Goal: Task Accomplishment & Management: Use online tool/utility

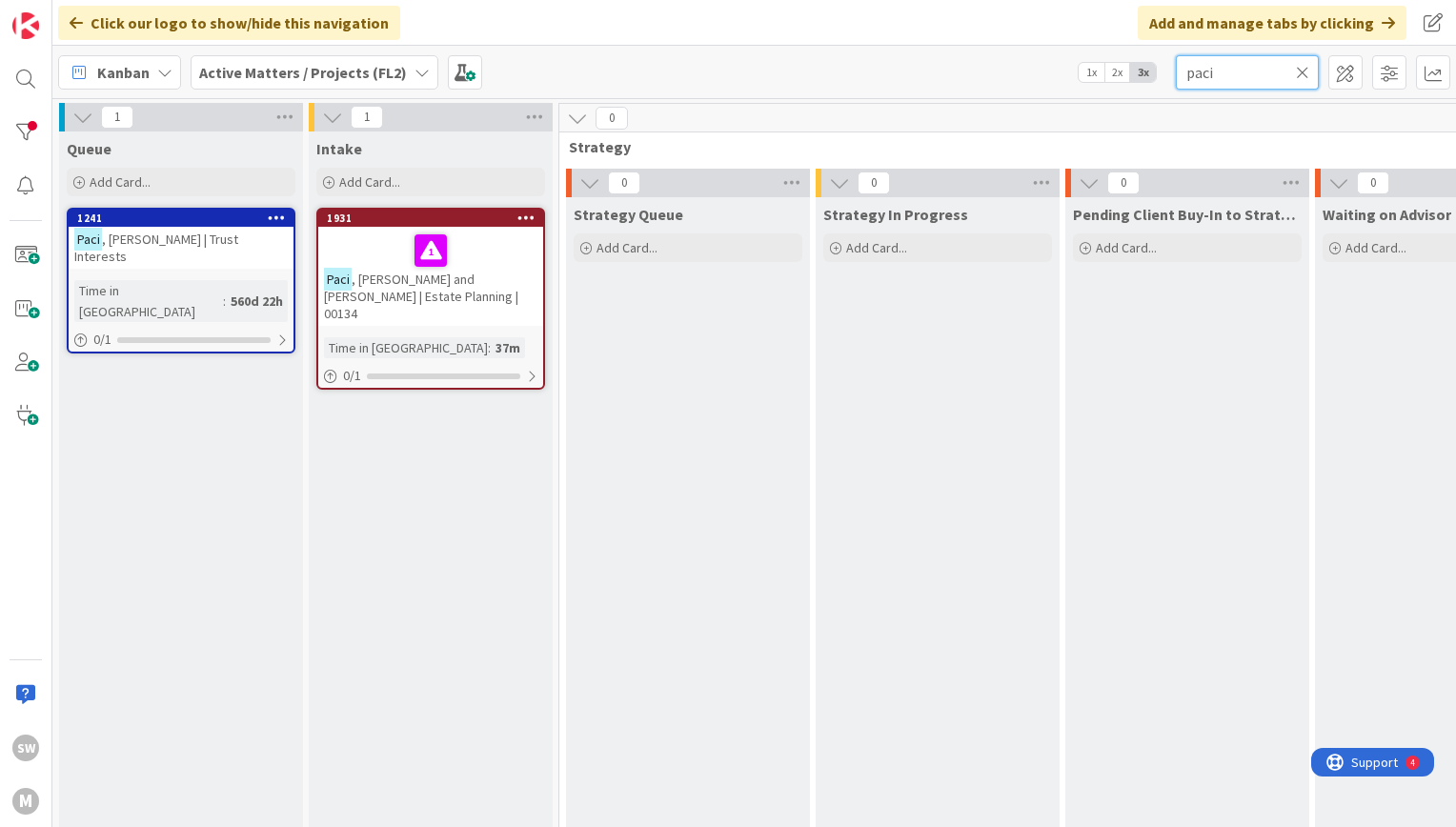
drag, startPoint x: 1237, startPoint y: 62, endPoint x: 1144, endPoint y: 53, distance: 93.4
click at [1144, 53] on div "Kanban Active Matters / Projects (FL2) 1x 2x 3x paci" at bounding box center [755, 72] width 1404 height 53
type input "laura"
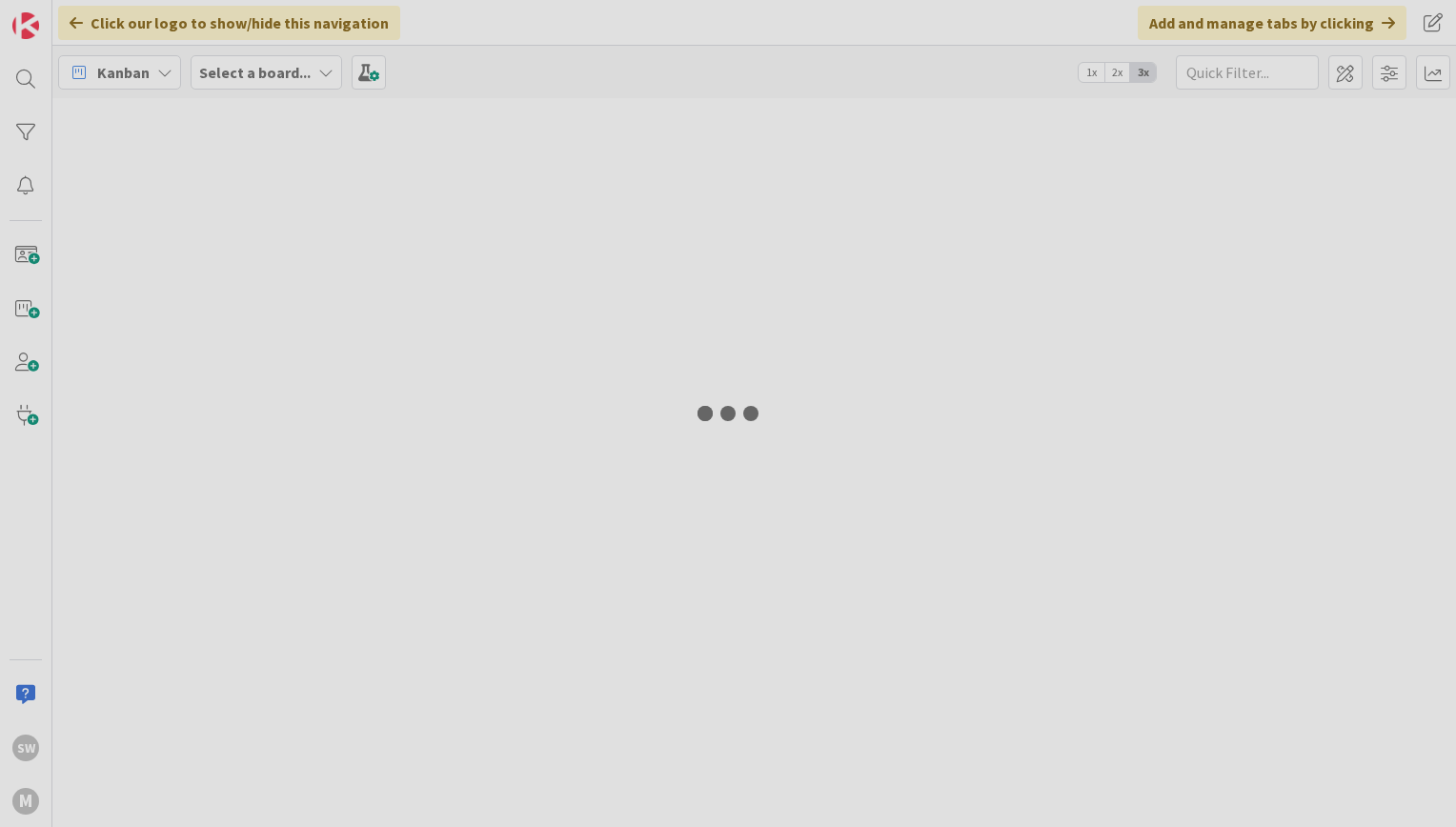
type input "laura"
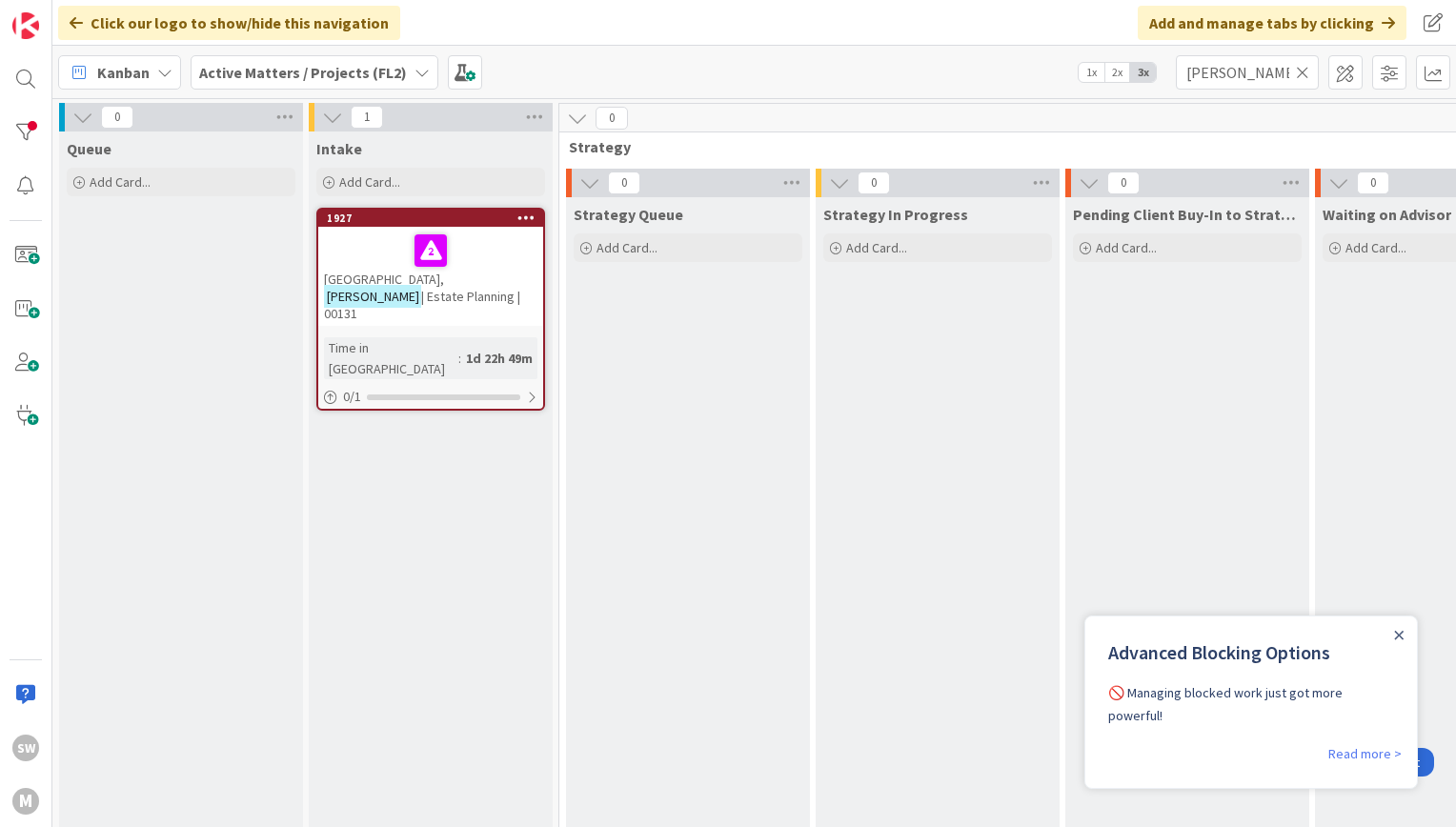
click at [196, 401] on div "Queue Add Card..." at bounding box center [180, 631] width 244 height 1000
click at [627, 255] on span "Add Card..." at bounding box center [627, 248] width 61 height 18
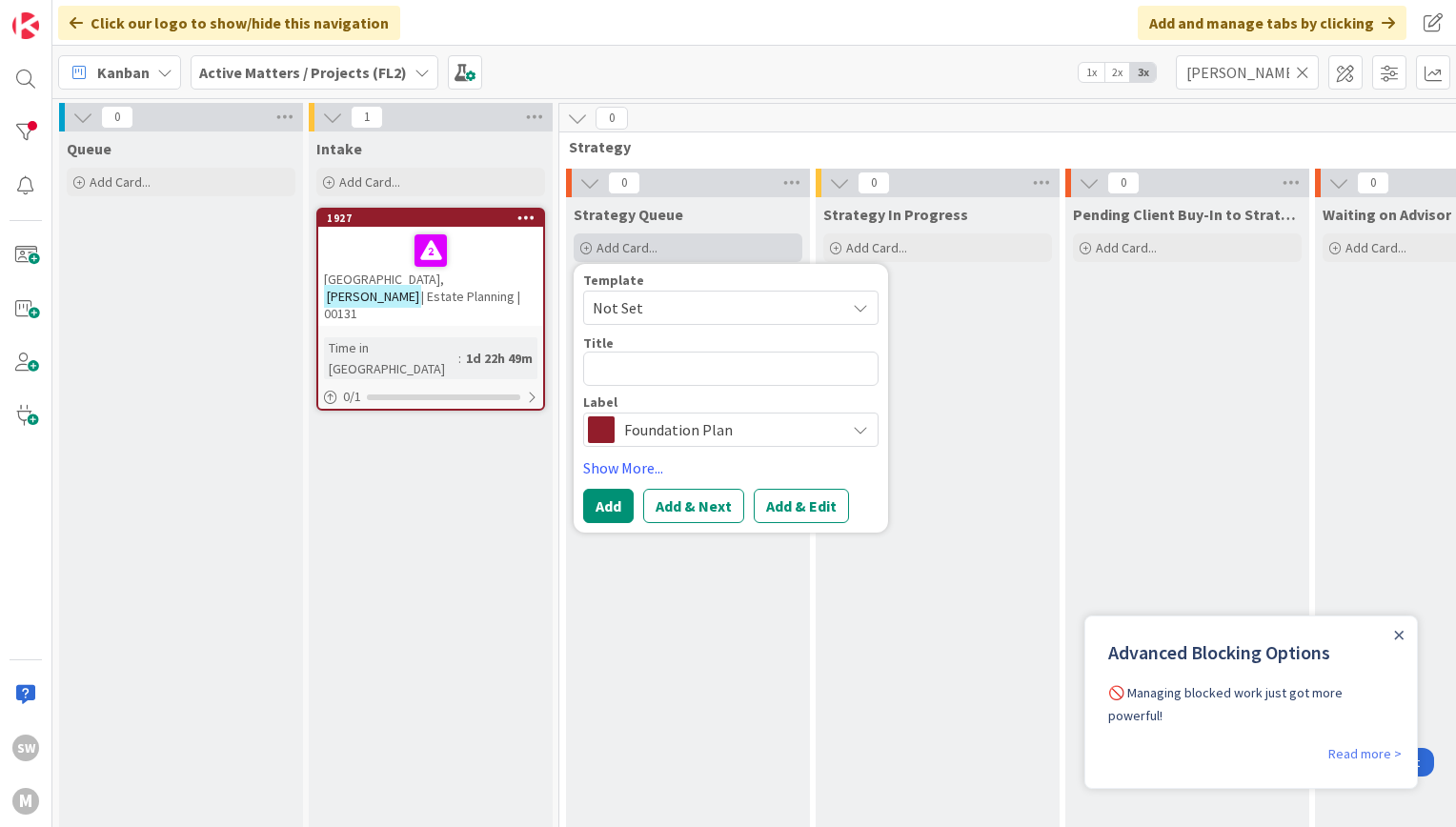
type textarea "x"
type textarea "l"
type textarea "x"
type textarea "D'"
type textarea "x"
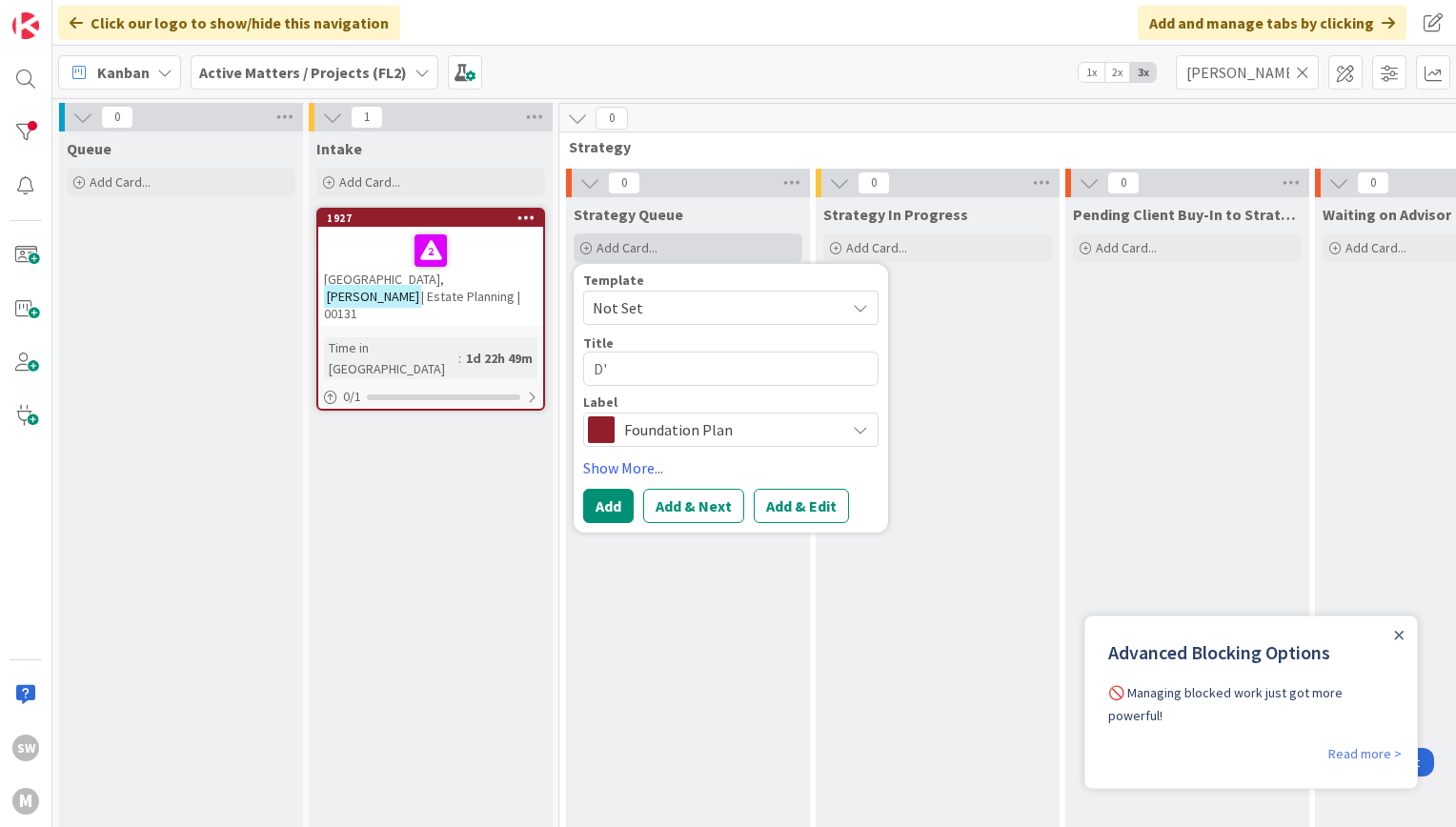
type textarea "D'A"
type textarea "x"
type textarea "D'Anc"
type textarea "x"
type textarea "D'Anca"
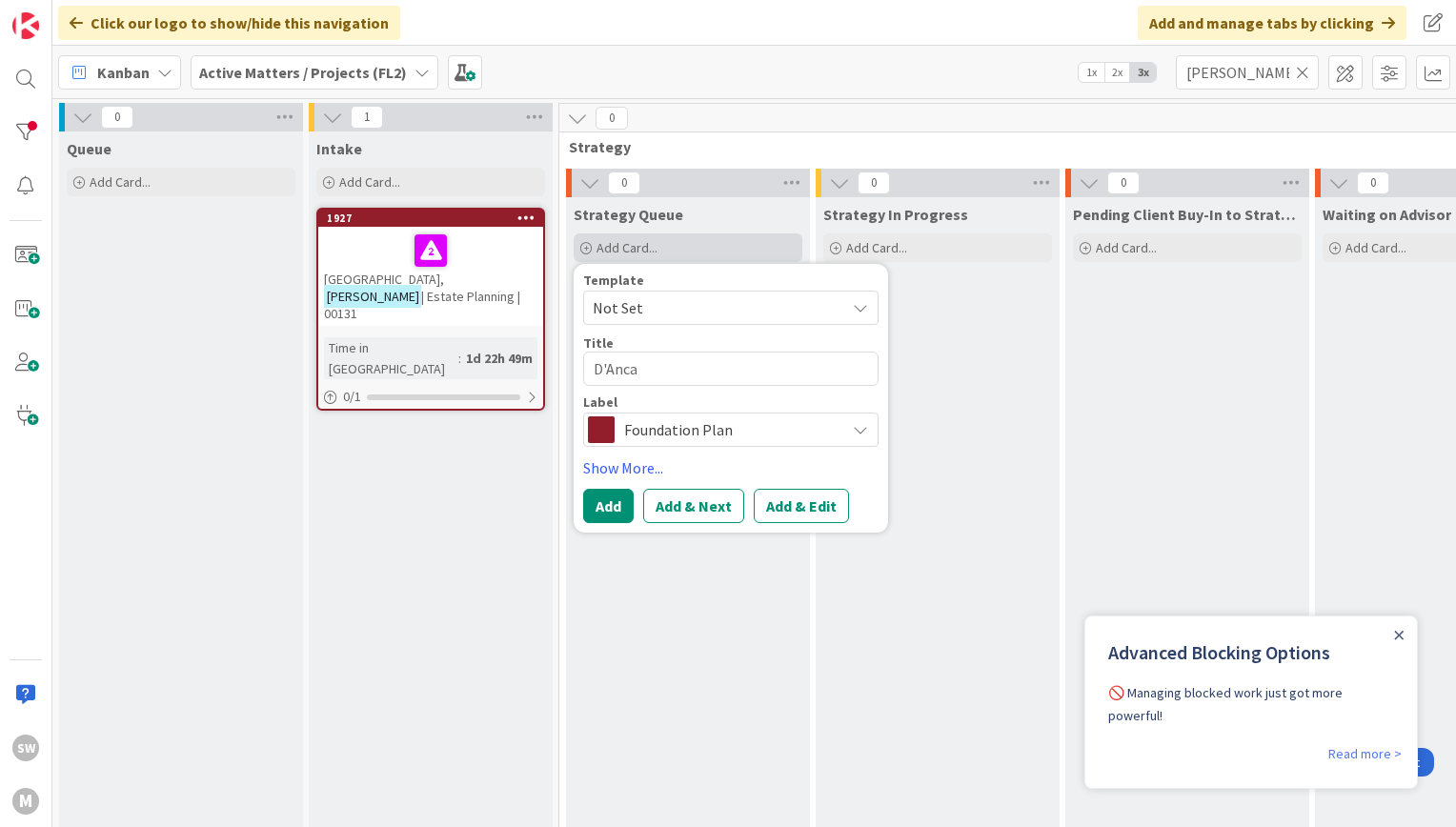
type textarea "x"
type textarea "D'Anca"
type textarea "x"
type textarea "D'Anca,"
type textarea "x"
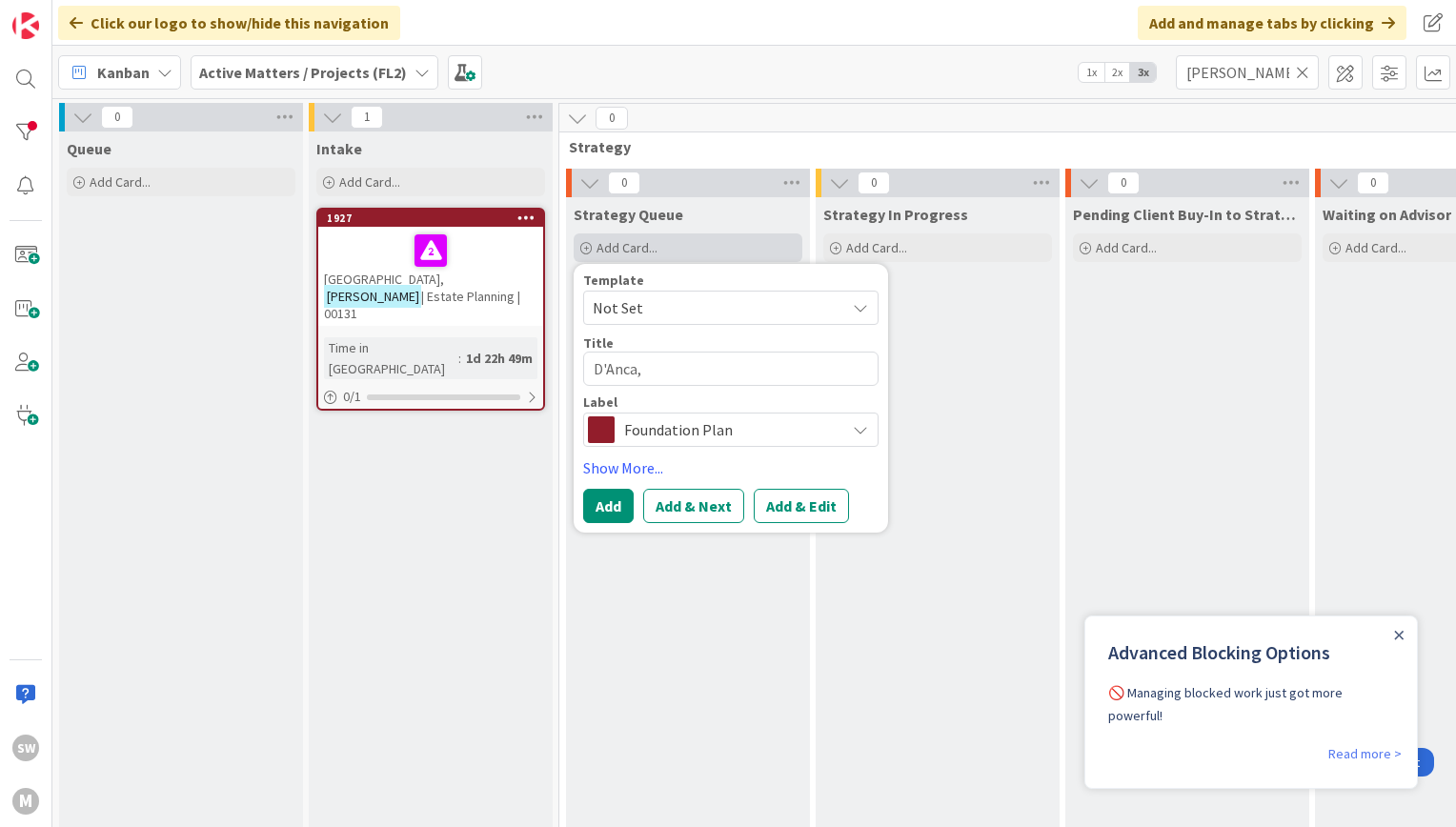
type textarea "D'Anca,"
type textarea "x"
type textarea "D'Anca, L"
type textarea "x"
type textarea "D'Anca, La"
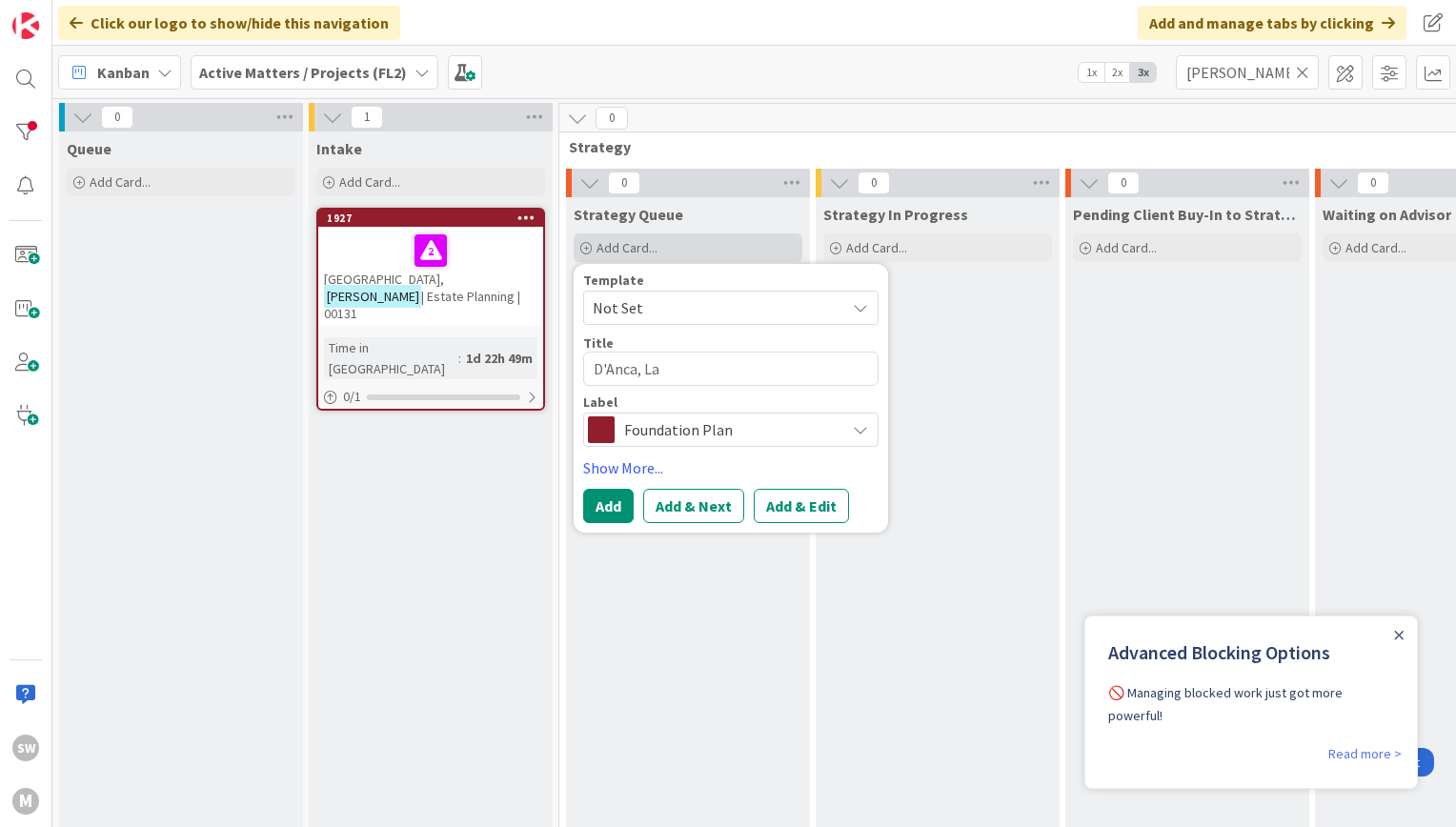
type textarea "x"
type textarea "D'Anca, Lau"
type textarea "x"
type textarea "D'Anca, Laur"
type textarea "x"
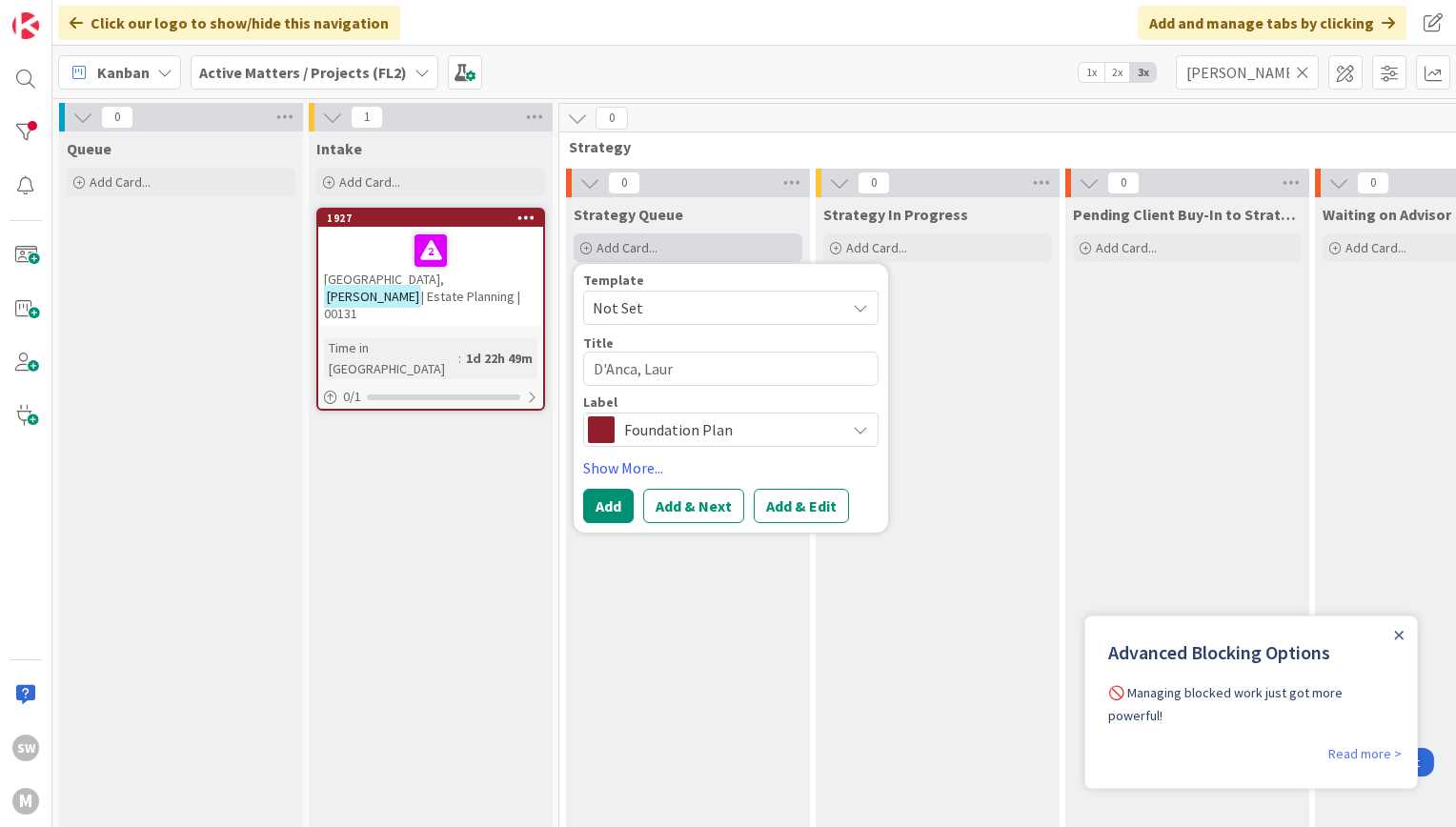
type textarea "D'Anca, Laura"
type textarea "x"
type textarea "D'Anca, Laura"
type textarea "x"
type textarea "D'Anca, Laura a"
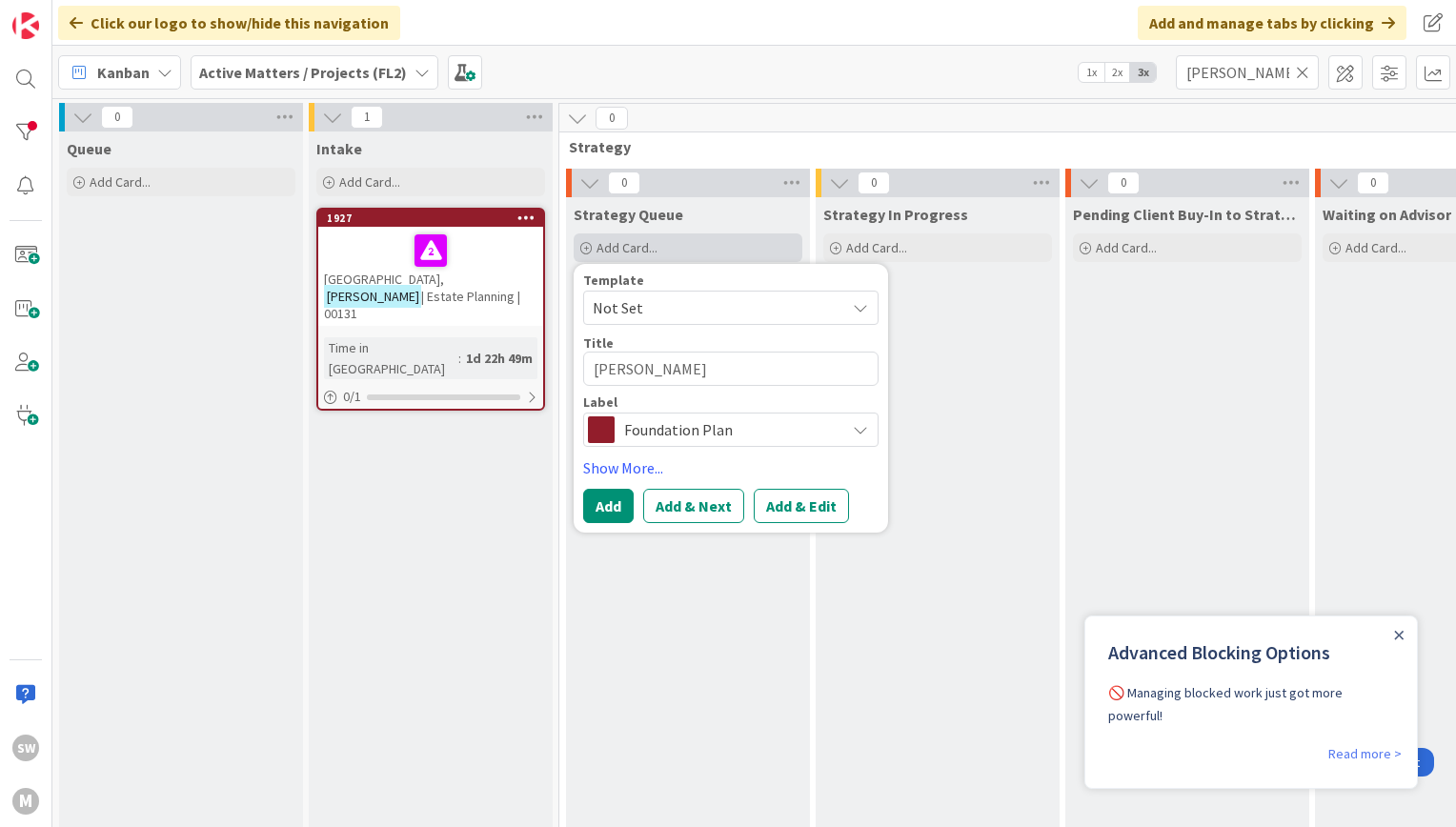
type textarea "x"
type textarea "D'Anca, Laura an"
type textarea "x"
type textarea "D'Anca, Laura and"
type textarea "x"
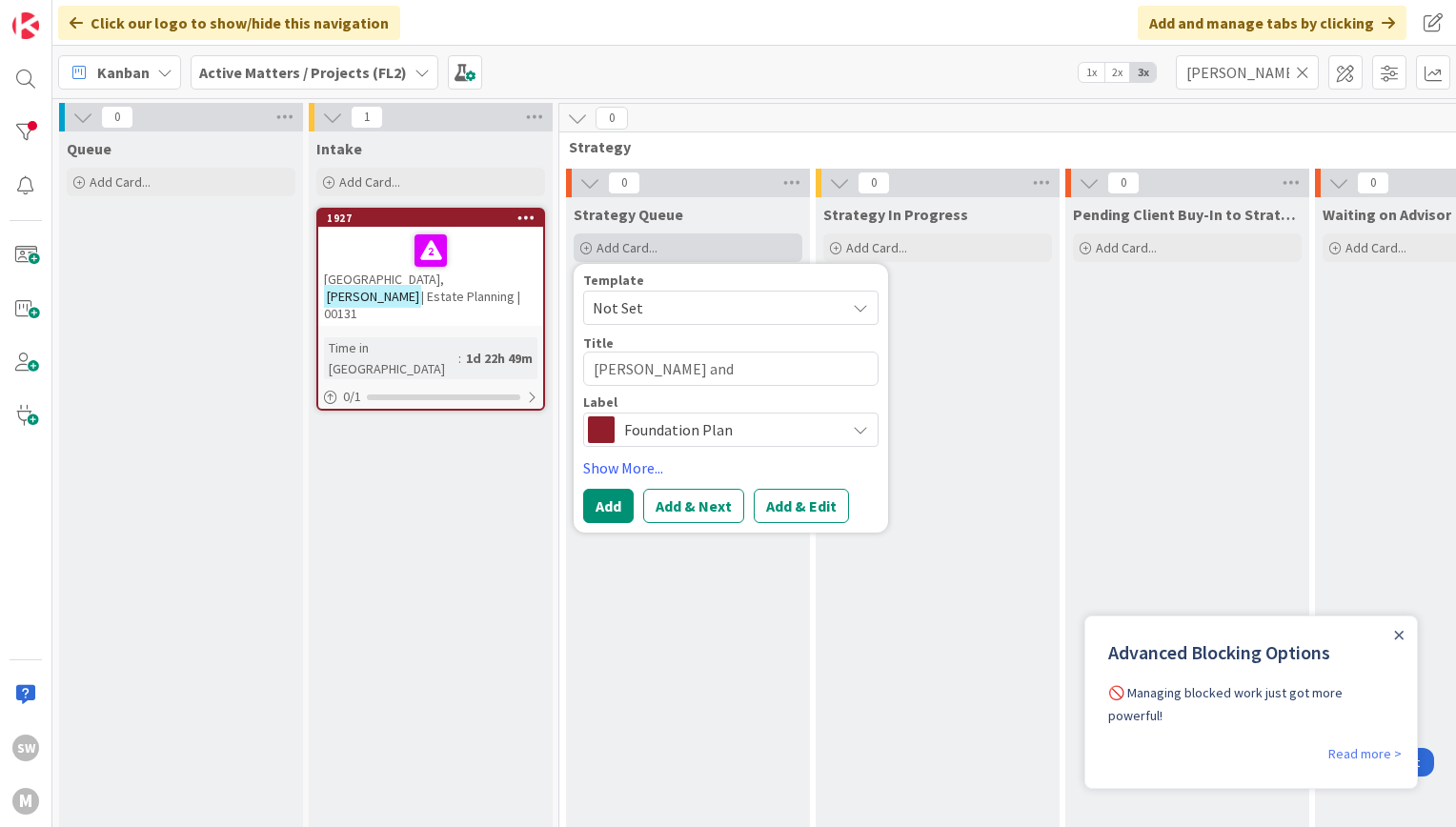
type textarea "D'Anca, Laura and"
type textarea "x"
type textarea "D'Anca, Laura and F"
type textarea "x"
type textarea "D'Anca, Laura and"
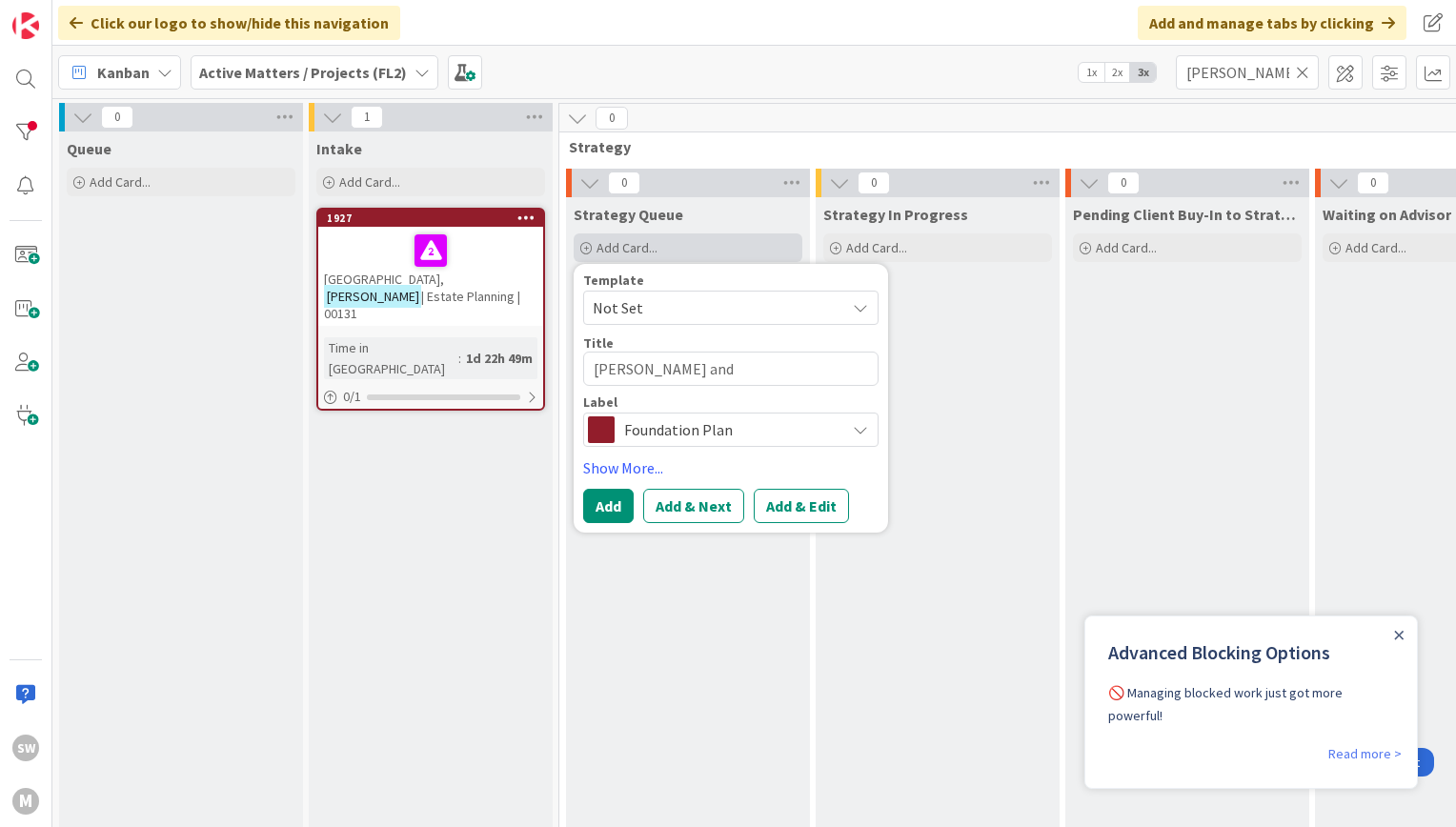
type textarea "x"
type textarea "D'Anca, Laura and R"
type textarea "x"
type textarea "D'Anca, Laura and Ro"
type textarea "x"
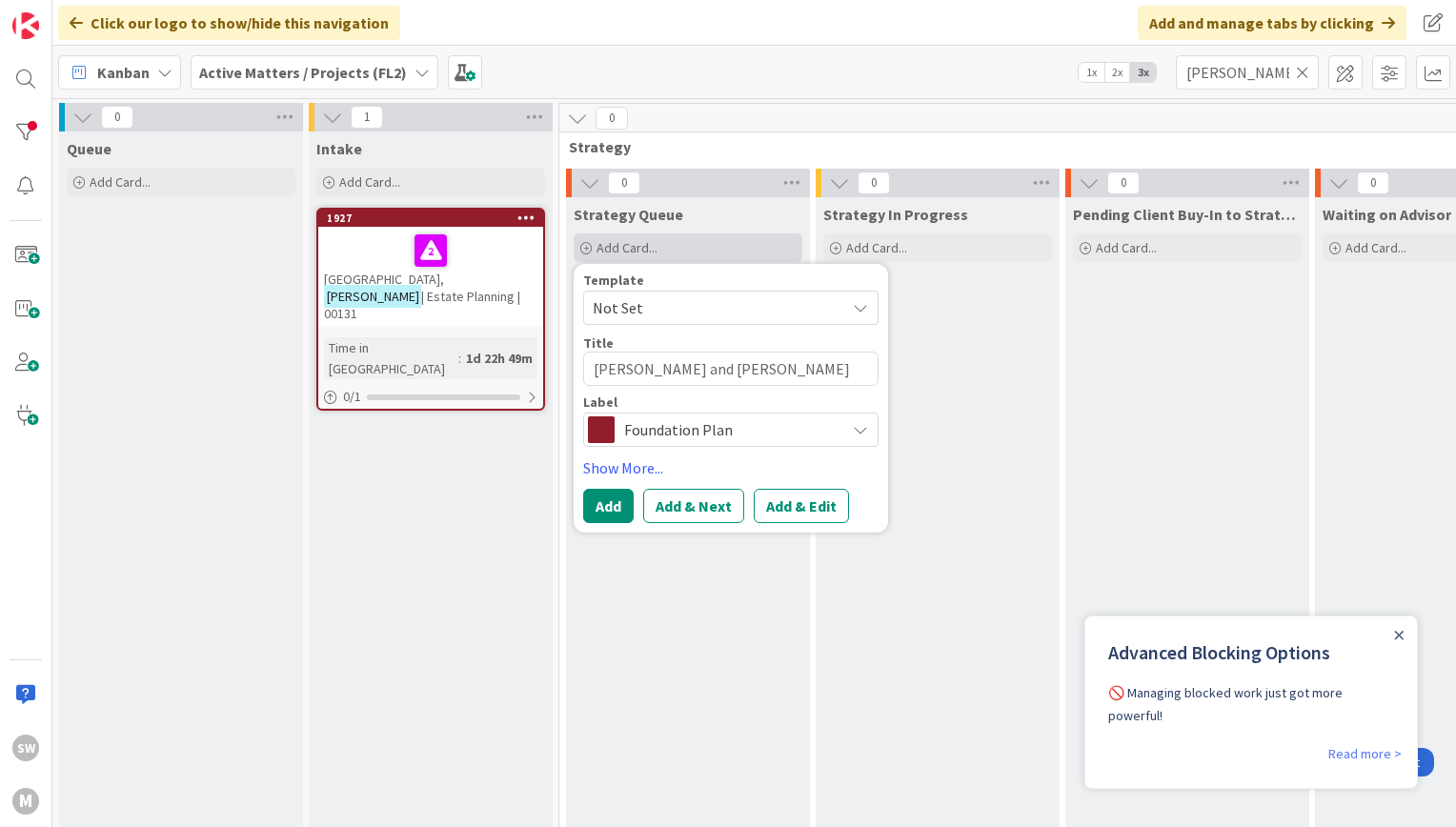
type textarea "D'Anca, Laura and Robe"
type textarea "x"
type textarea "D'Anca, Laura and Rober"
type textarea "x"
type textarea "D'Anca, Laura and Robert"
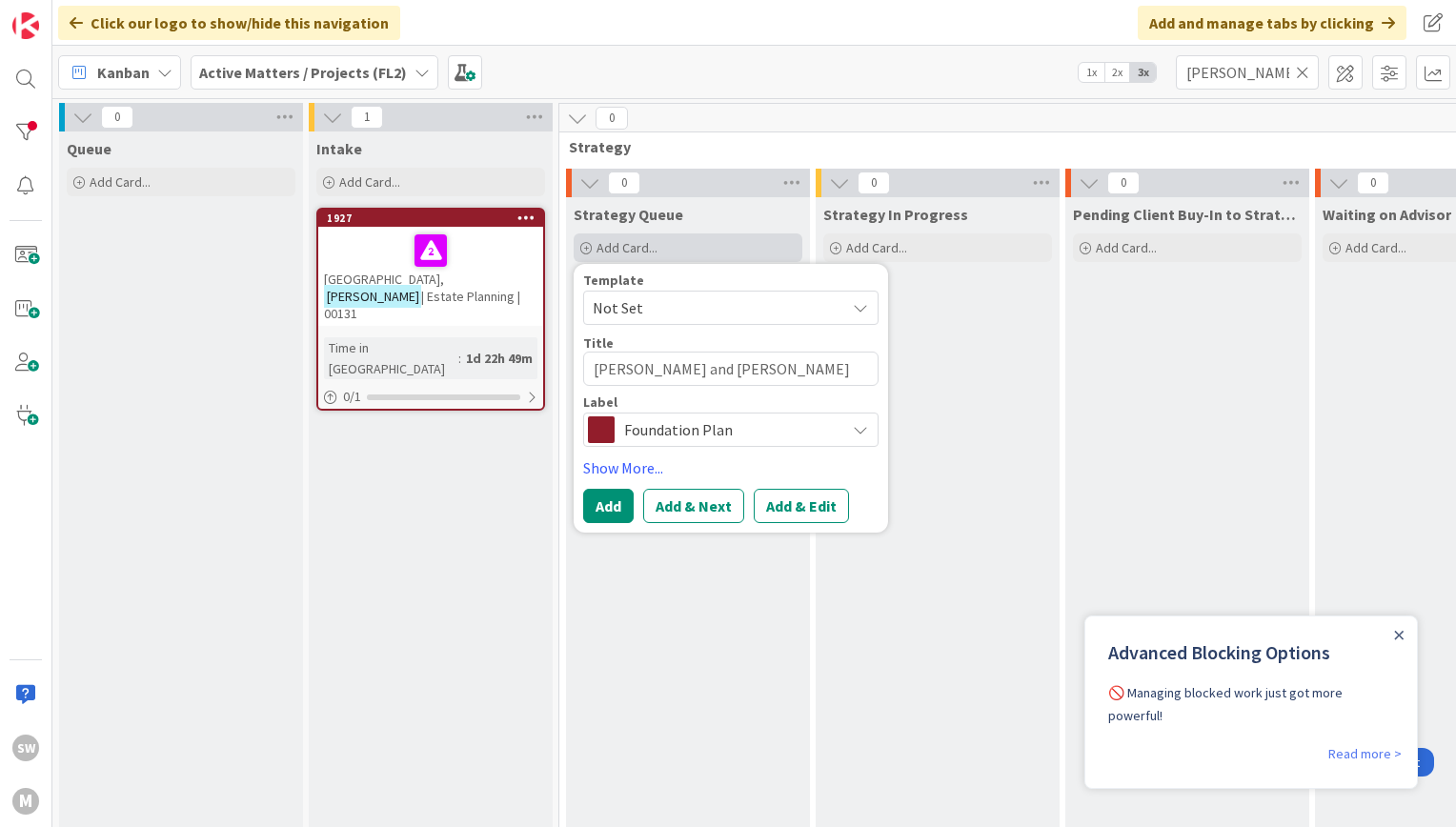
type textarea "x"
type textarea "D'Anca, Laura and Robert"
type textarea "x"
type textarea "D'Anca, Laura and Robert O"
type textarea "x"
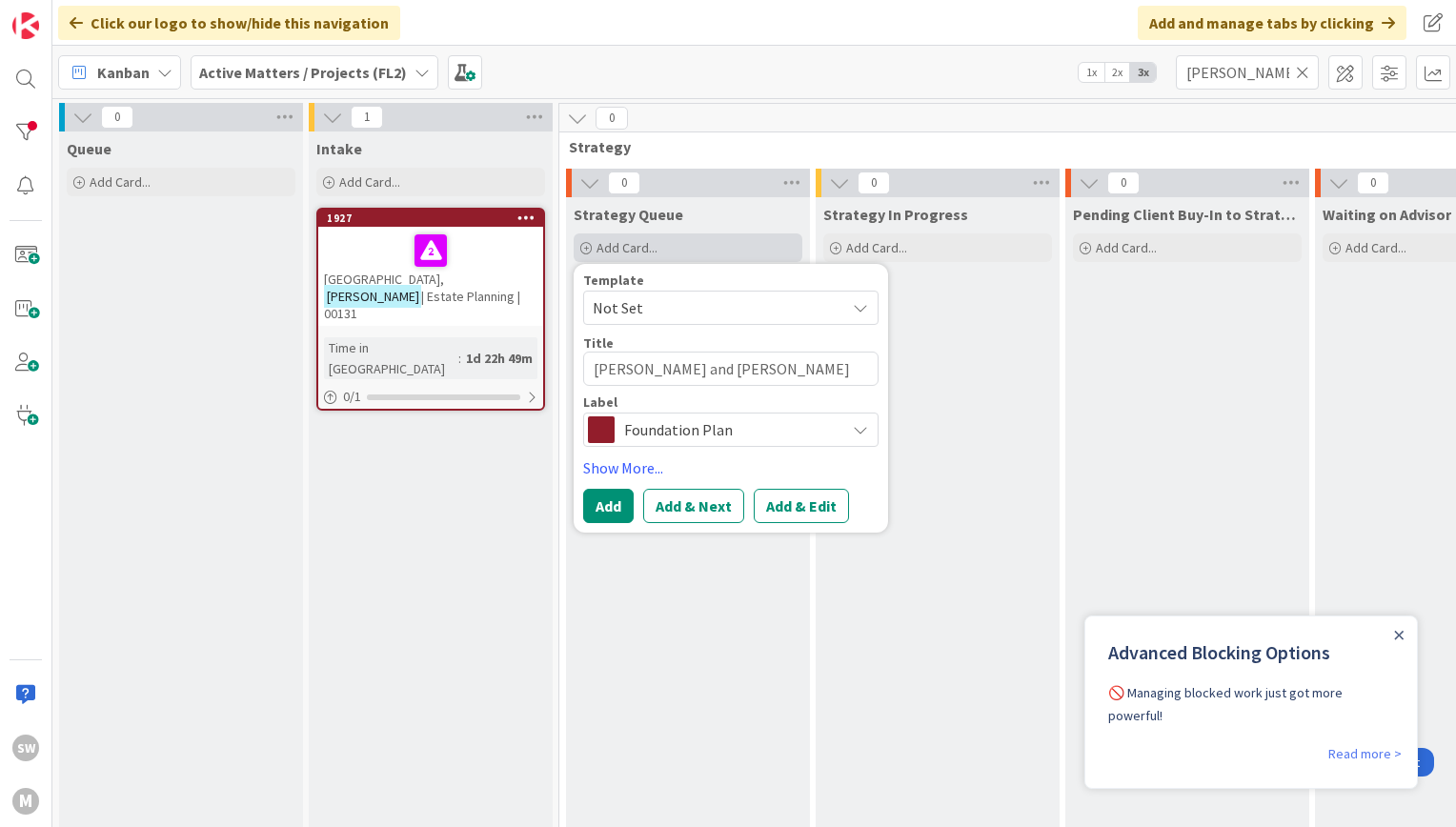
type textarea "D'Anca, Laura and Robert O'"
type textarea "x"
type textarea "D'Anca, Laura and Robert O'En"
type textarea "x"
type textarea "D'Anca, Laura and Robert O'Eng"
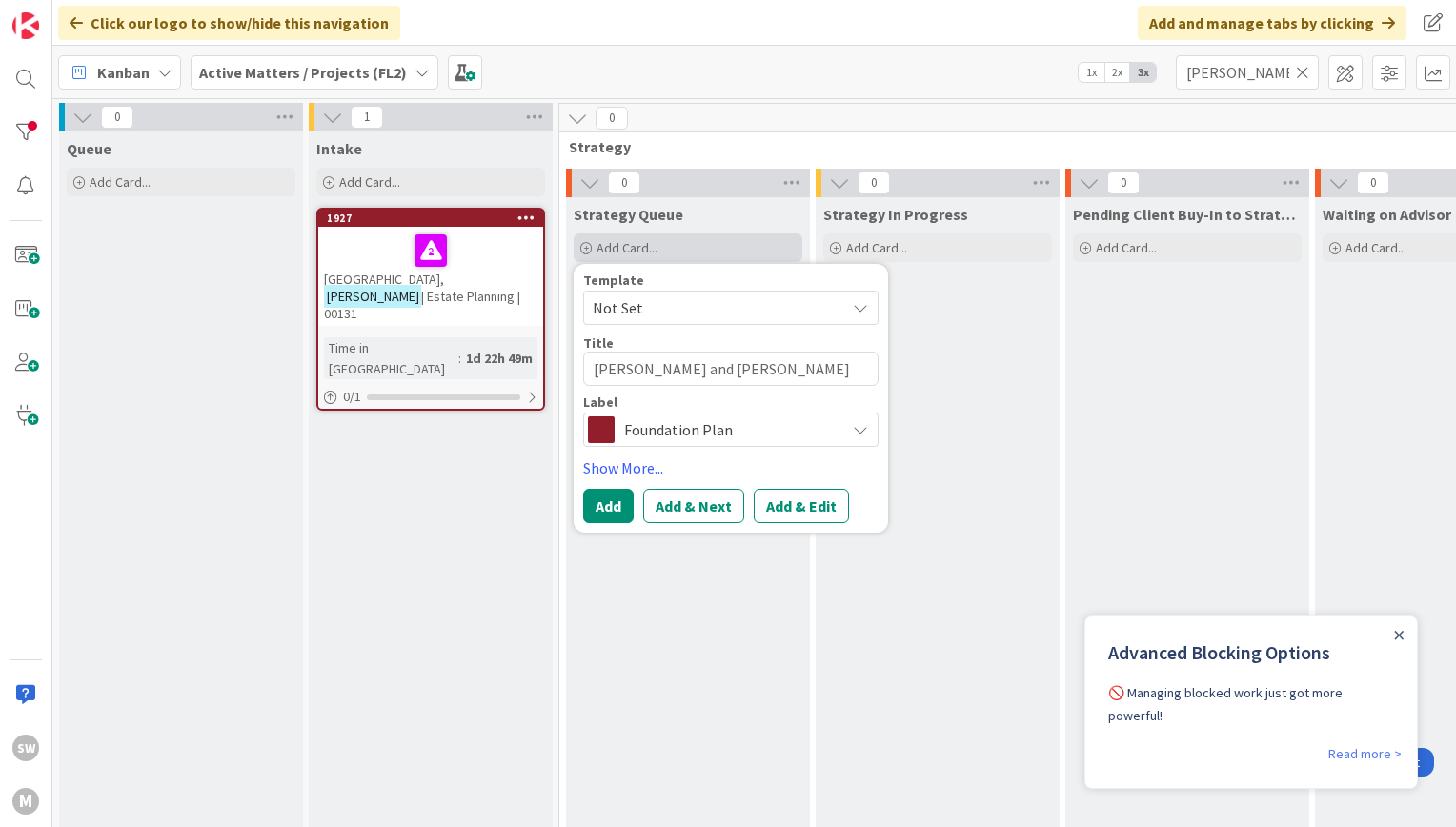
type textarea "x"
type textarea "D'Anca, Laura and Robert O'Engla"
type textarea "x"
type textarea "D'Anca, Laura and Robert O'Englan"
type textarea "x"
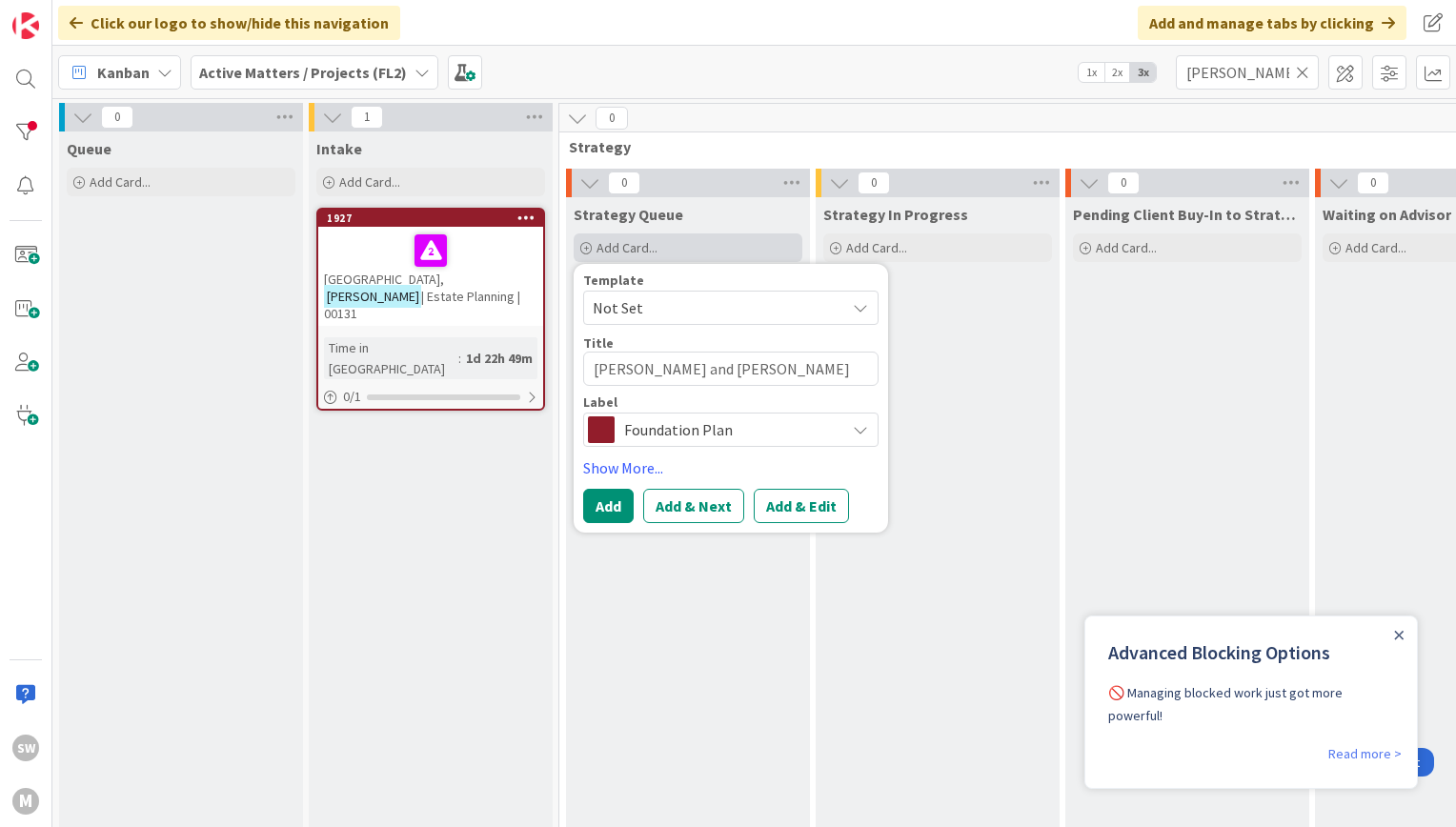
type textarea "D'Anca, Laura and Robert O'England"
type textarea "x"
type textarea "D'Anca, Laura and Robert O'Englande"
type textarea "x"
type textarea "D'Anca, Laura and Robert O'Englander"
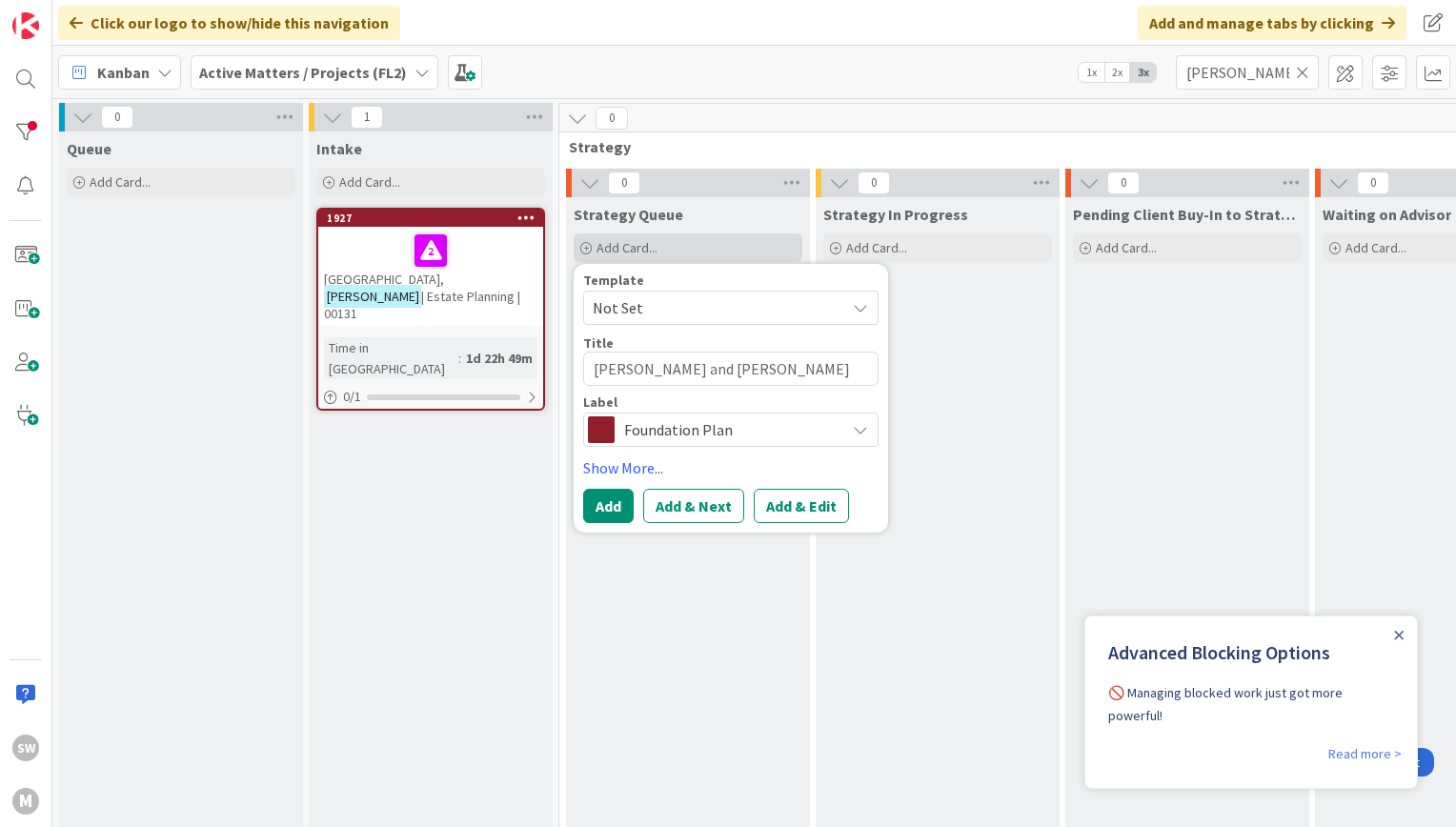
type textarea "x"
type textarea "D'Anca, Laura and Robert O'Englander"
type textarea "x"
type textarea "D'Anca, Laura and Robert O'Englander |"
type textarea "x"
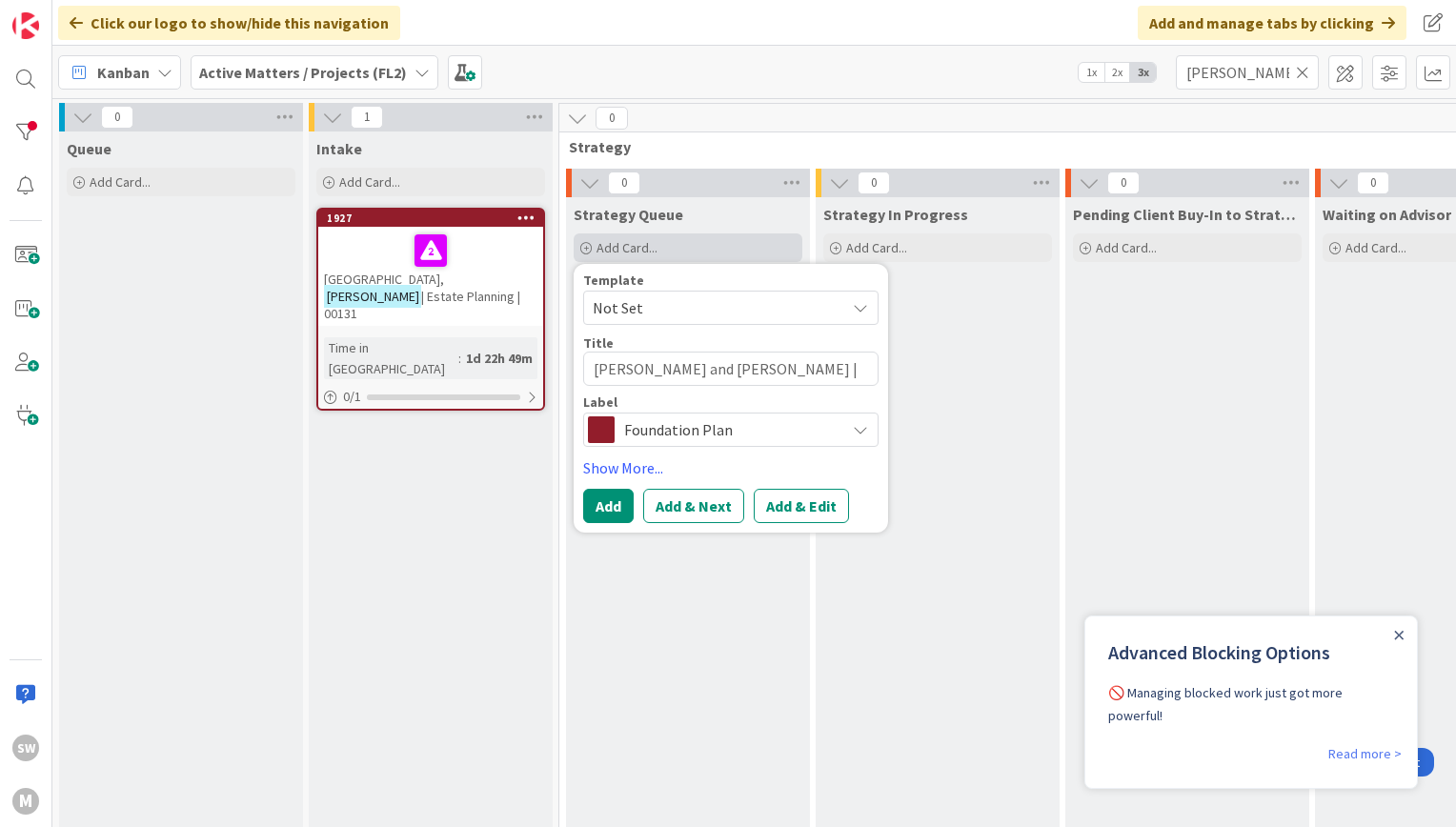
type textarea "D'Anca, Laura and Robert O'Englander |"
type textarea "x"
type textarea "D'Anca, Laura and Robert O'Englander | E"
type textarea "x"
type textarea "D'Anca, Laura and Robert O'Englander | Es"
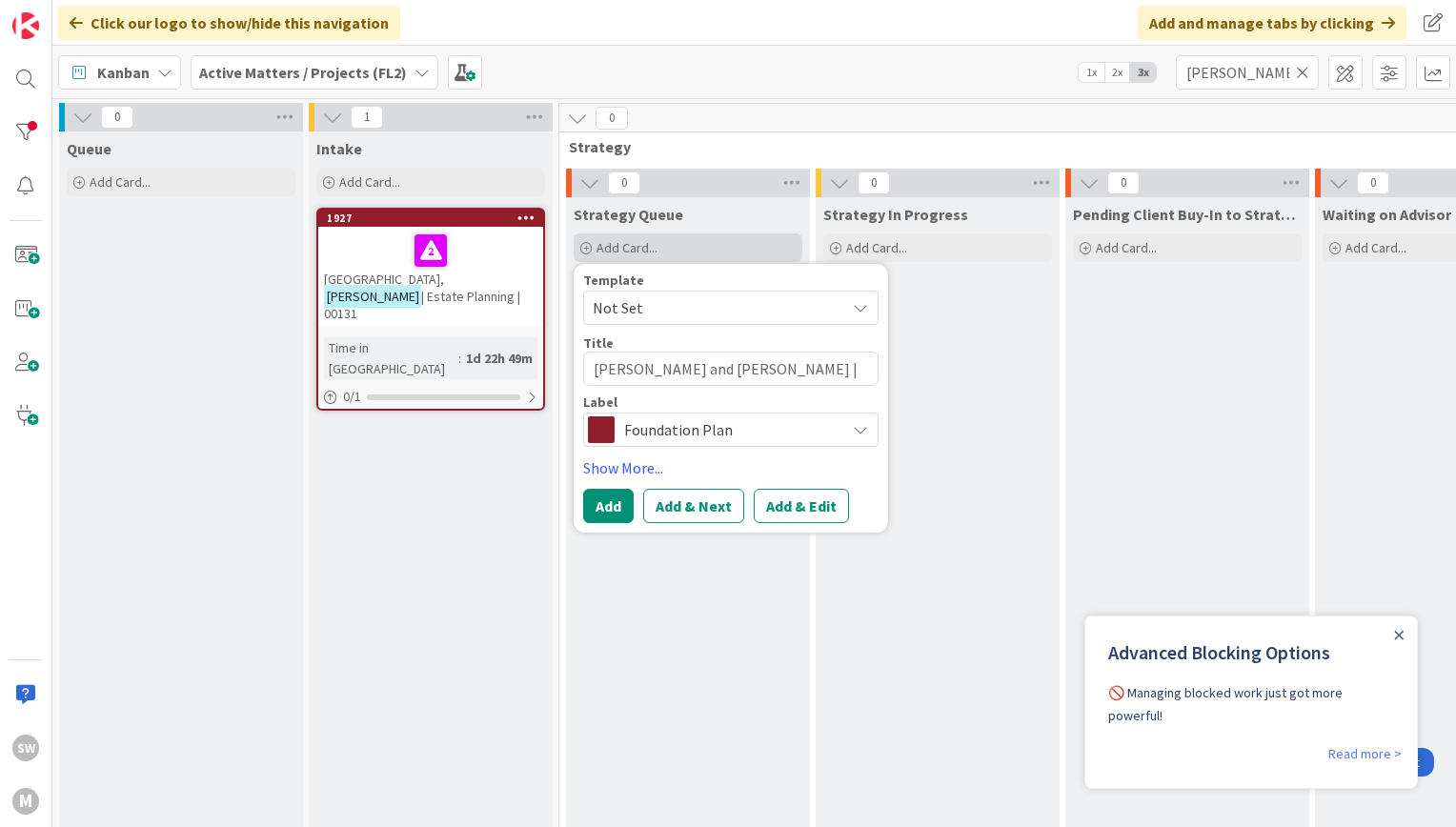
type textarea "x"
type textarea "D'Anca, Laura and Robert O'Englander | Esta"
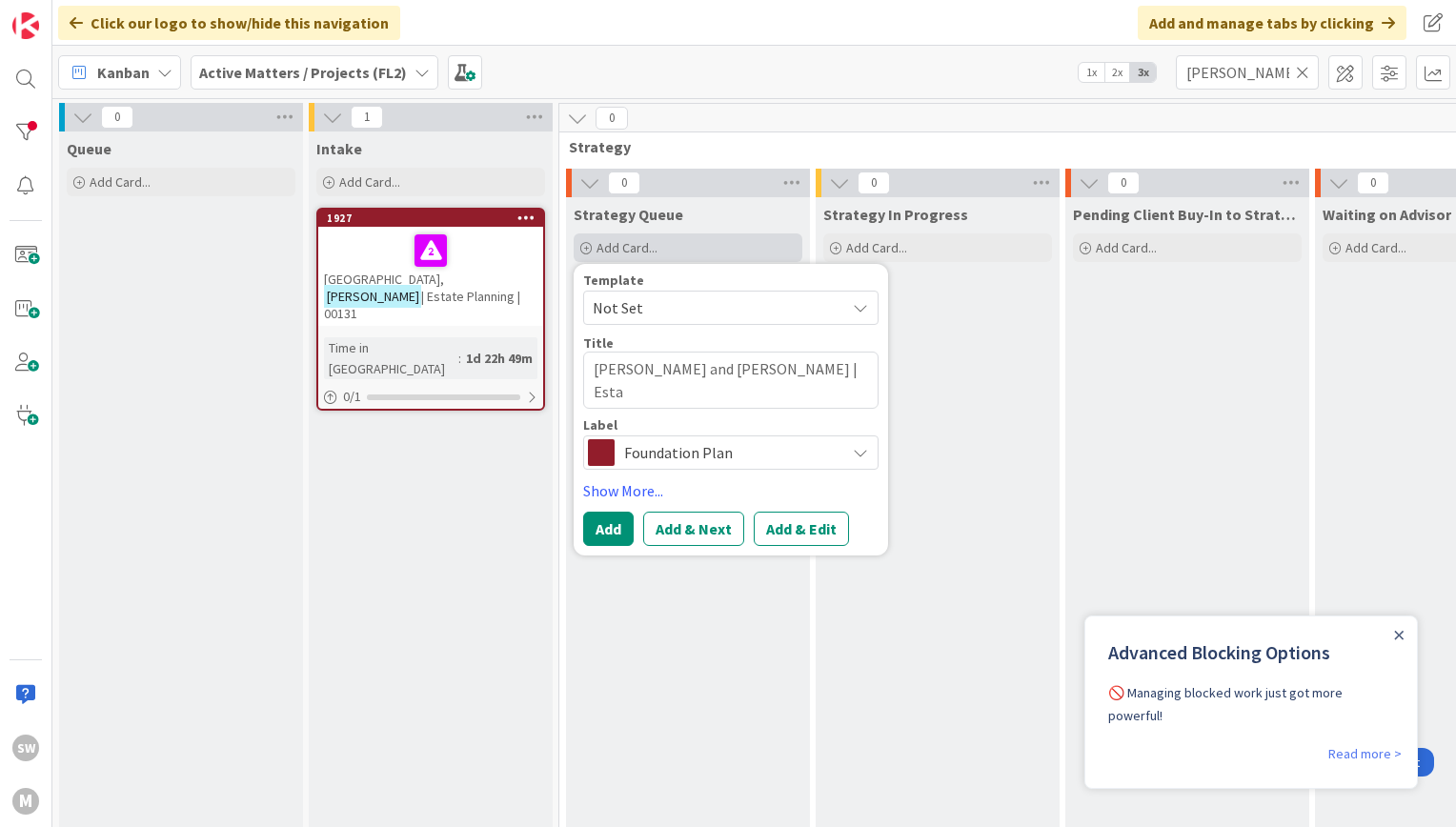
type textarea "x"
type textarea "D'Anca, Laura and Robert O'Englander | Estat"
type textarea "x"
type textarea "D'Anca, Laura and Robert O'Englander | Estate"
type textarea "x"
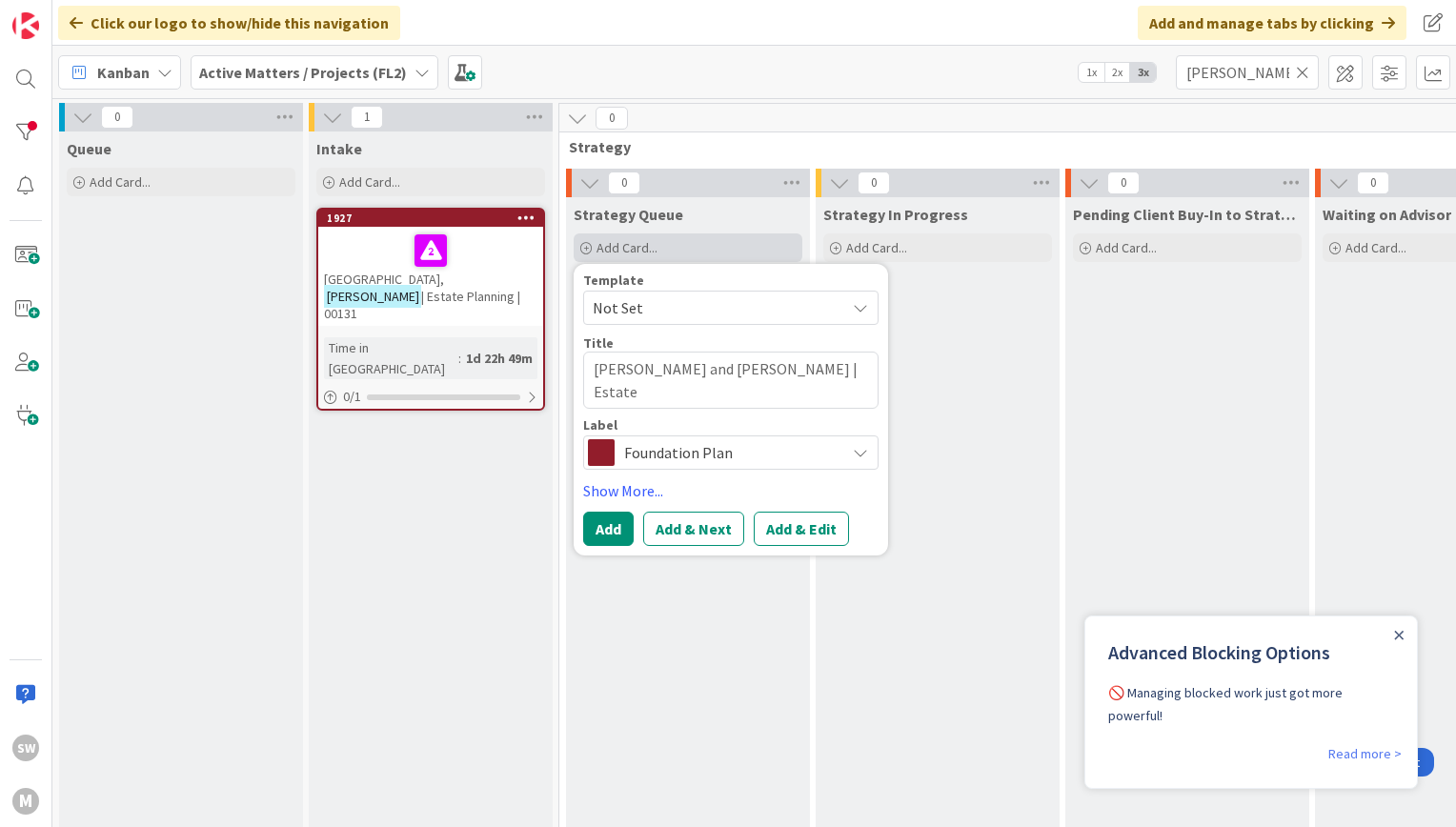
type textarea "D'Anca, Laura and Robert O'Englander | Estate"
type textarea "x"
type textarea "D'Anca, Laura and Robert O'Englander | Estate Pl"
type textarea "x"
type textarea "D'Anca, Laura and Robert O'Englander | Estate Plan"
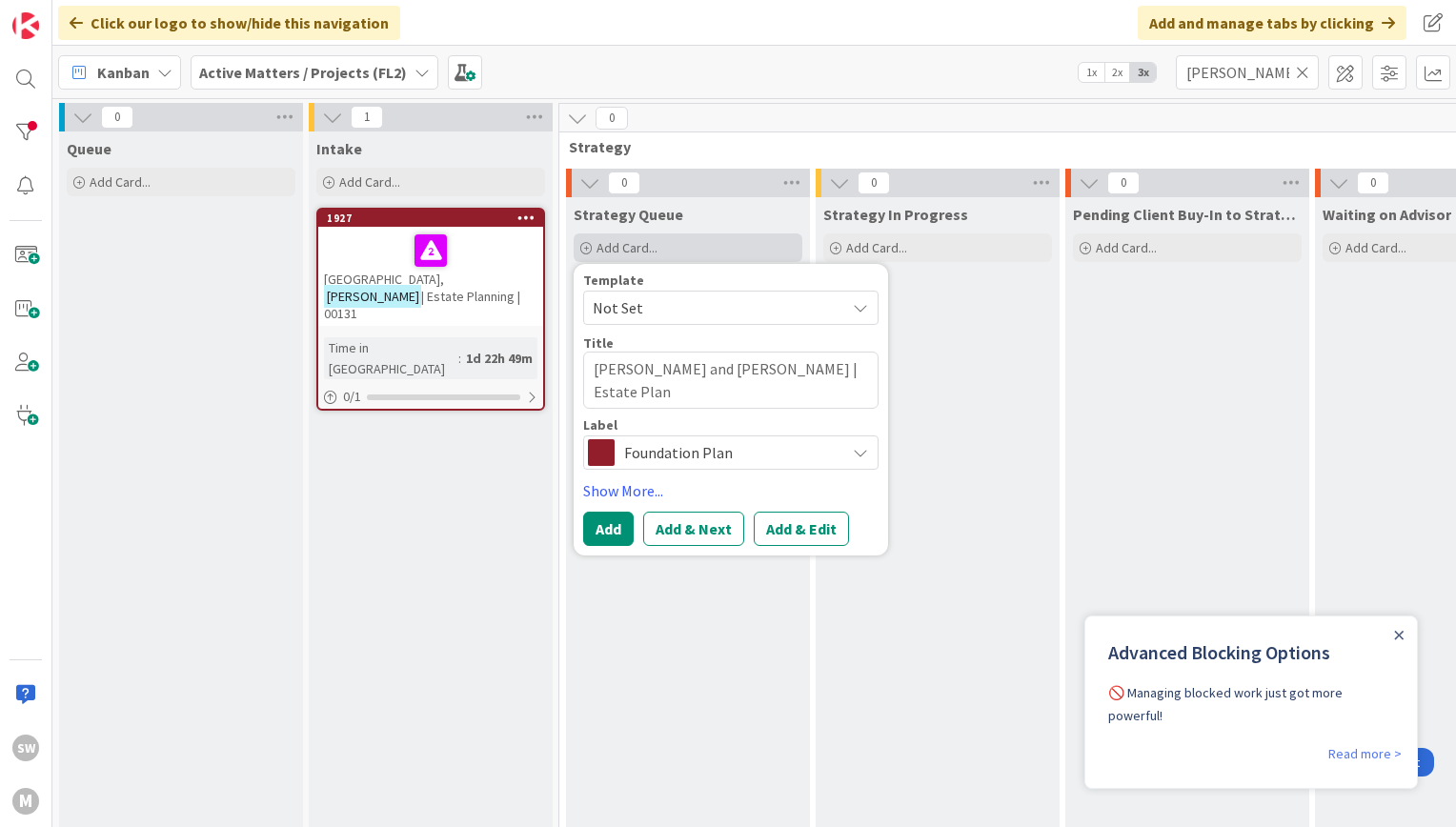
type textarea "x"
type textarea "D'Anca, Laura and Robert O'Englander | Estate Plann"
type textarea "x"
type textarea "D'Anca, Laura and Robert O'Englander | Estate Planni"
type textarea "x"
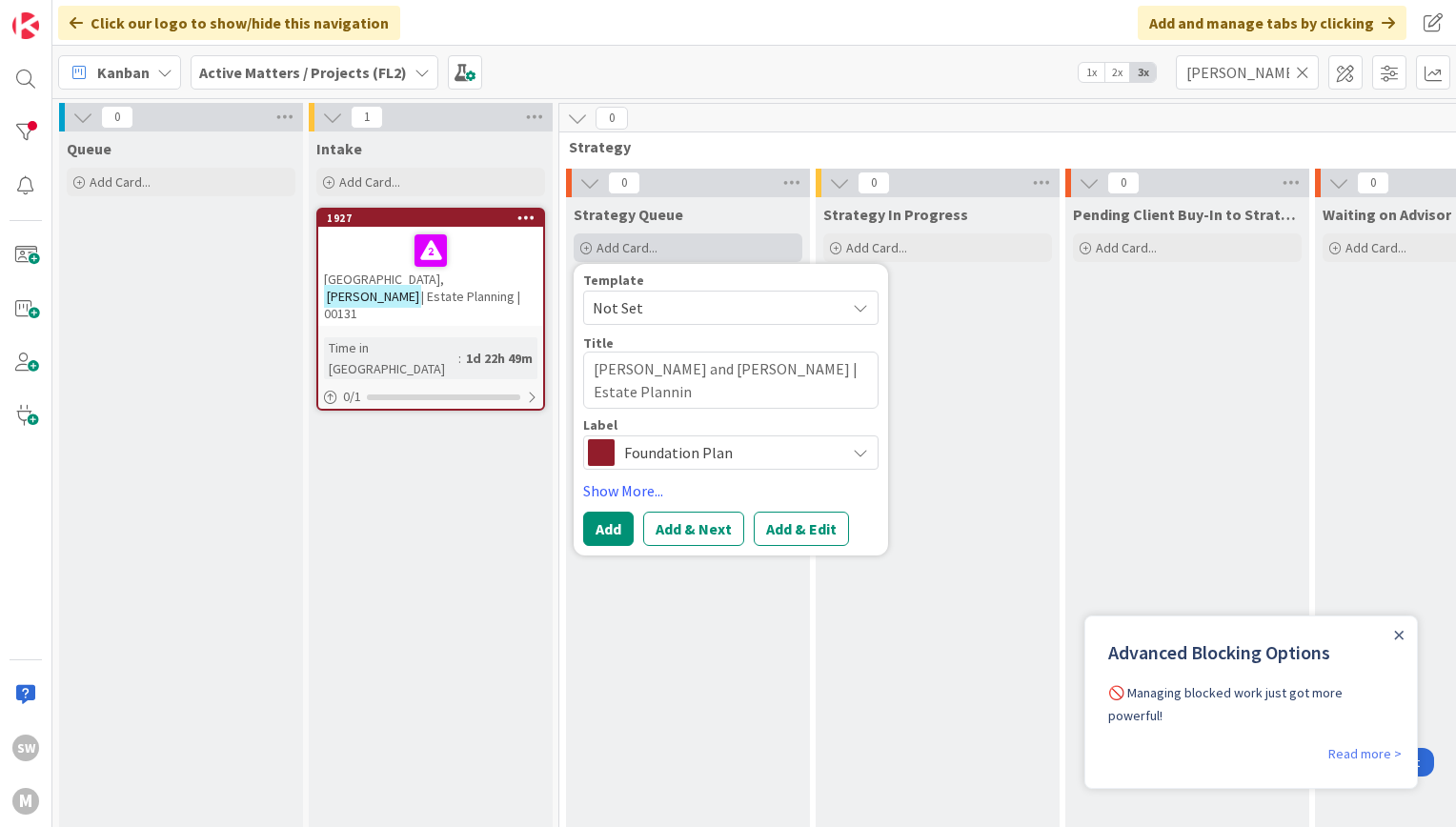
type textarea "D'Anca, Laura and Robert O'Englander | Estate Planning"
type textarea "x"
type textarea "D'Anca, Laura and Robert O'Englander | Estate Planning"
type textarea "x"
type textarea "D'Anca, Laura and Robert O'Englander | Estate Planning |"
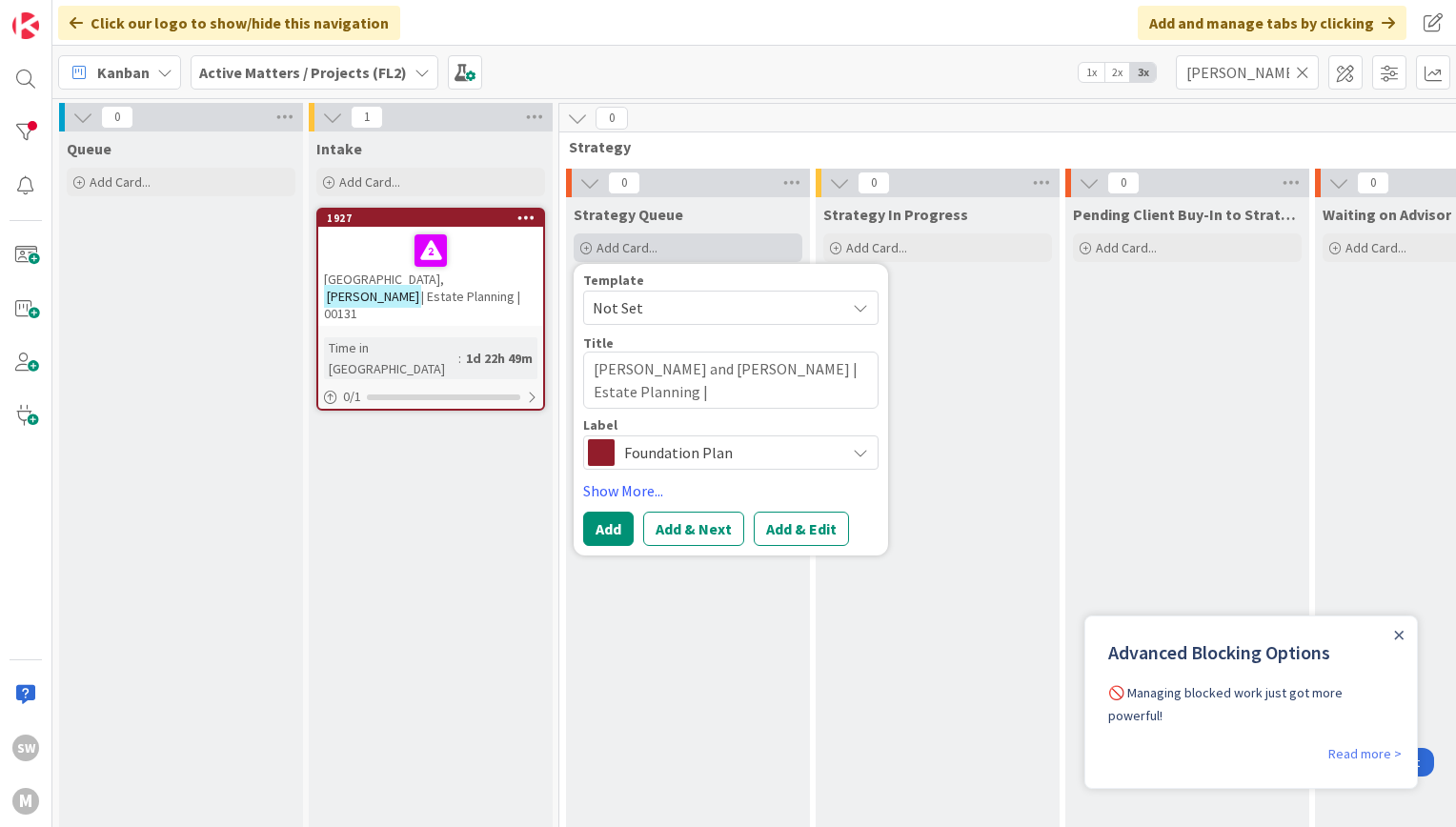
type textarea "x"
type textarea "D'Anca, Laura and Robert O'Englander | Estate Planning |"
type textarea "x"
type textarea "D'Anca, Laura and Robert O'Englander | Estate Planning | 0"
type textarea "x"
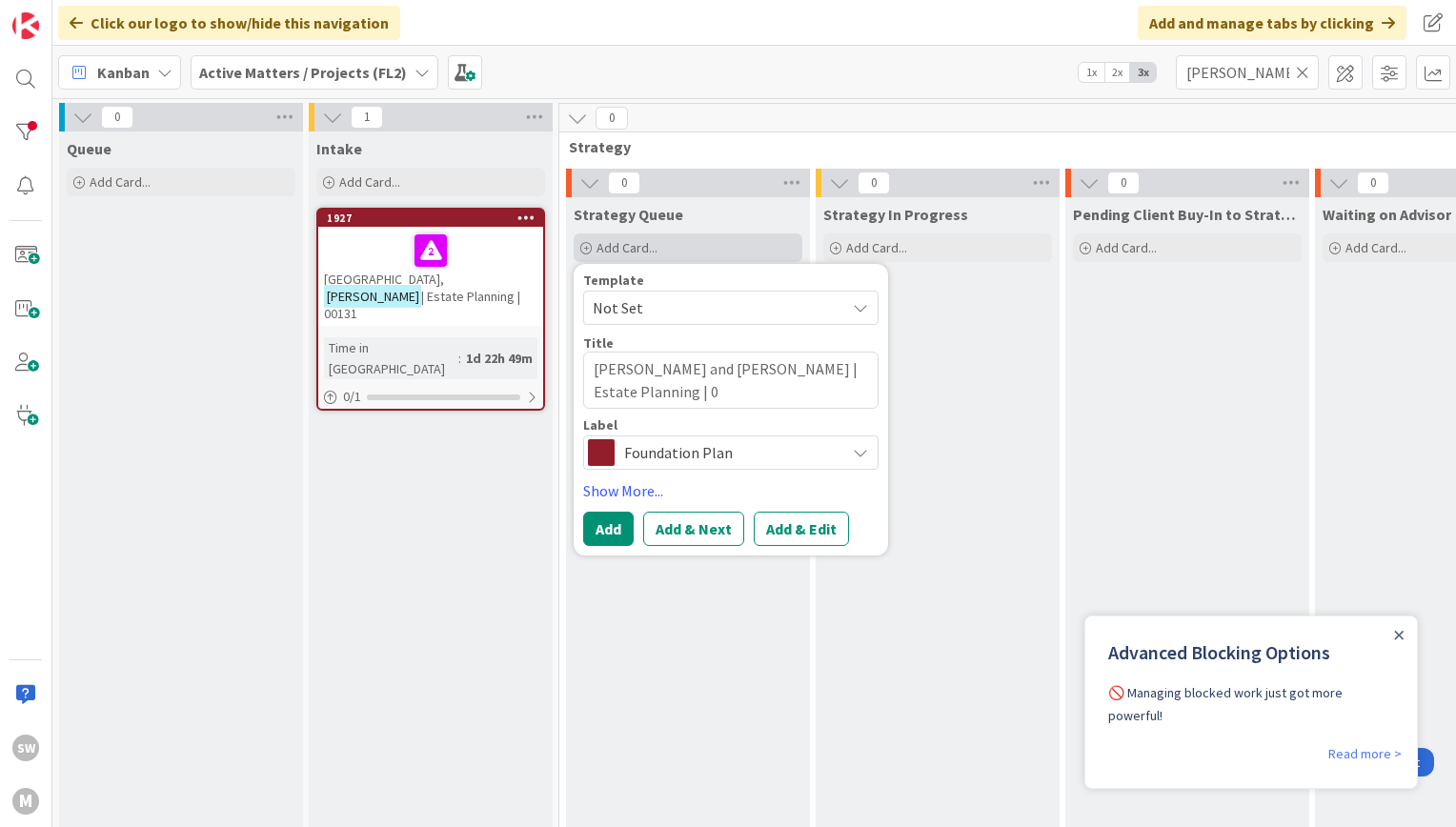
type textarea "D'Anca, Laura and Robert O'Englander | Estate Planning | 00"
type textarea "x"
type textarea "D'Anca, Laura and Robert O'Englander | Estate Planning | 001"
type textarea "x"
type textarea "D'Anca, Laura and Robert O'Englander | Estate Planning | 0011"
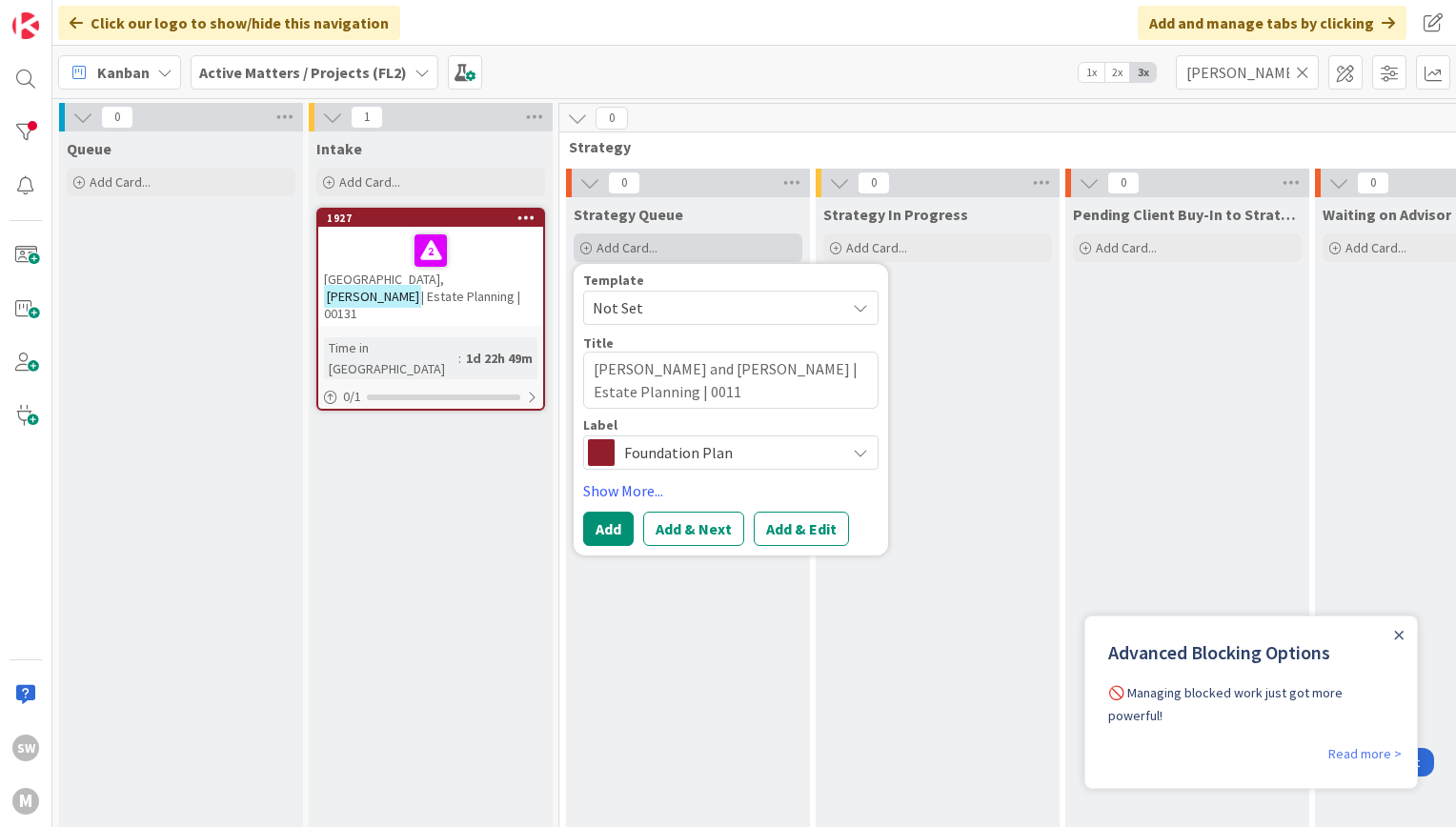
type textarea "x"
type textarea "[PERSON_NAME] and [PERSON_NAME] | Estate Planning | 00116"
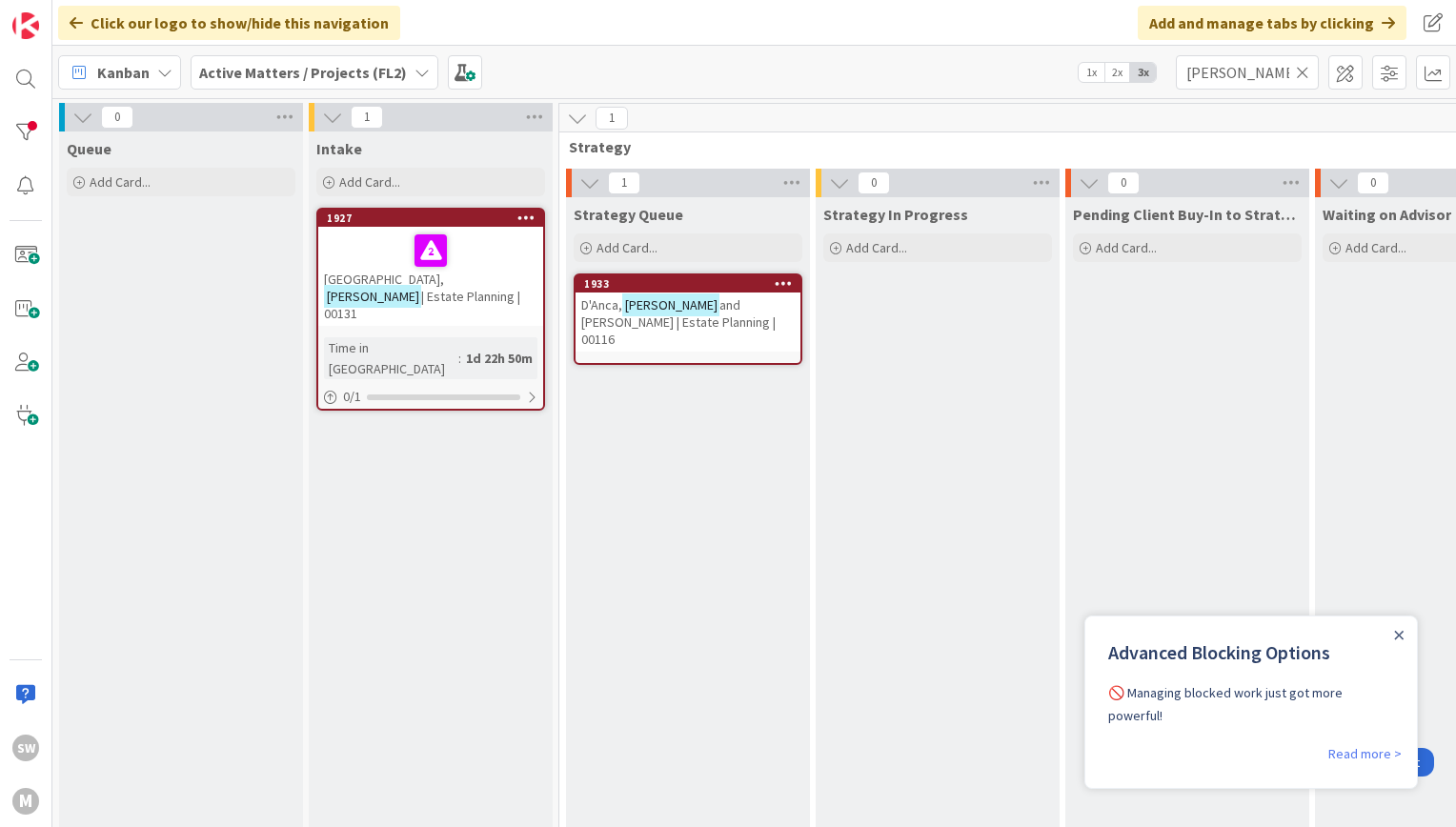
click at [663, 313] on span "and Robert O'Englander | Estate Planning | 00116" at bounding box center [679, 322] width 195 height 52
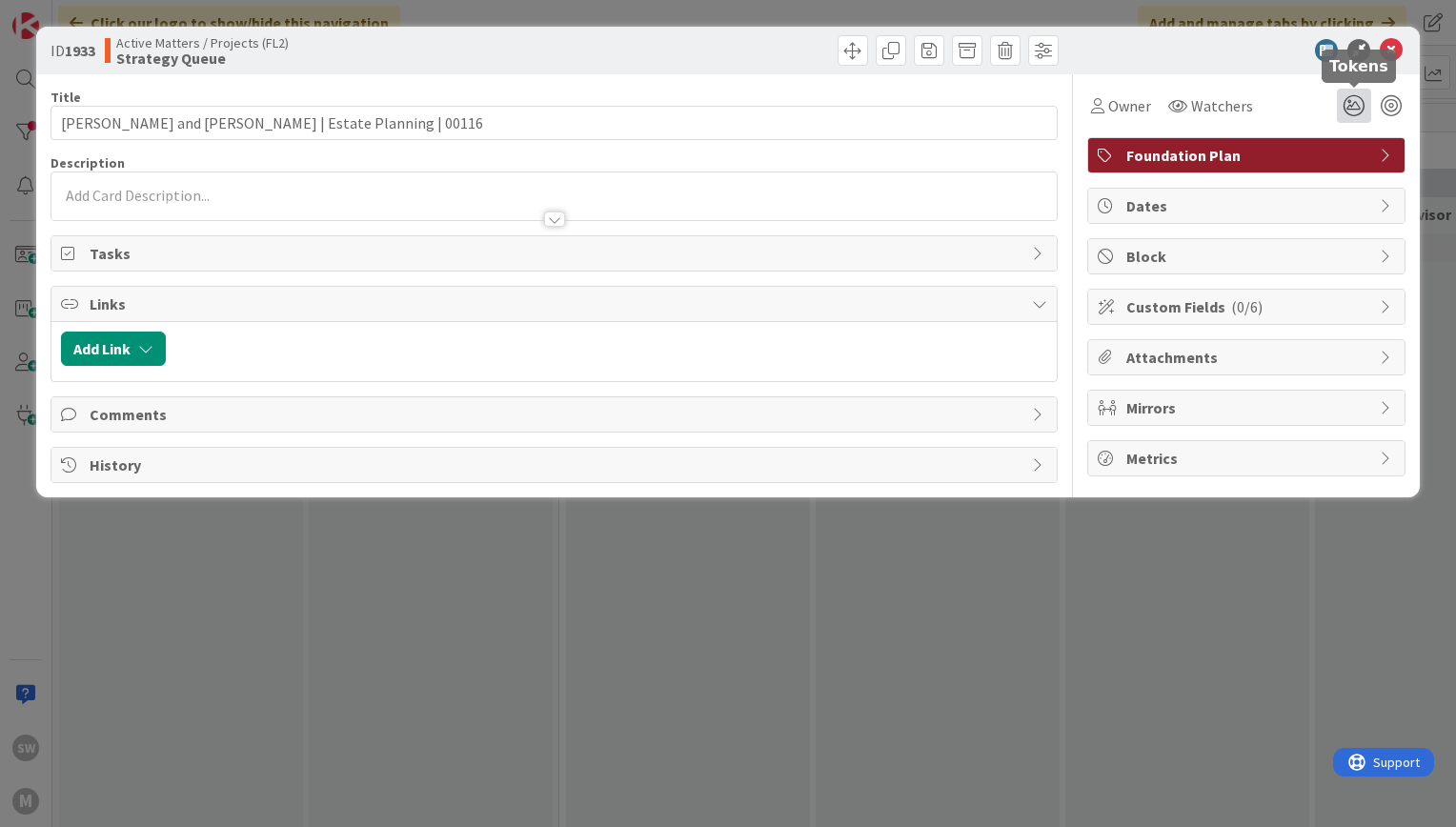
click at [1352, 112] on icon at bounding box center [1353, 106] width 34 height 34
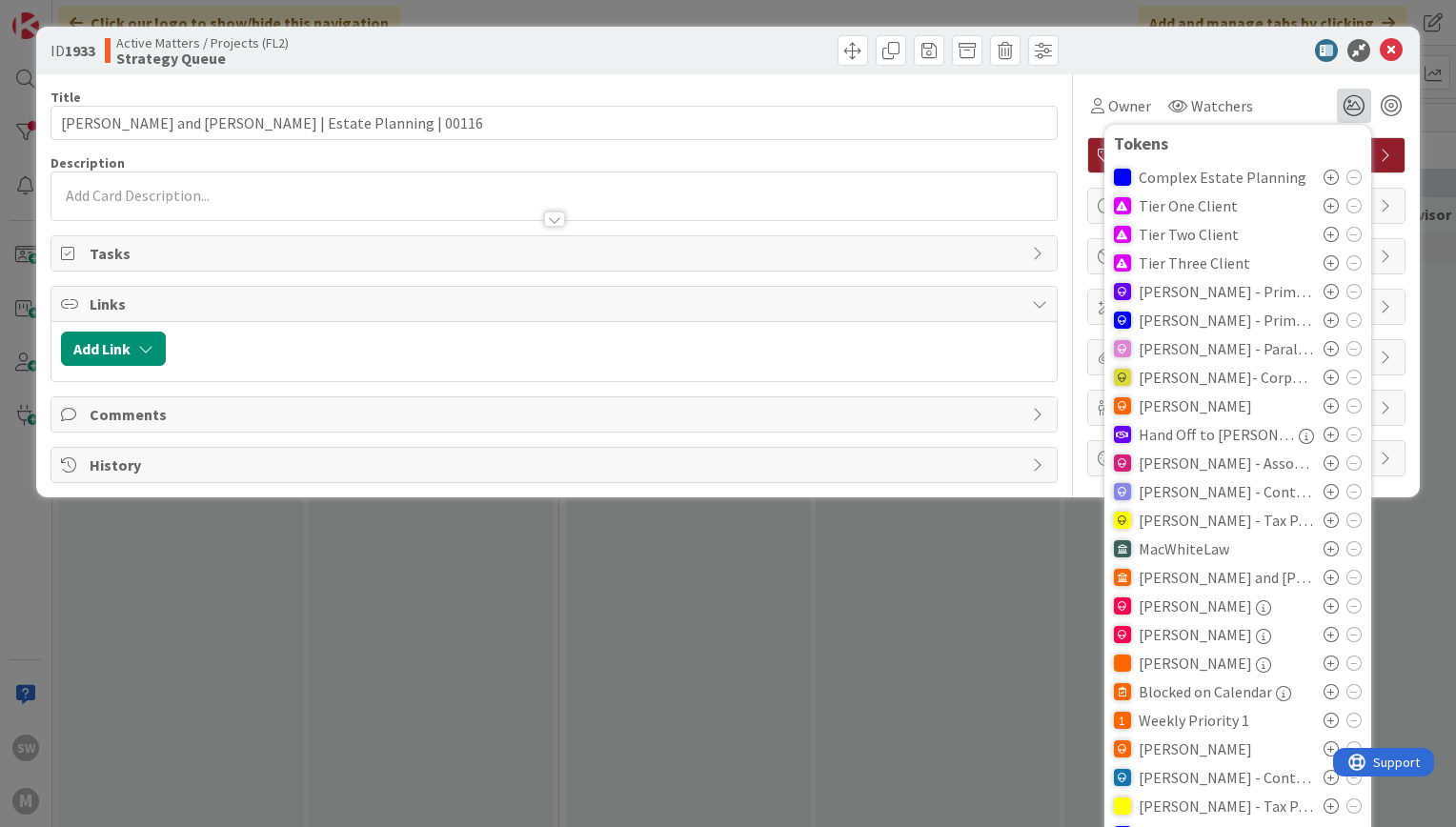
click at [1324, 232] on icon at bounding box center [1332, 235] width 16 height 16
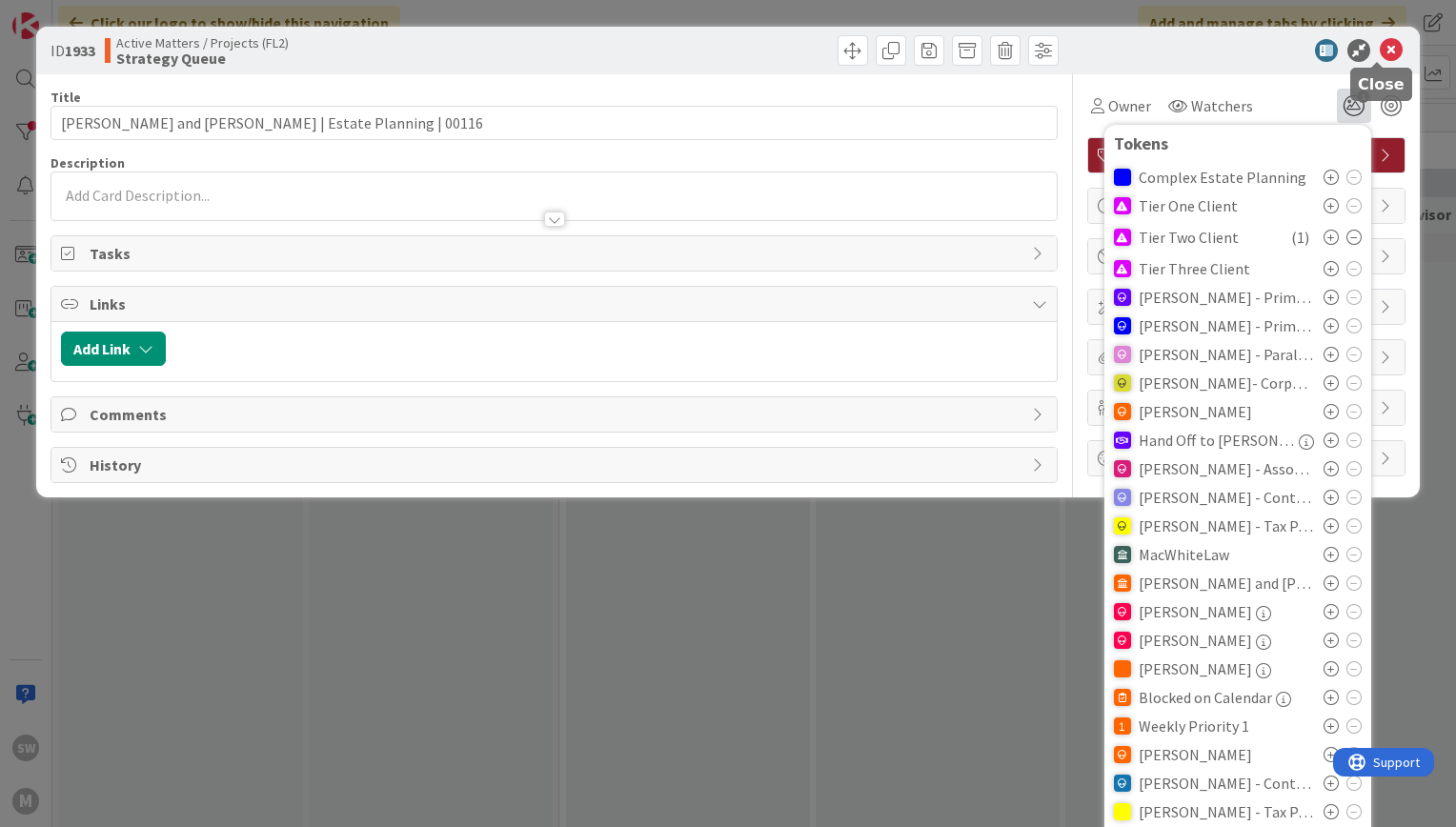
click at [1380, 58] on icon at bounding box center [1390, 50] width 23 height 23
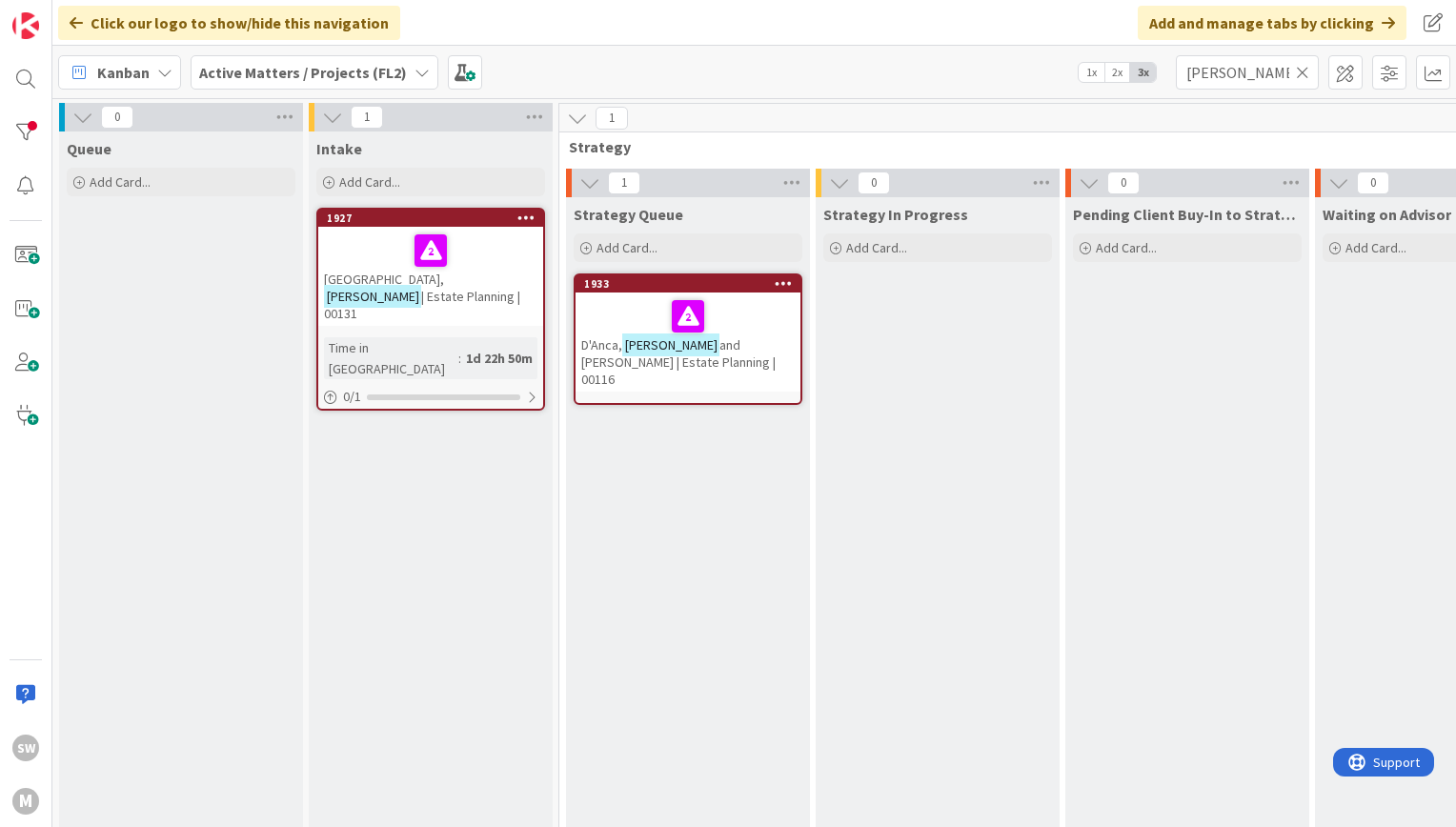
click at [395, 65] on b "Active Matters / Projects (FL2)" at bounding box center [303, 71] width 208 height 19
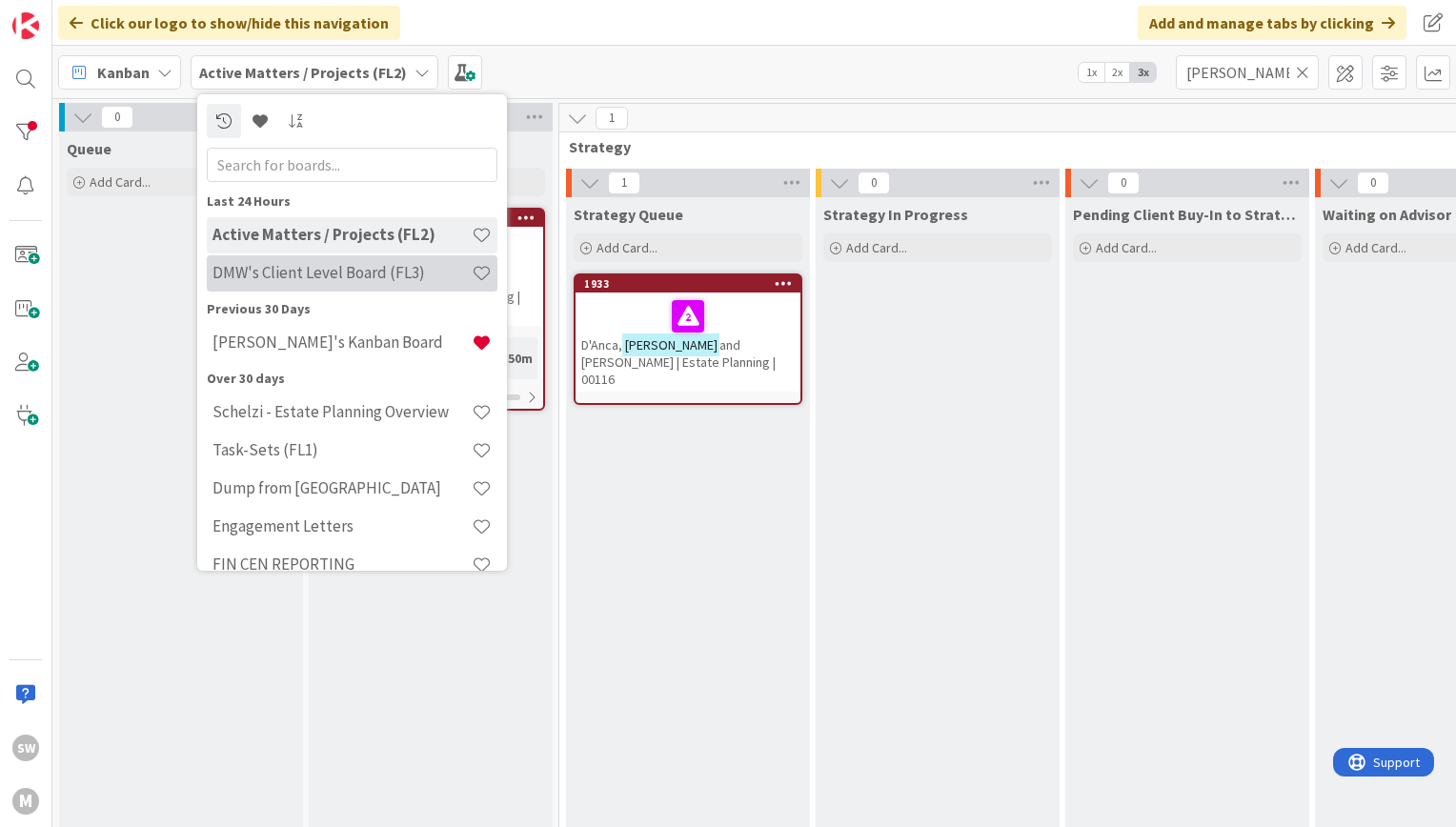
click at [342, 265] on h4 "DMW's Client Level Board (FL3)" at bounding box center [342, 272] width 259 height 19
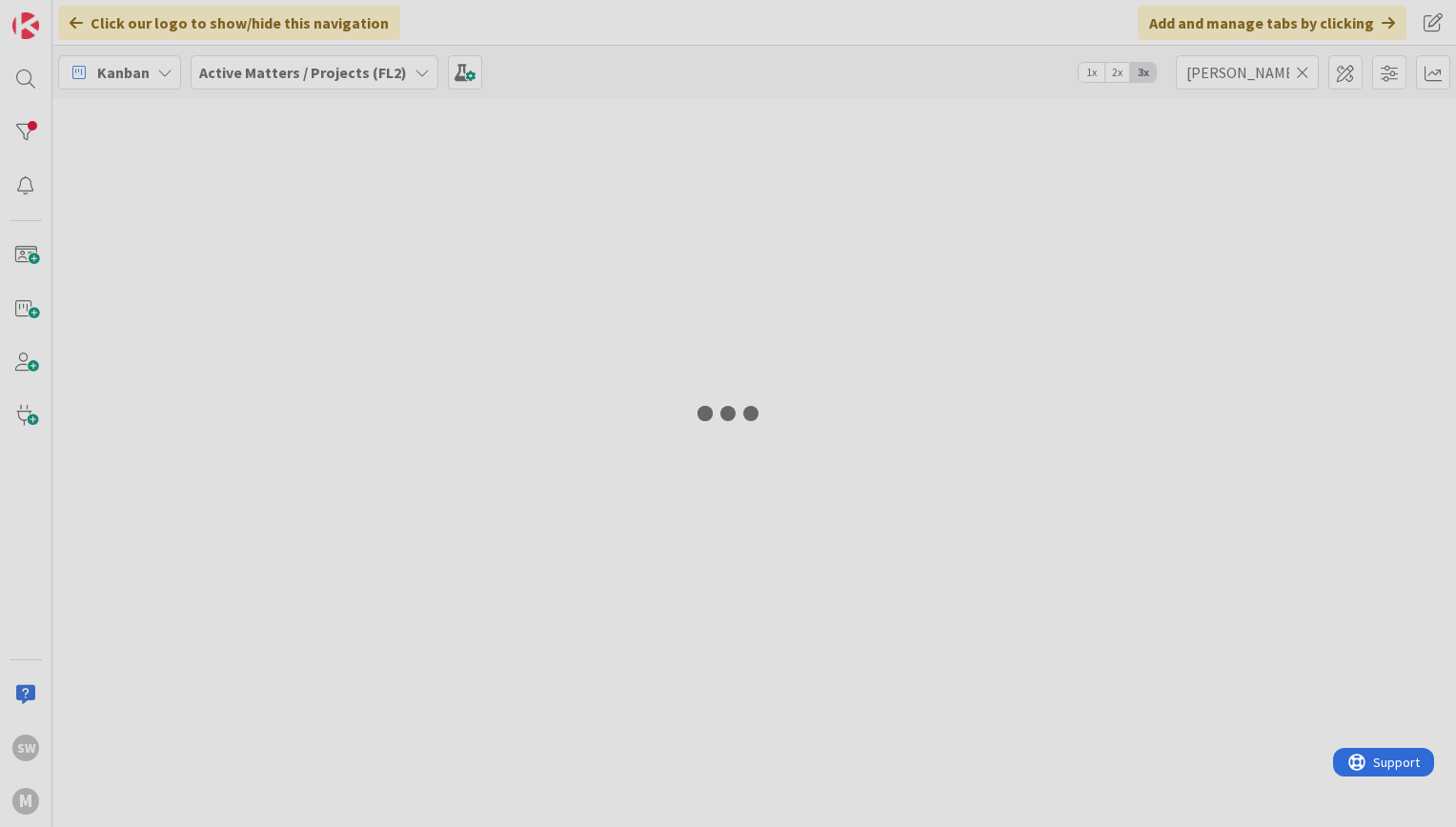
type input "[PERSON_NAME]"
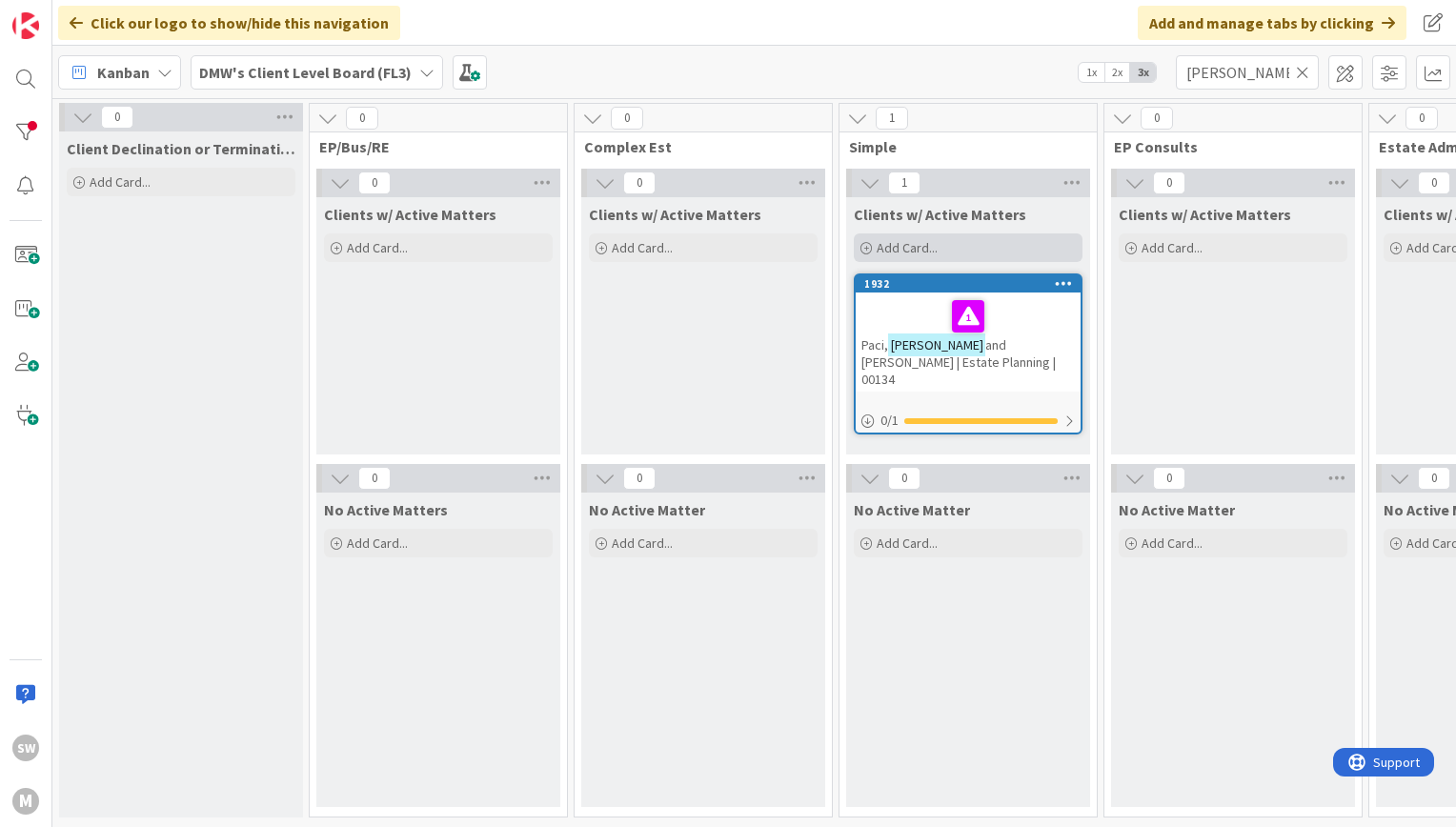
click at [891, 246] on span "Add Card..." at bounding box center [907, 248] width 61 height 18
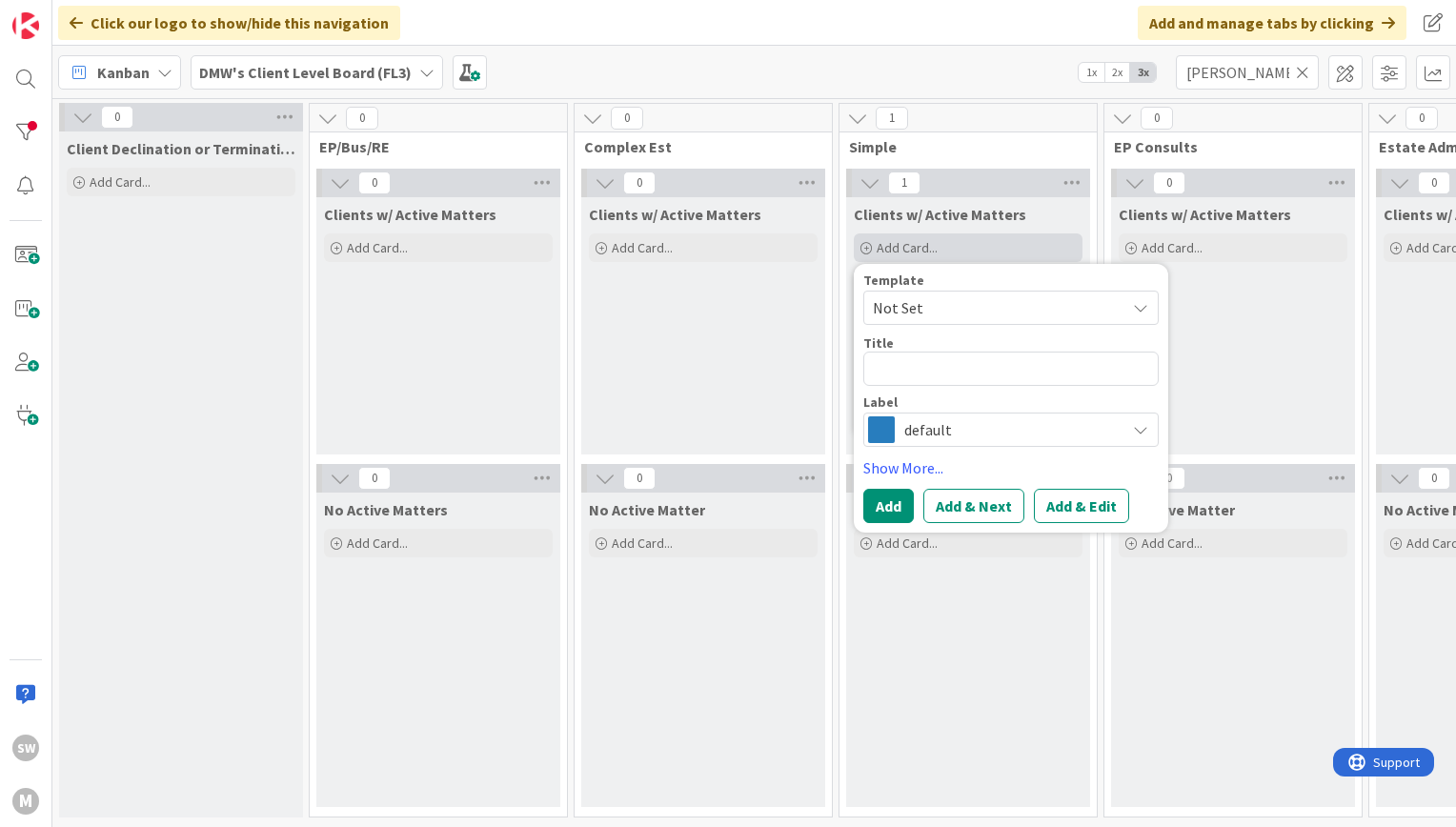
type textarea "x"
type textarea "D'"
type textarea "x"
type textarea "D'A"
type textarea "x"
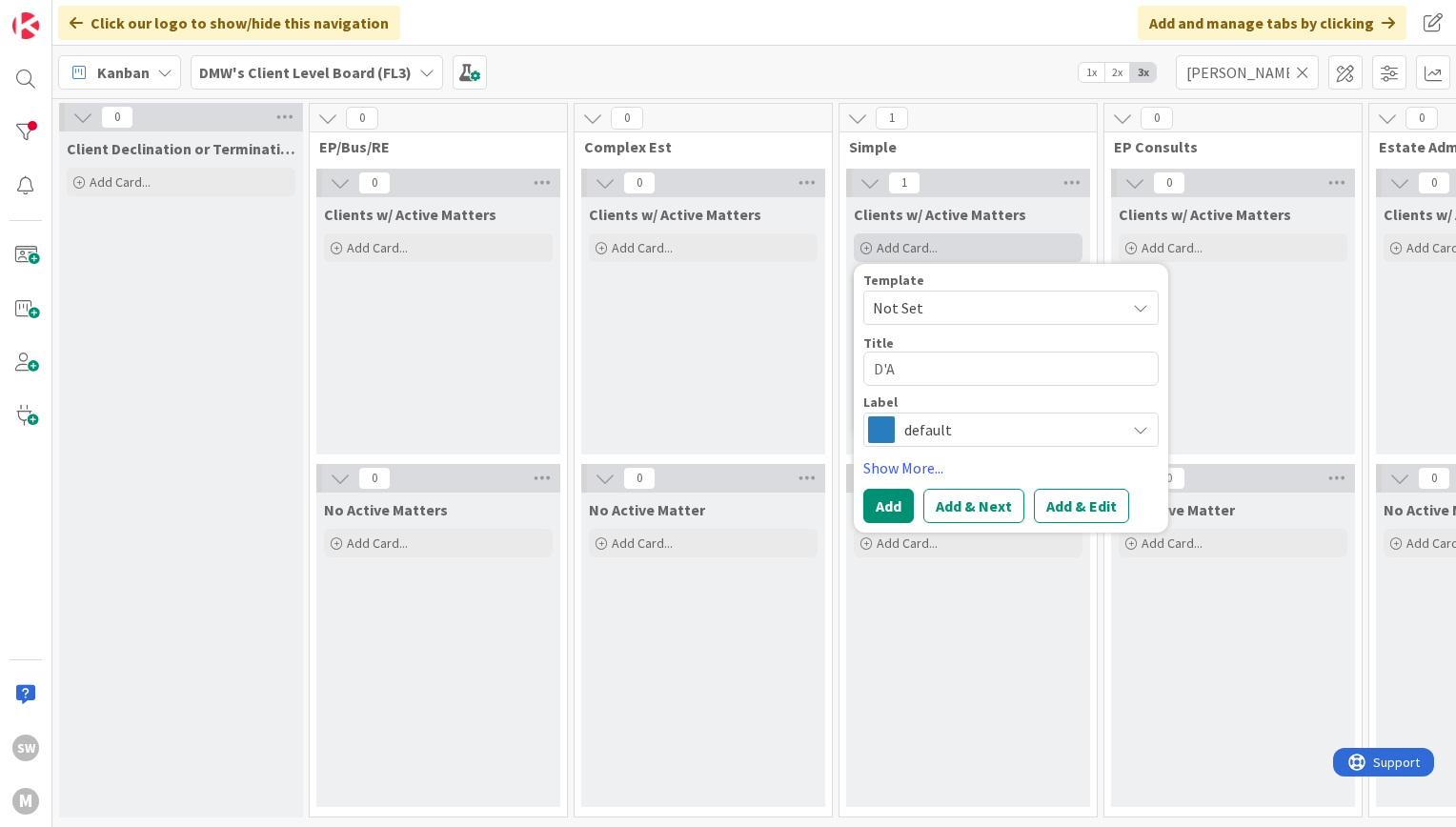
type textarea "D'An"
type textarea "x"
type textarea "D'Anc"
type textarea "x"
type textarea "D'Anca,"
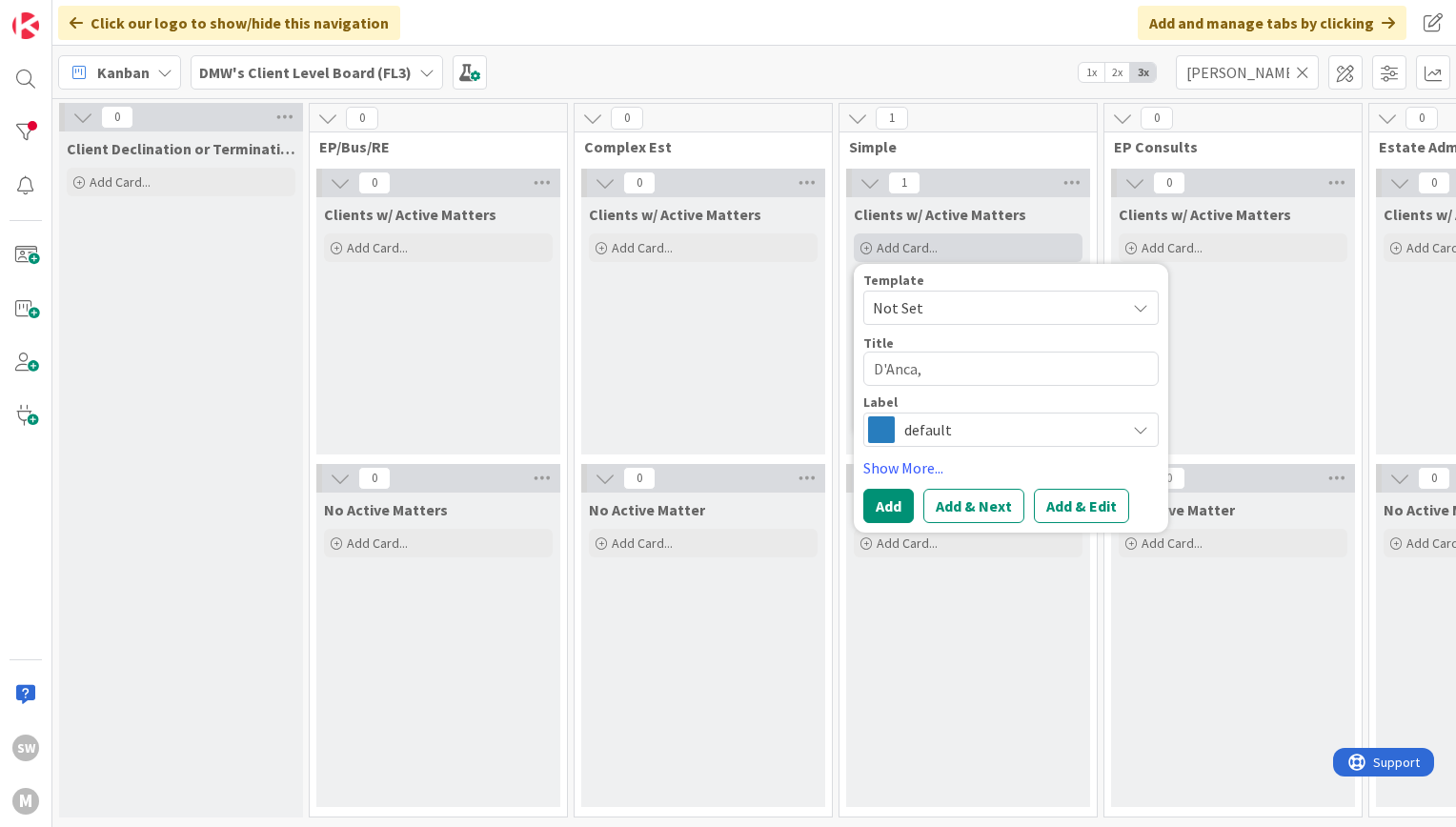
type textarea "x"
type textarea "D'Anca, L"
type textarea "x"
type textarea "D'Anca, La"
type textarea "x"
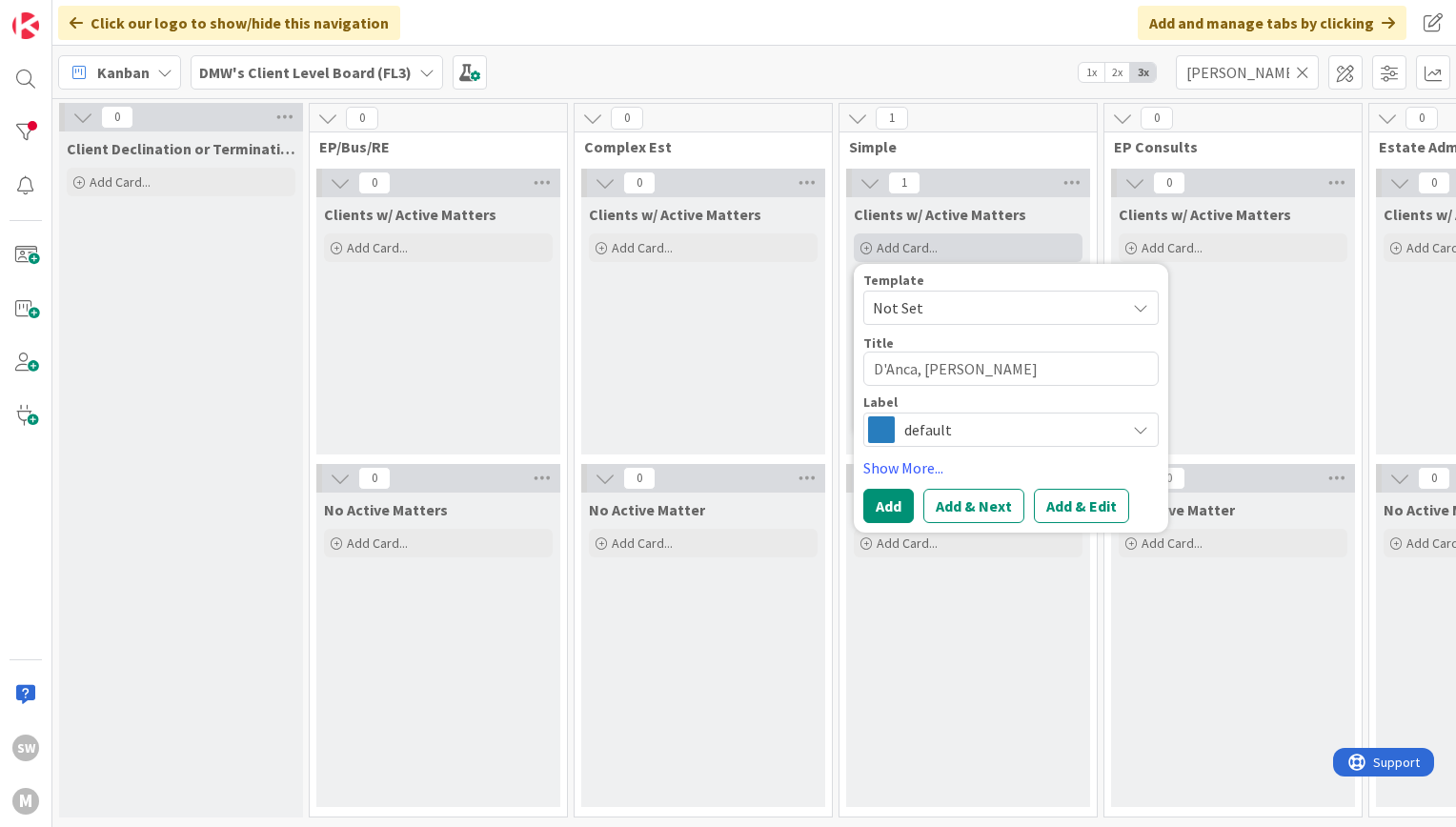
type textarea "D'Anca, Laur"
type textarea "x"
type textarea "D'Anca, Laura"
type textarea "x"
type textarea "D'Anca, Laura"
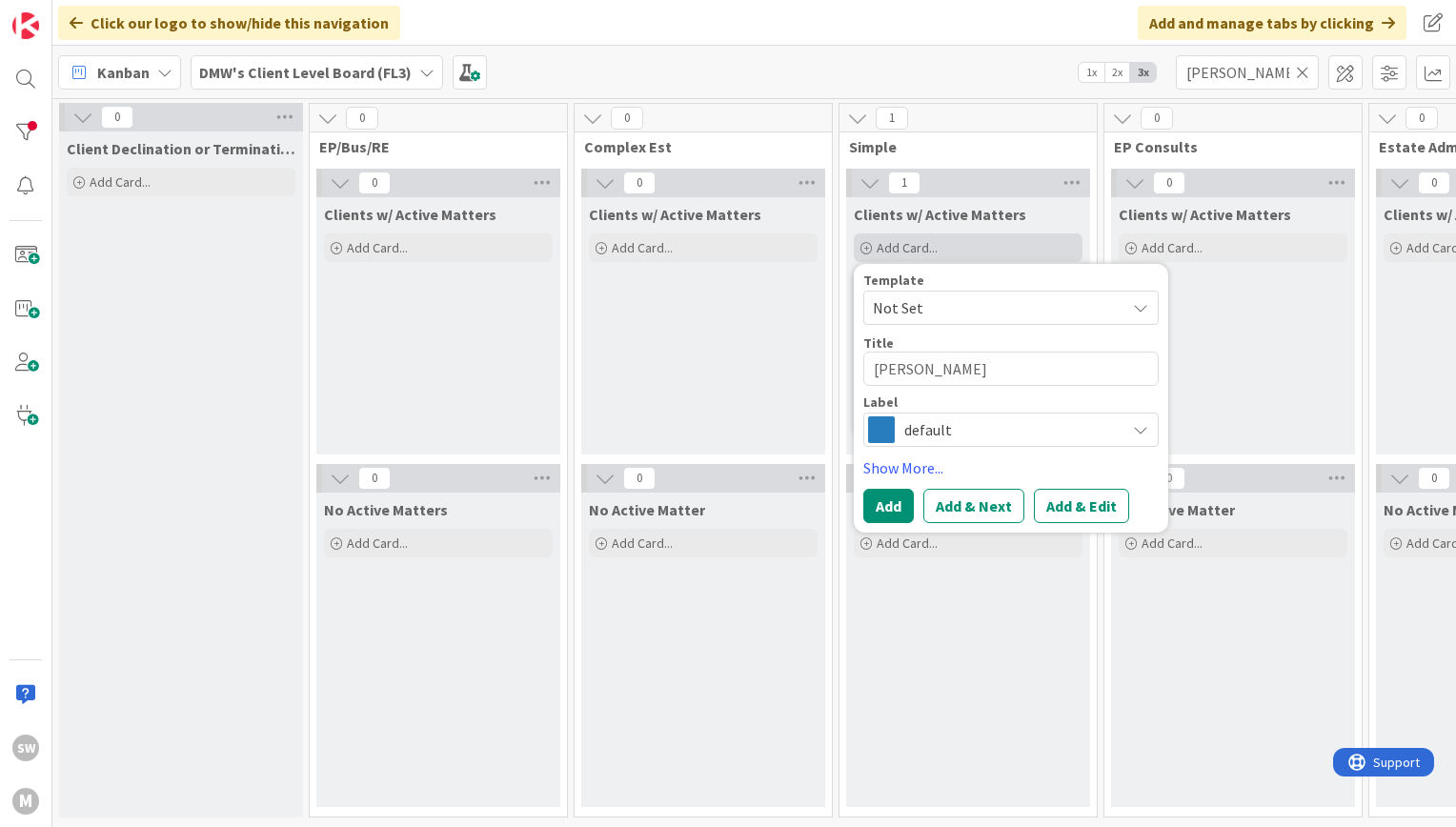
type textarea "x"
type textarea "D'Anca, Laura a"
type textarea "x"
type textarea "D'Anca, Laura and"
type textarea "x"
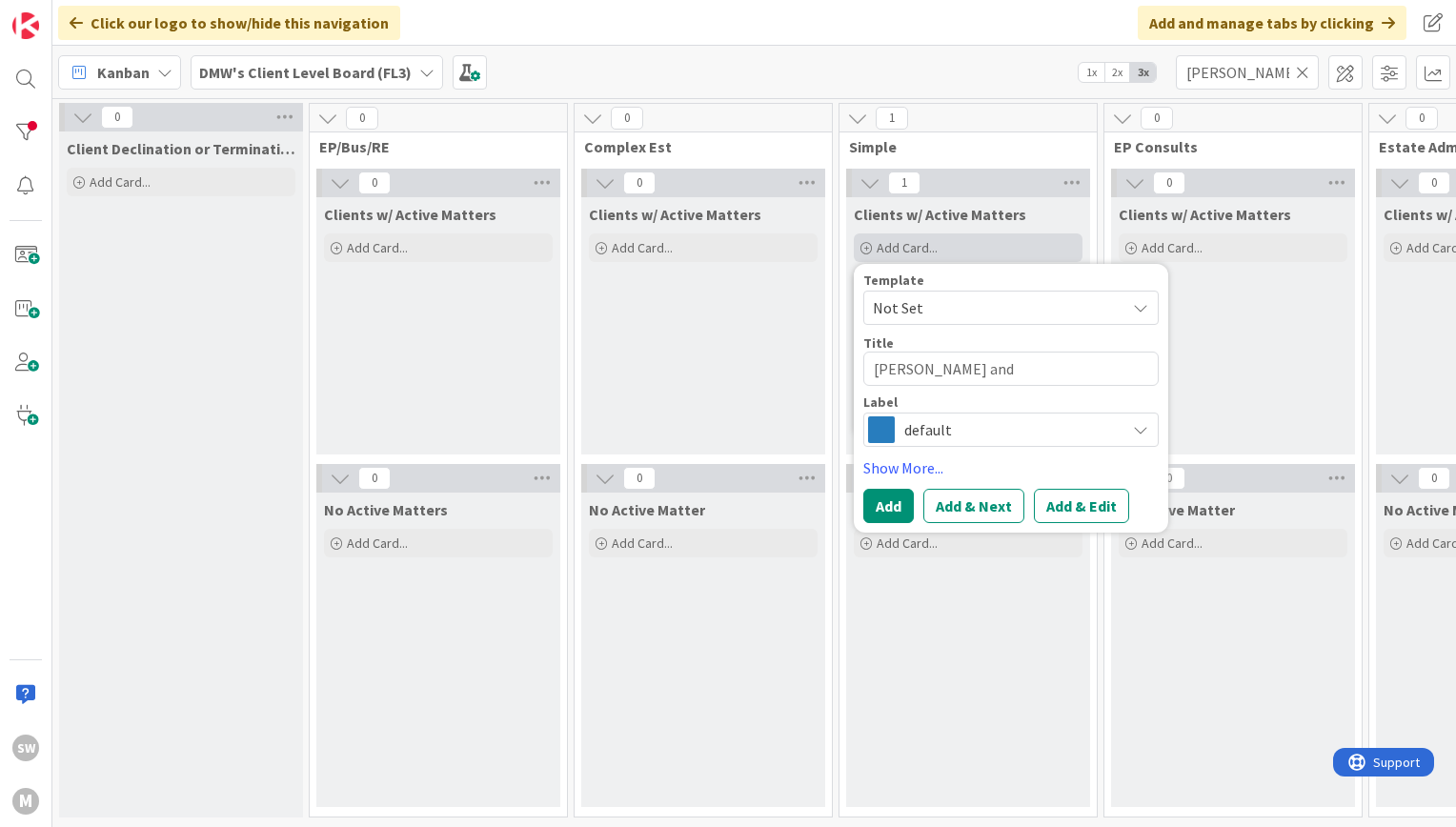
type textarea "D'Anca, Laura and"
type textarea "x"
type textarea "D'Anca, Laura and R"
type textarea "x"
type textarea "D'Anca, Laura and Ro"
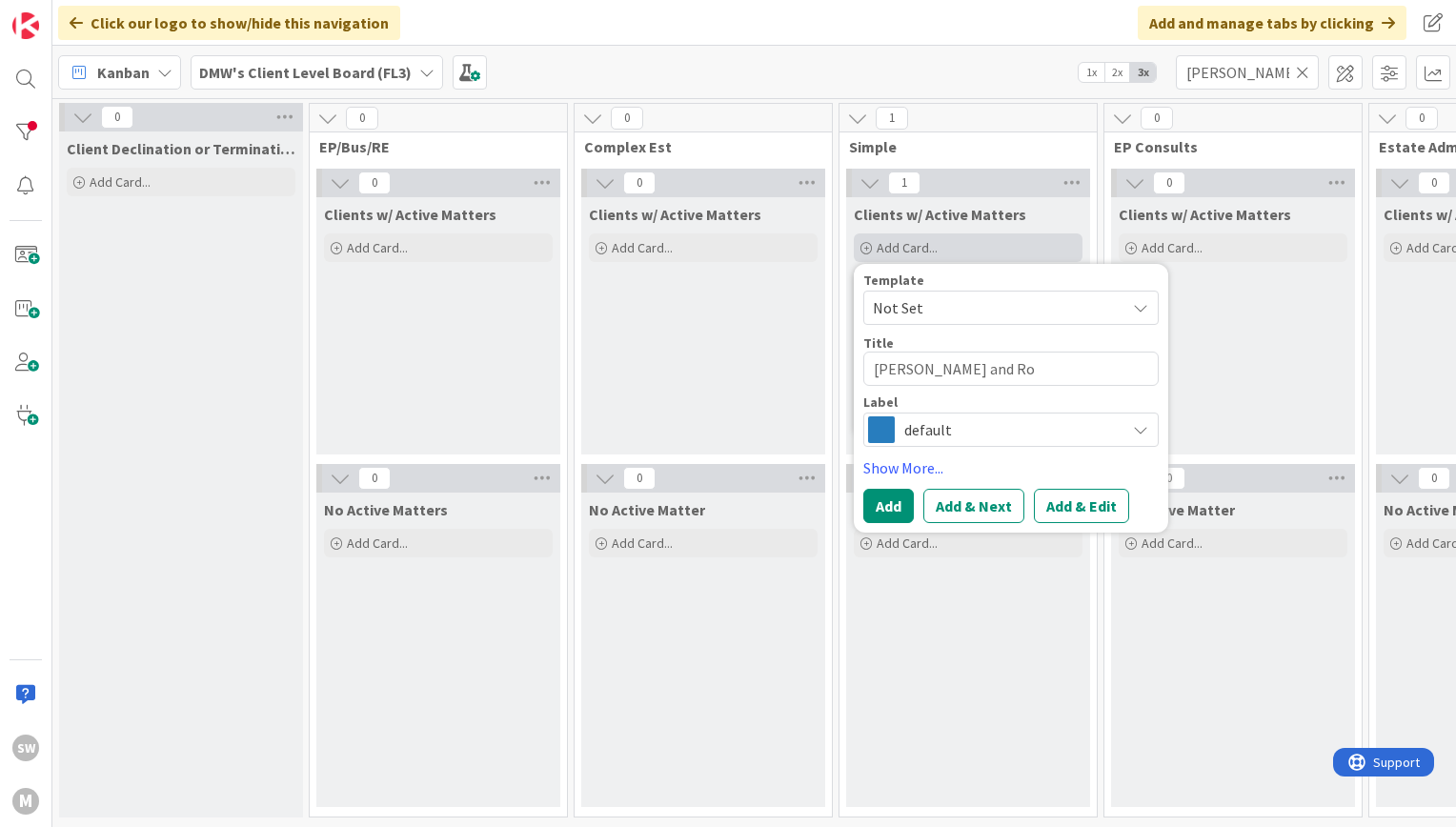
type textarea "x"
type textarea "D'Anca, Laura and Rob"
type textarea "x"
type textarea "D'Anca, Laura and Robe"
type textarea "x"
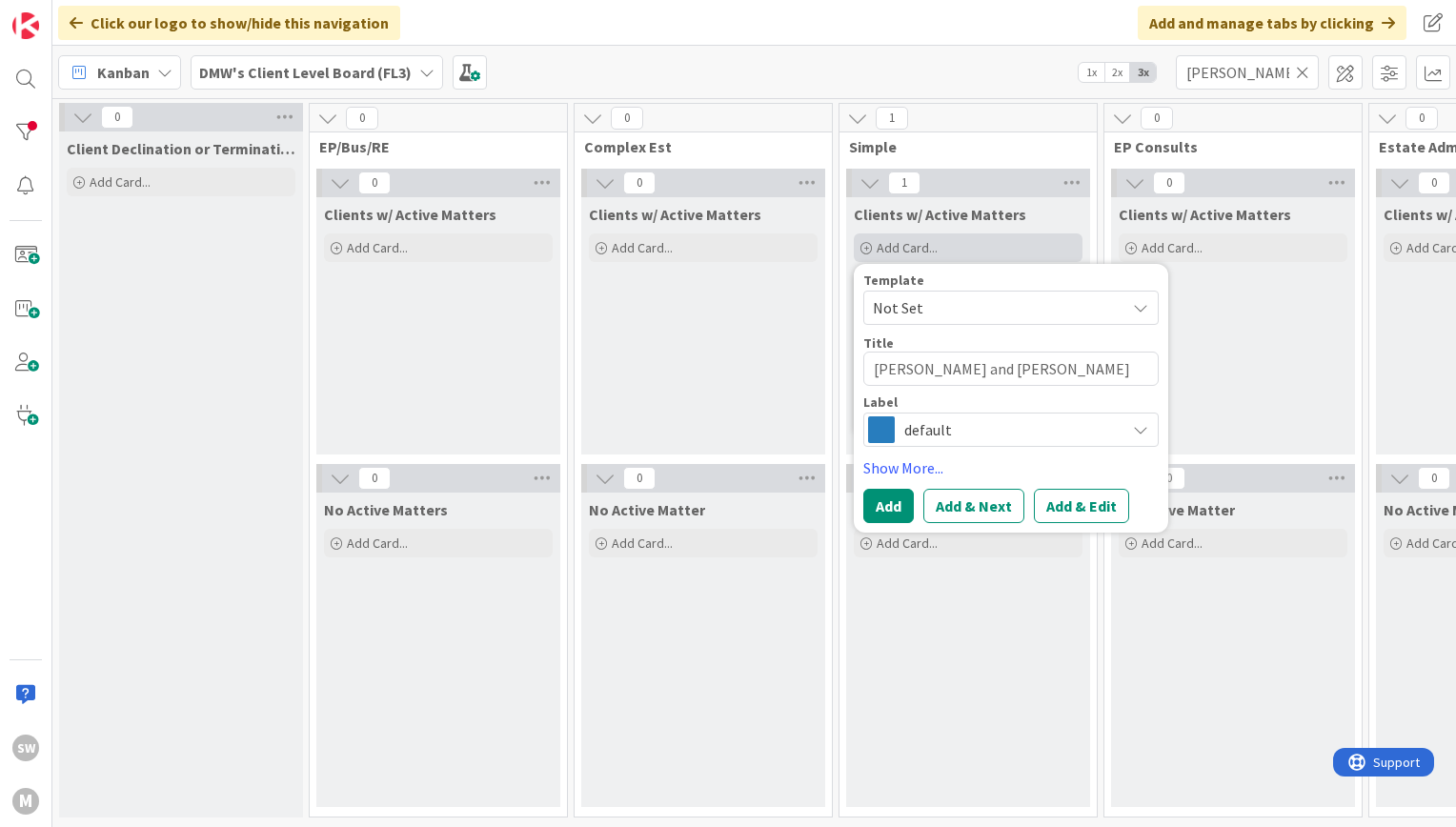
type textarea "D'Anca, Laura and Rober"
type textarea "x"
type textarea "D'Anca, Laura and Robert"
type textarea "x"
type textarea "D'Anca, Laura and Robert O"
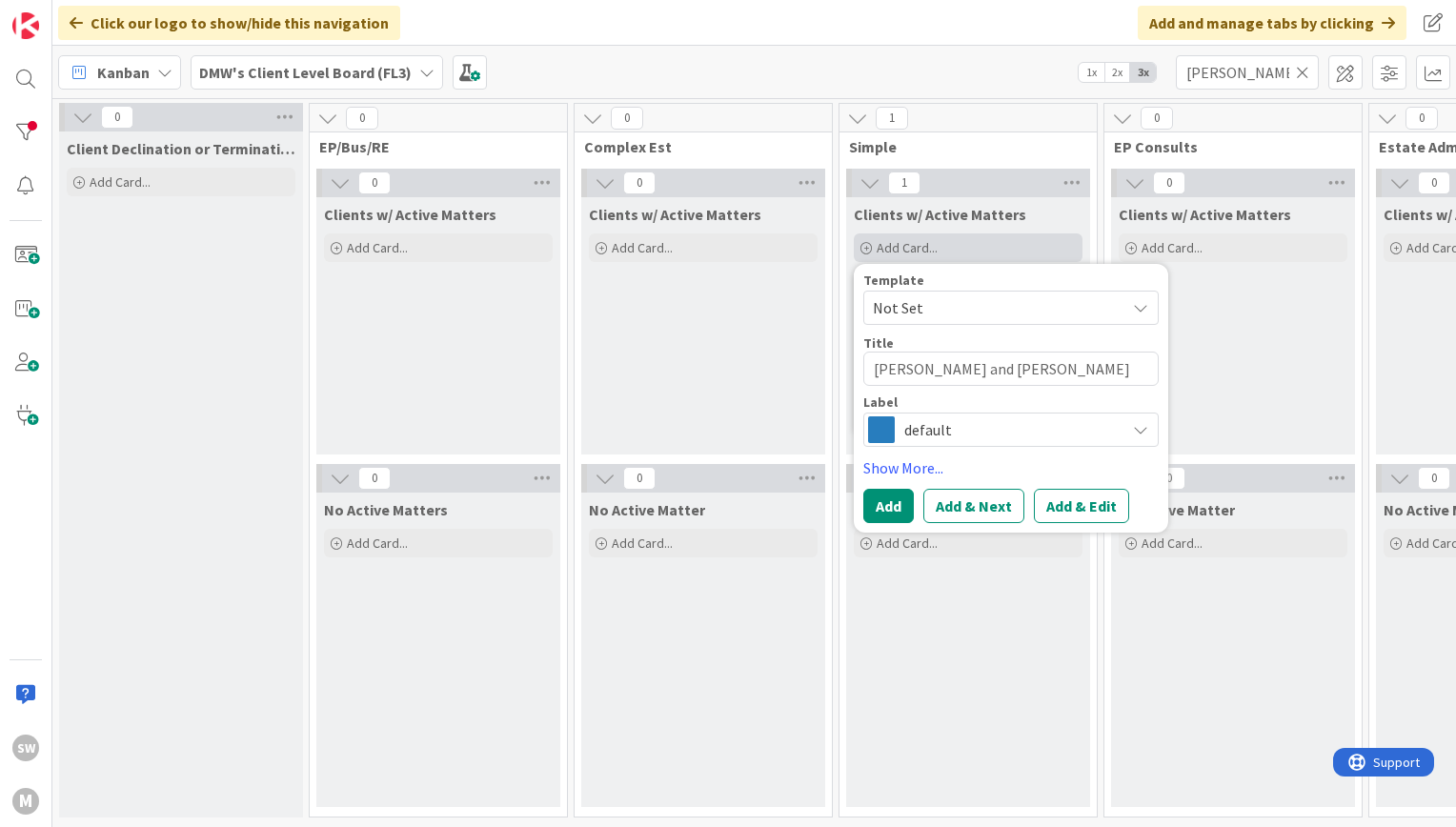
type textarea "x"
type textarea "D'Anca, Laura and Robert O'E"
type textarea "x"
type textarea "D'Anca, Laura and Robert O'En"
type textarea "x"
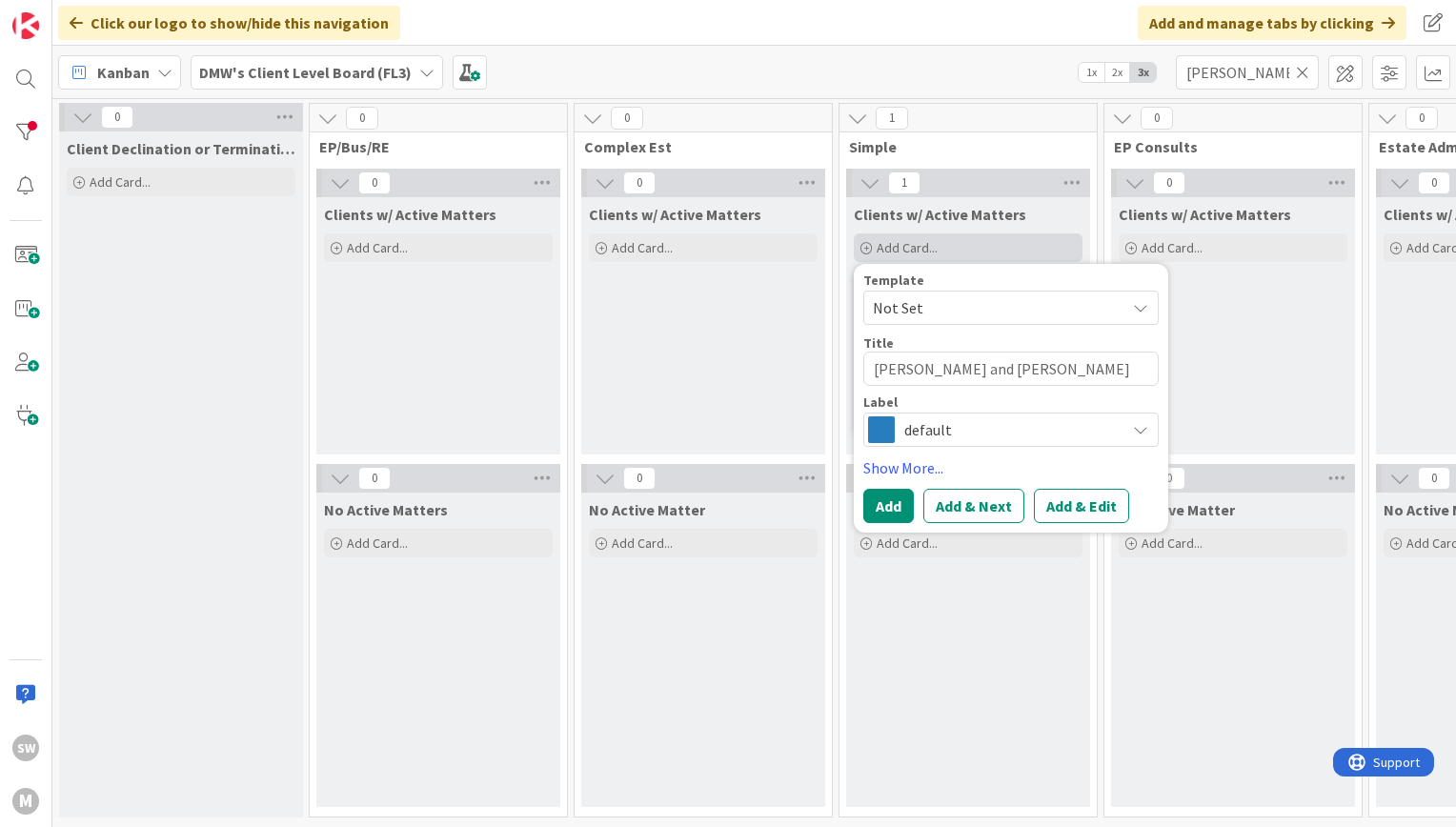
type textarea "D'Anca, Laura and Robert O'Eng"
type textarea "x"
type textarea "D'Anca, Laura and Robert O'Engl"
type textarea "x"
type textarea "D'Anca, Laura and Robert O'Engla"
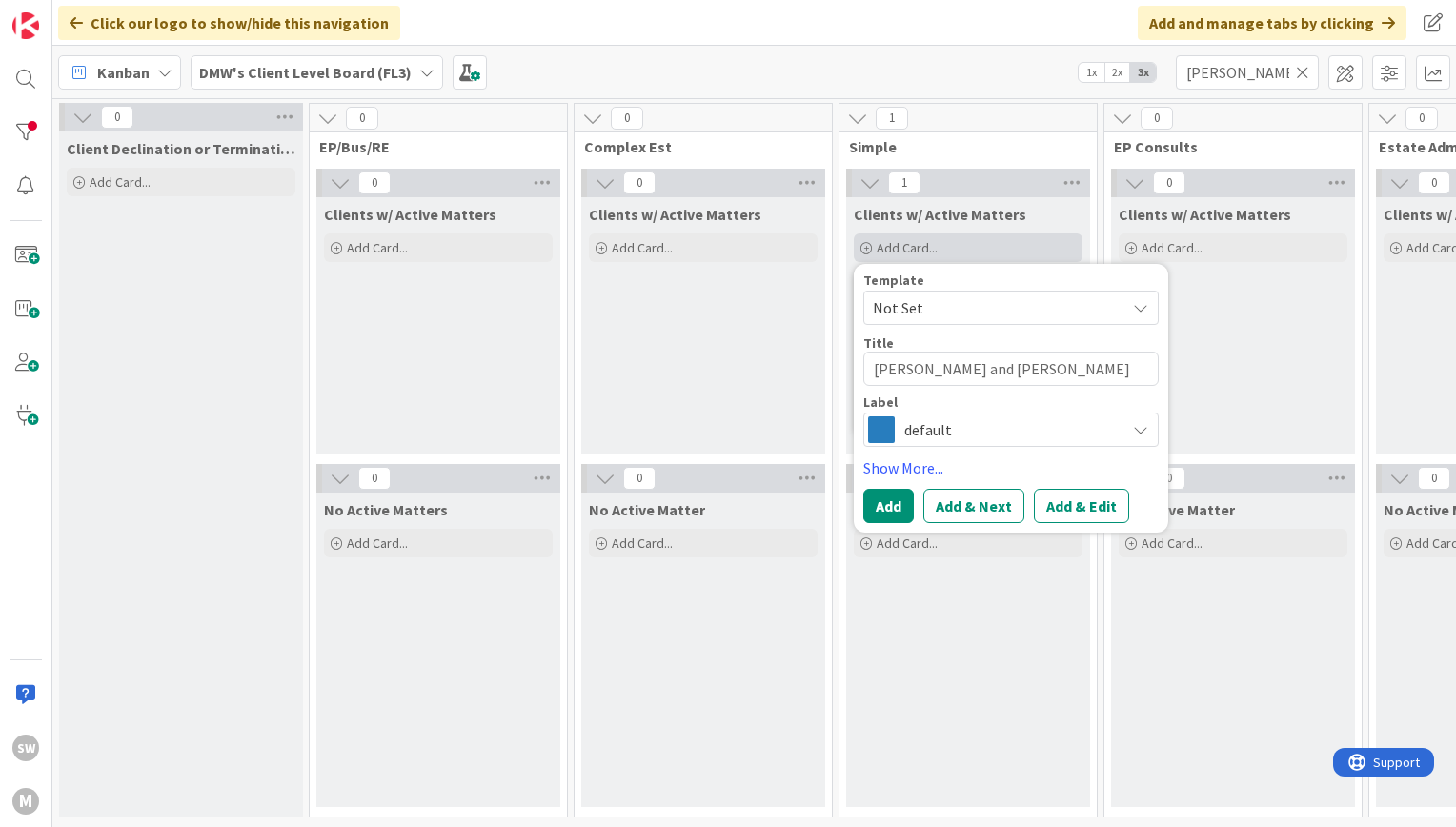
type textarea "x"
type textarea "D'Anca, Laura and Robert O'Englan"
type textarea "x"
type textarea "D'Anca, Laura and Robert O'England"
type textarea "x"
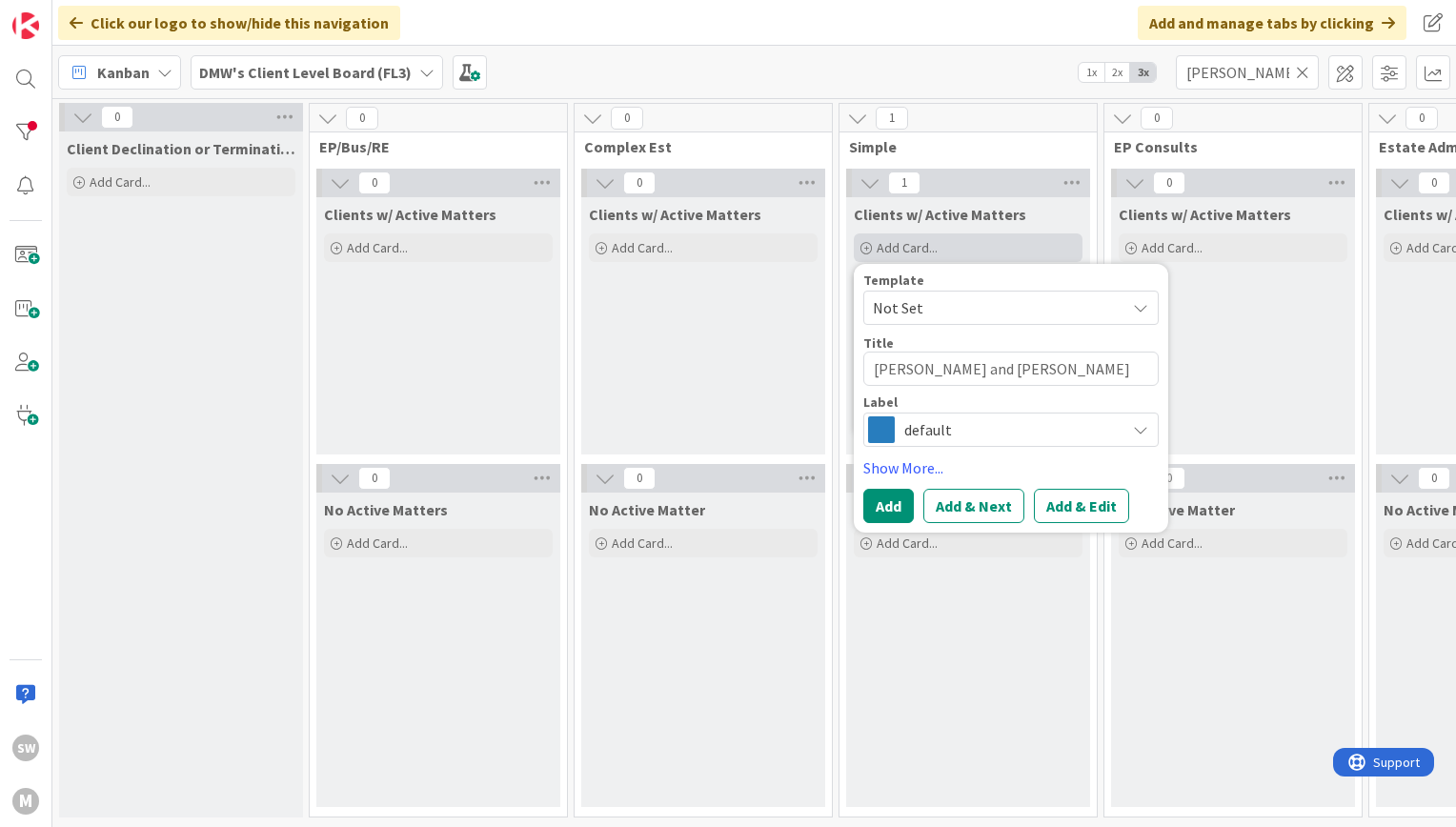
type textarea "D'Anca, Laura and Robert O'Englande"
type textarea "x"
type textarea "D'Anca, Laura and Robert O'Englander"
type textarea "x"
type textarea "D'Anca, Laura and Robert O'Englander"
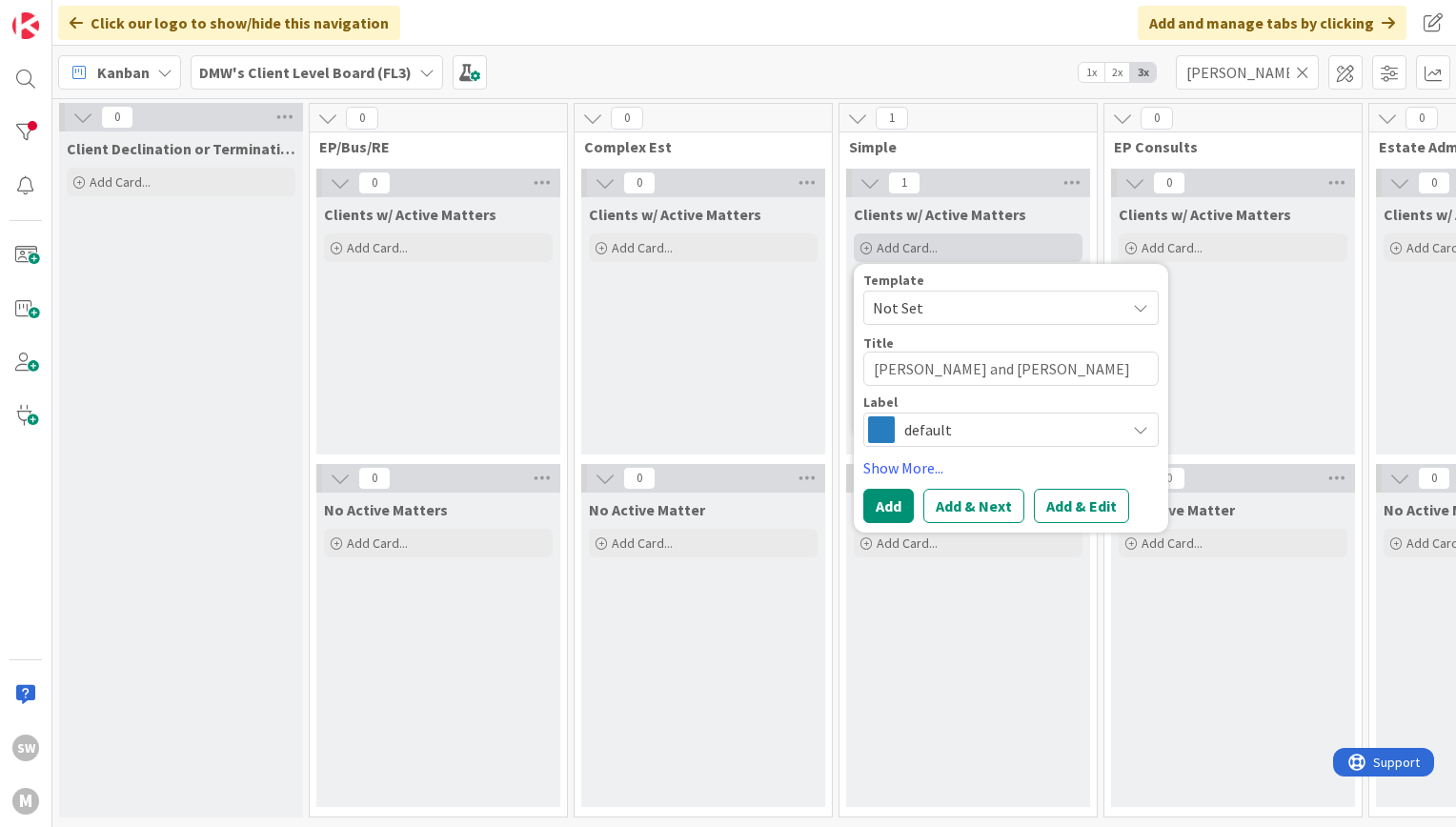
type textarea "x"
type textarea "D'Anca, Laura and Robert O'Englander |"
type textarea "x"
type textarea "D'Anca, Laura and Robert O'Englander |"
type textarea "x"
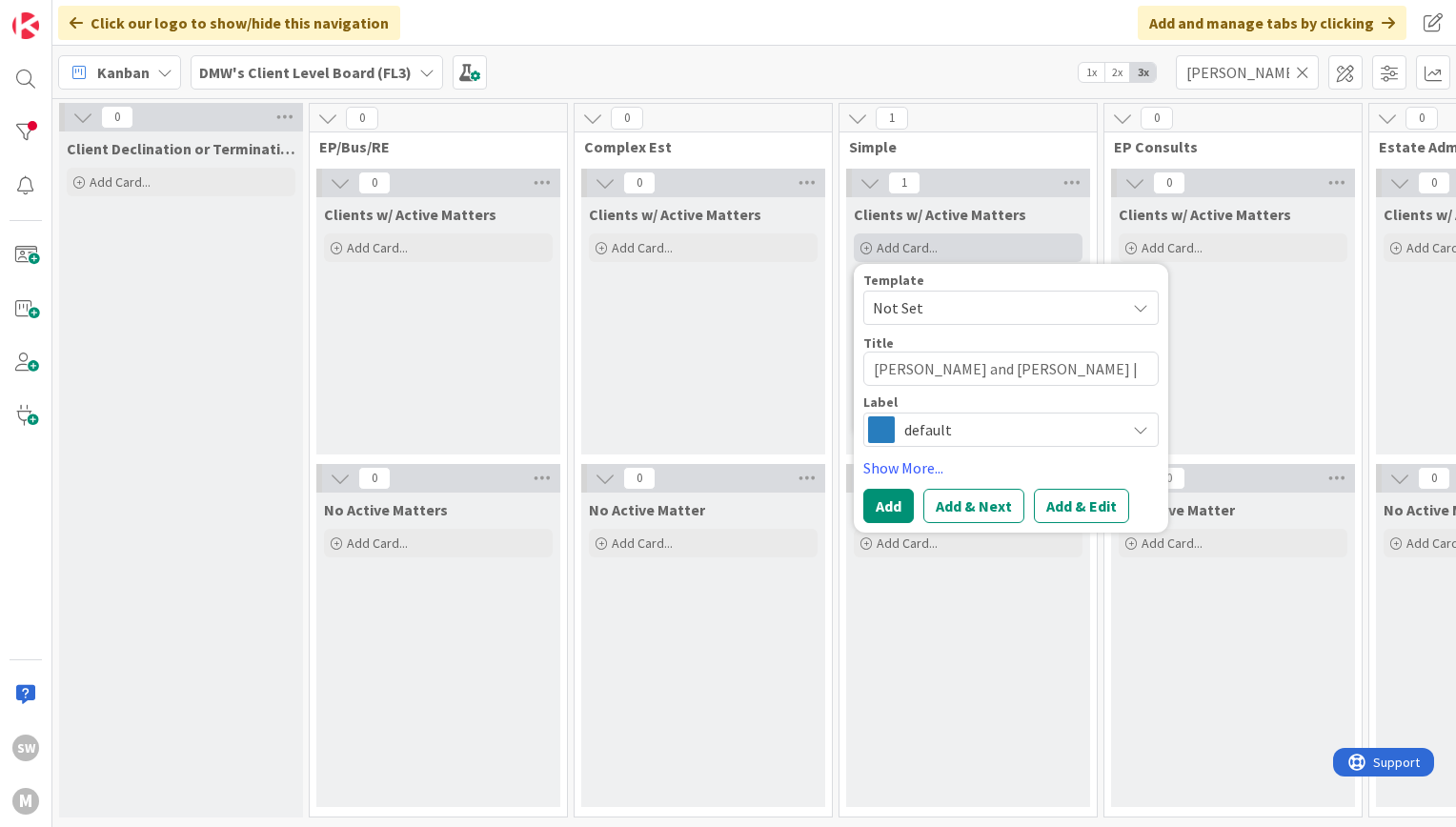
type textarea "D'Anca, Laura and Robert O'Englander | E"
type textarea "x"
type textarea "D'Anca, Laura and Robert O'Englander | Es"
type textarea "x"
type textarea "D'Anca, Laura and Robert O'Englander | Est"
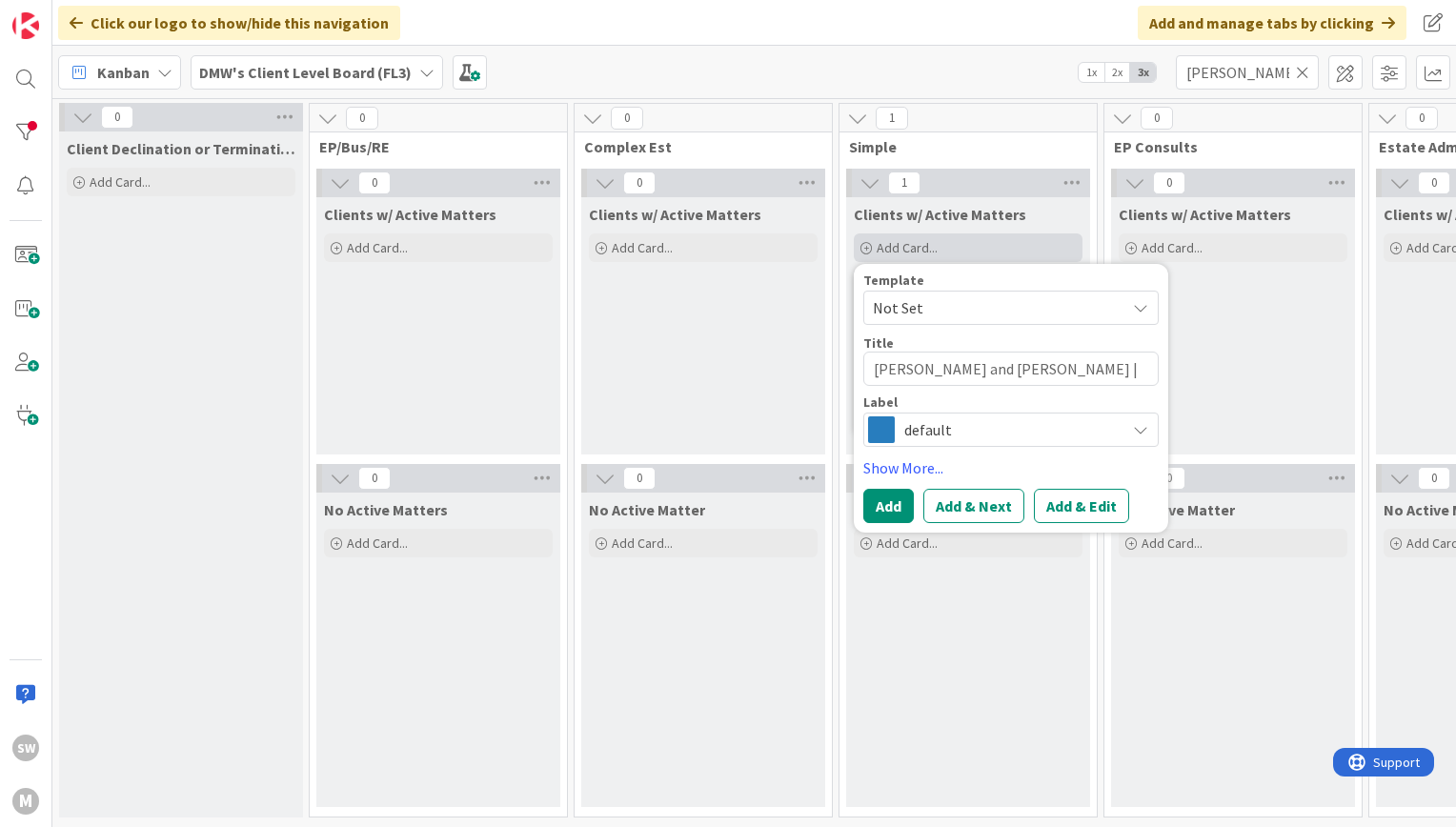
type textarea "x"
type textarea "D'Anca, Laura and Robert O'Englander | Esta"
type textarea "x"
type textarea "D'Anca, Laura and Robert O'Englander | Estat"
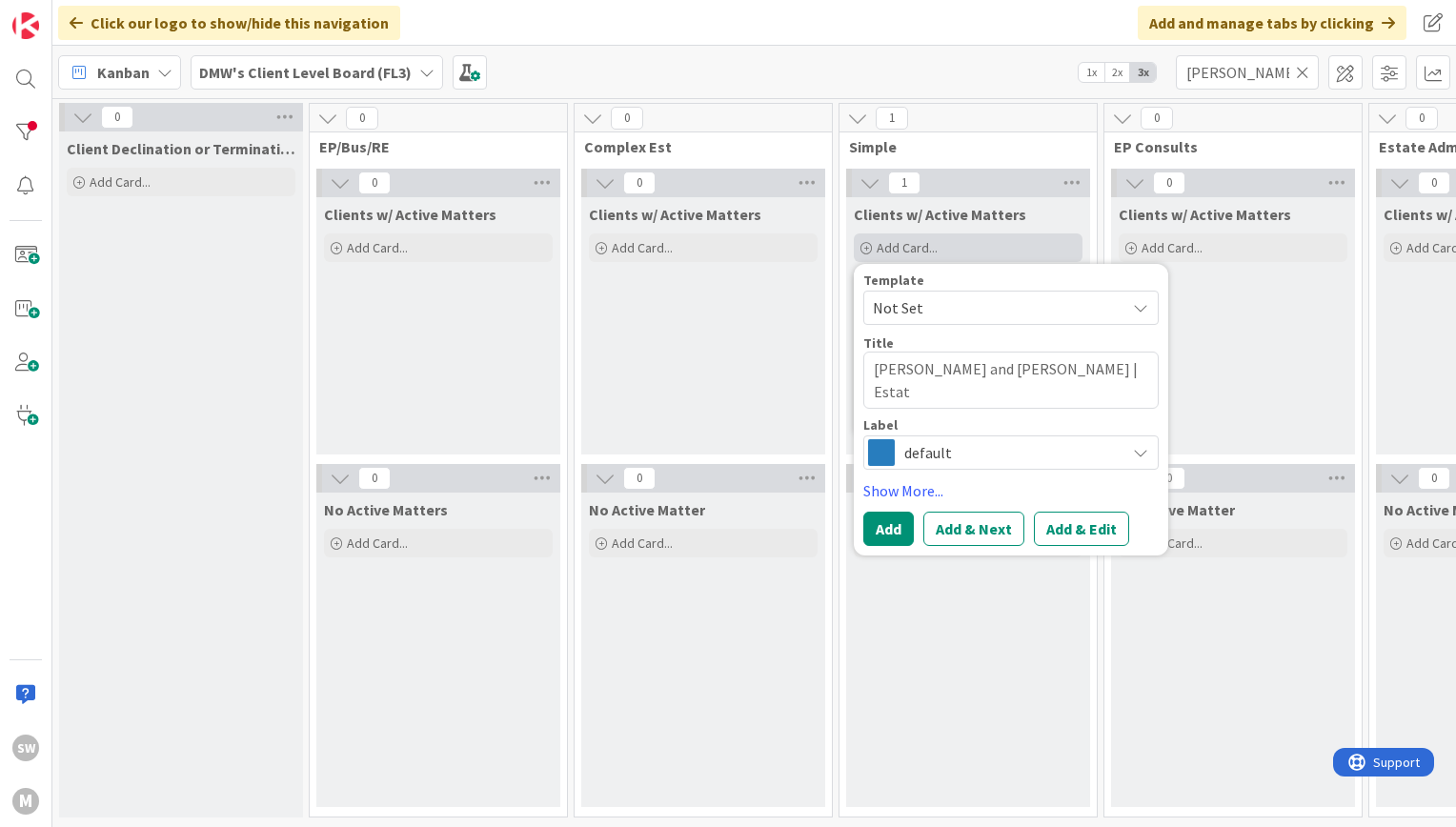
type textarea "x"
type textarea "D'Anca, Laura and Robert O'Englander | Estate"
type textarea "x"
type textarea "D'Anca, Laura and Robert O'Englander | Estate"
type textarea "x"
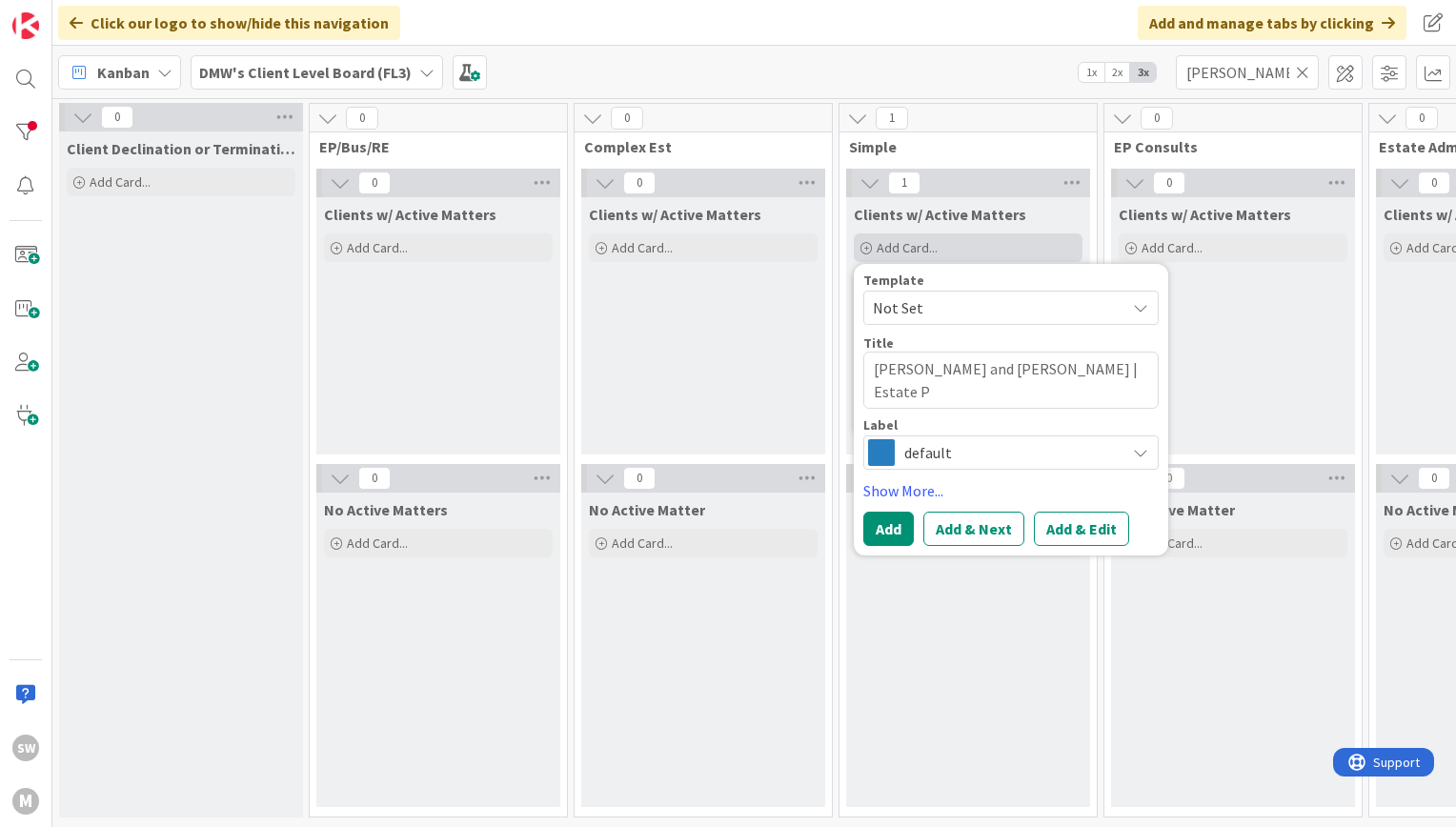
type textarea "D'Anca, Laura and Robert O'Englander | Estate Pl"
type textarea "x"
type textarea "D'Anca, Laura and Robert O'Englander | Estate Plan"
type textarea "x"
type textarea "D'Anca, Laura and Robert O'Englander | Estate Plann"
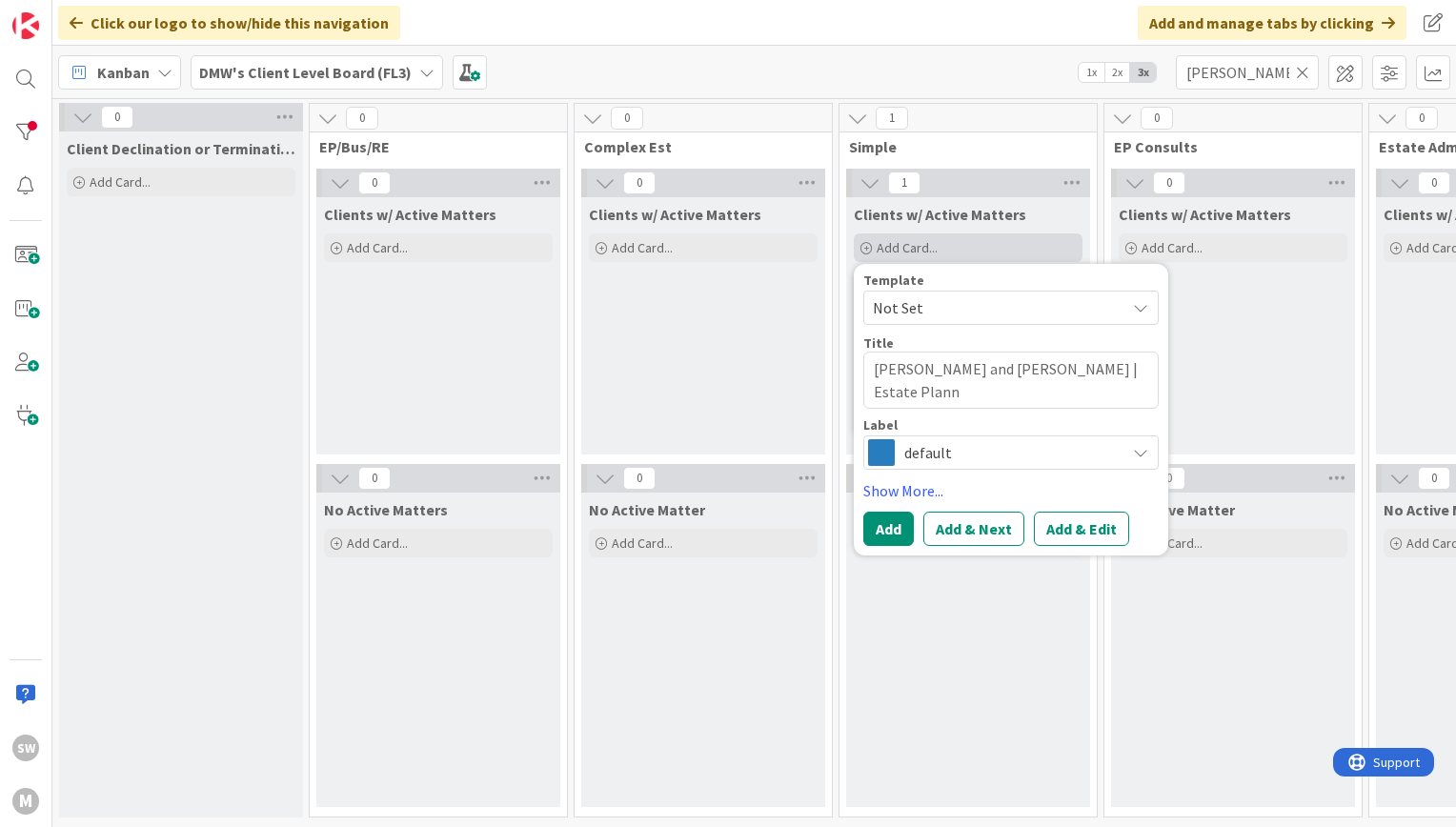
type textarea "x"
type textarea "D'Anca, Laura and Robert O'Englander | Estate Planni"
type textarea "x"
type textarea "D'Anca, Laura and Robert O'Englander | Estate Plannin"
type textarea "x"
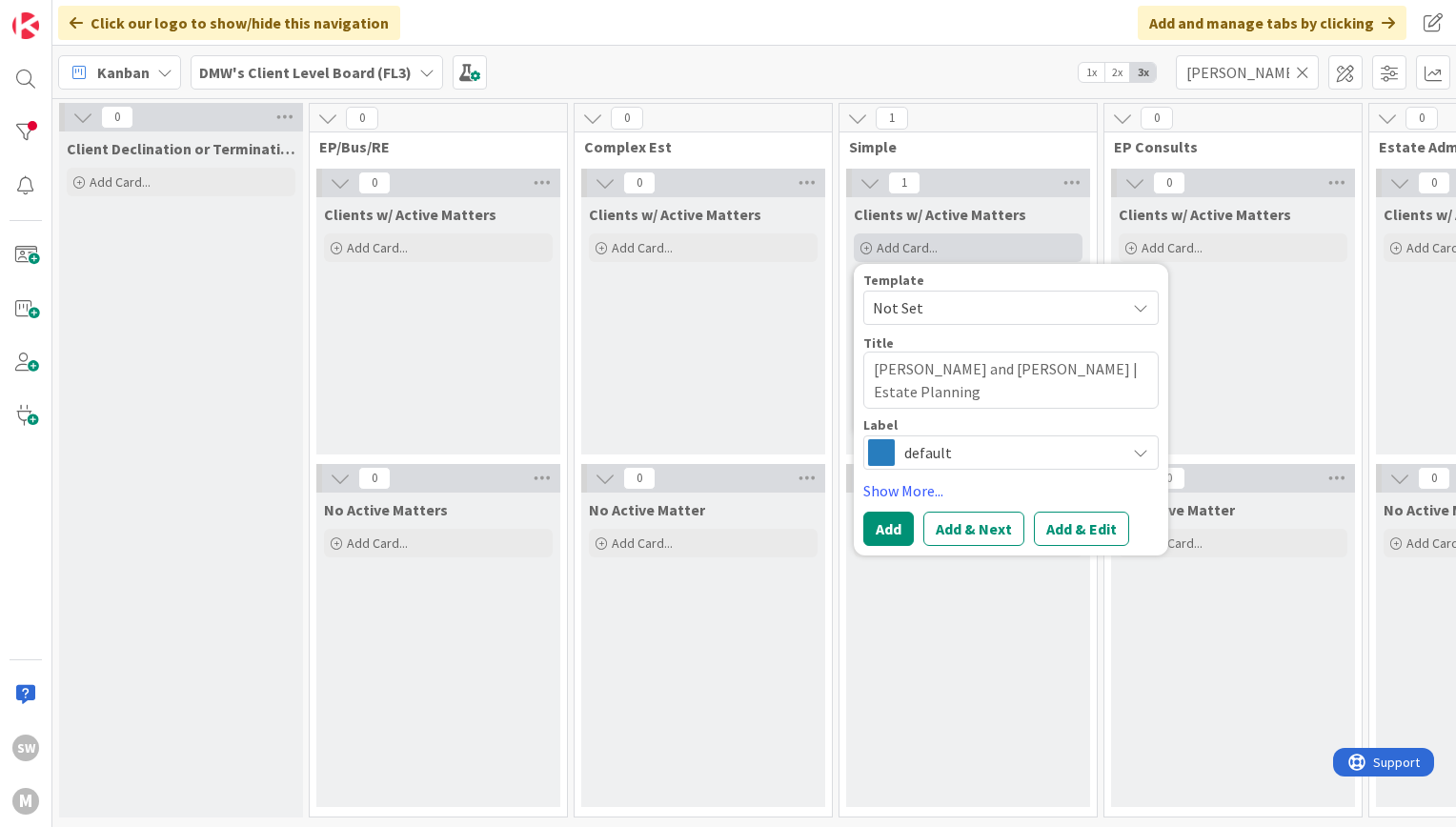
type textarea "D'Anca, Laura and Robert O'Englander | Estate Planning"
type textarea "x"
type textarea "D'Anca, Laura and Robert O'Englander | Estate Planning |"
type textarea "x"
type textarea "D'Anca, Laura and Robert O'Englander | Estate Planning |"
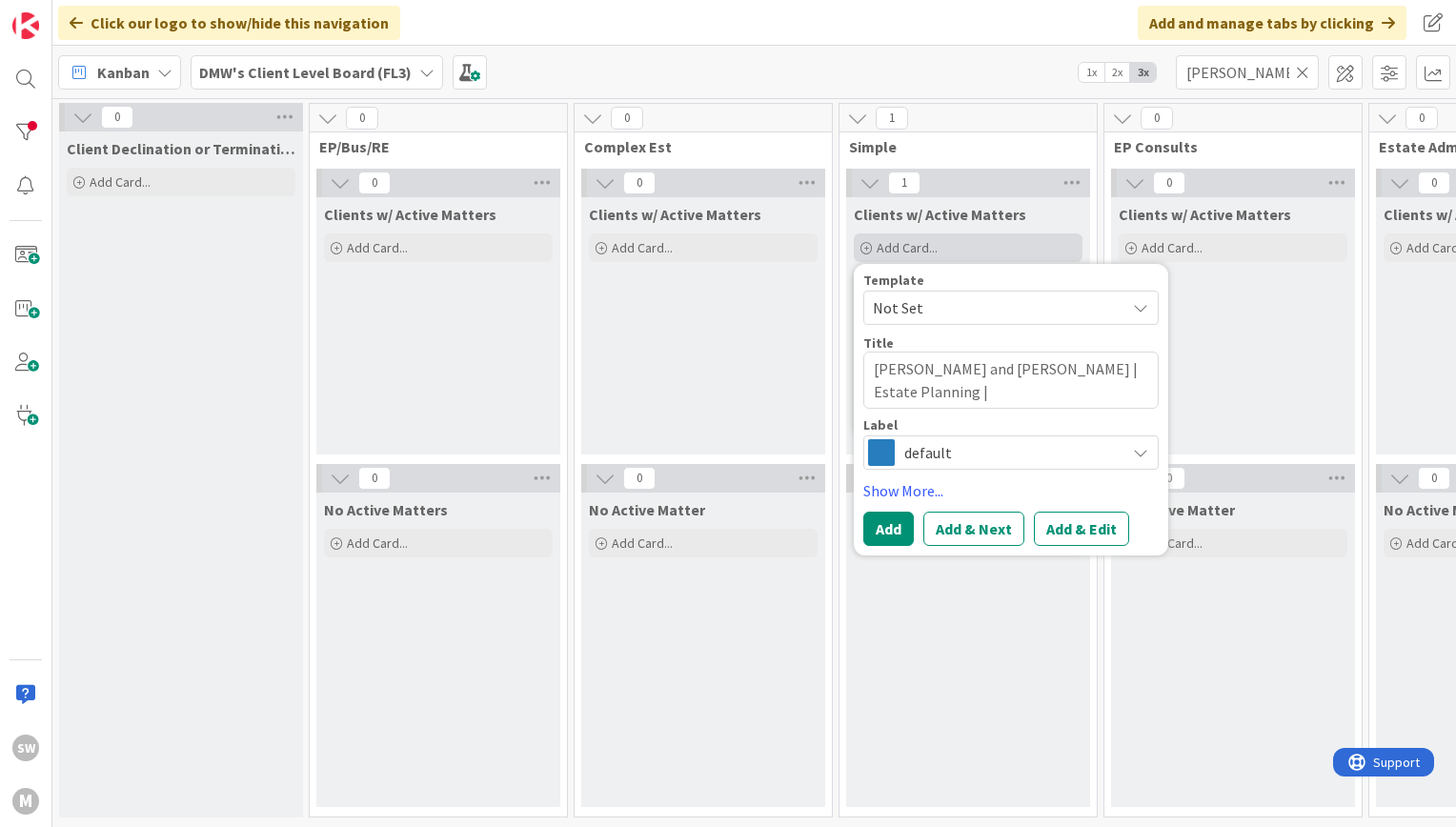
type textarea "x"
type textarea "D'Anca, Laura and Robert O'Englander | Estate Planning | 0"
type textarea "x"
type textarea "D'Anca, Laura and Robert O'Englander | Estate Planning | 00"
type textarea "x"
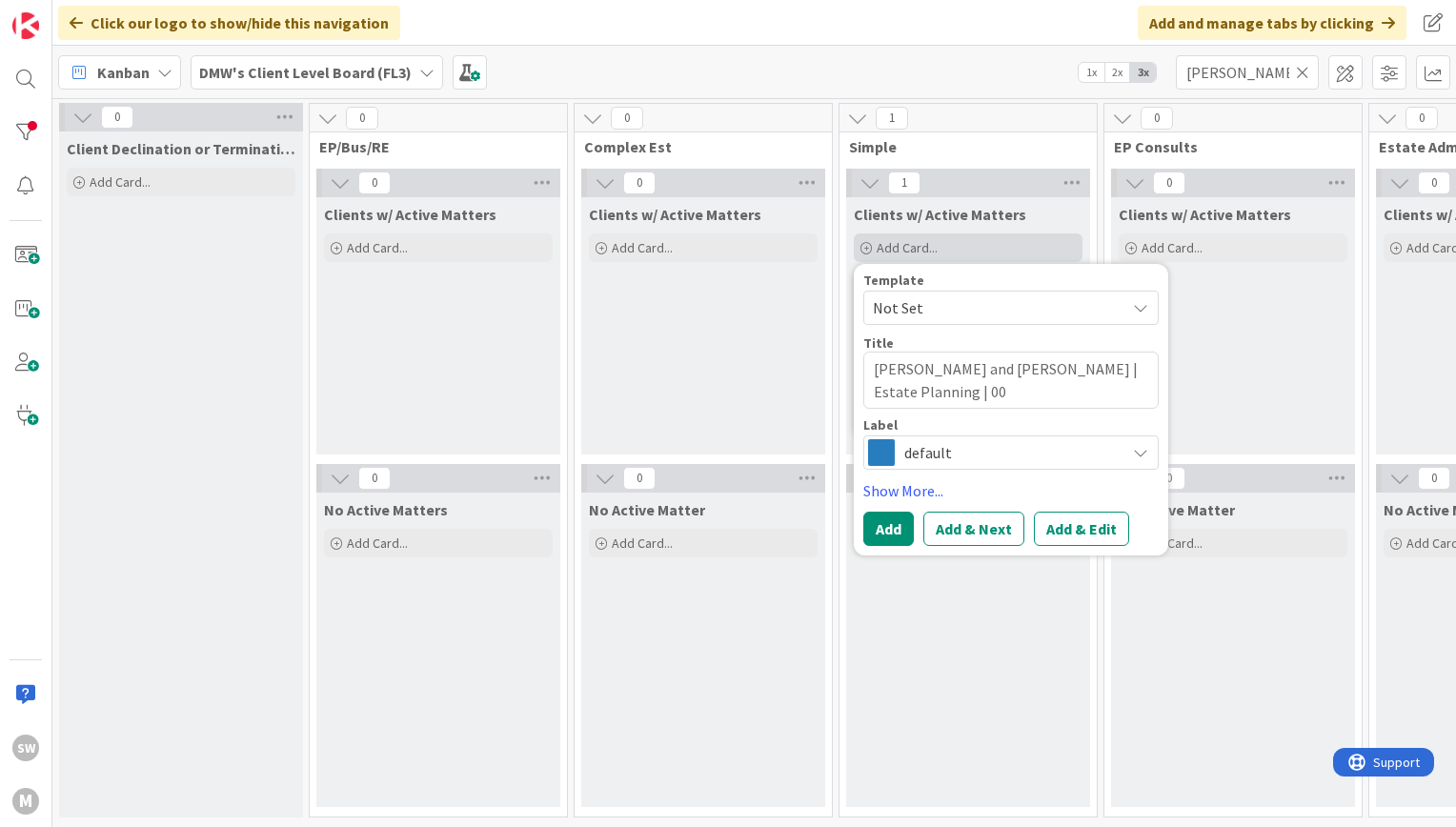
type textarea "D'Anca, Laura and Robert O'Englander | Estate Planning | 001"
type textarea "x"
type textarea "D'Anca, Laura and Robert O'Englander | Estate Planning | 0011"
type textarea "x"
type textarea "[PERSON_NAME] and [PERSON_NAME] | Estate Planning | 00116"
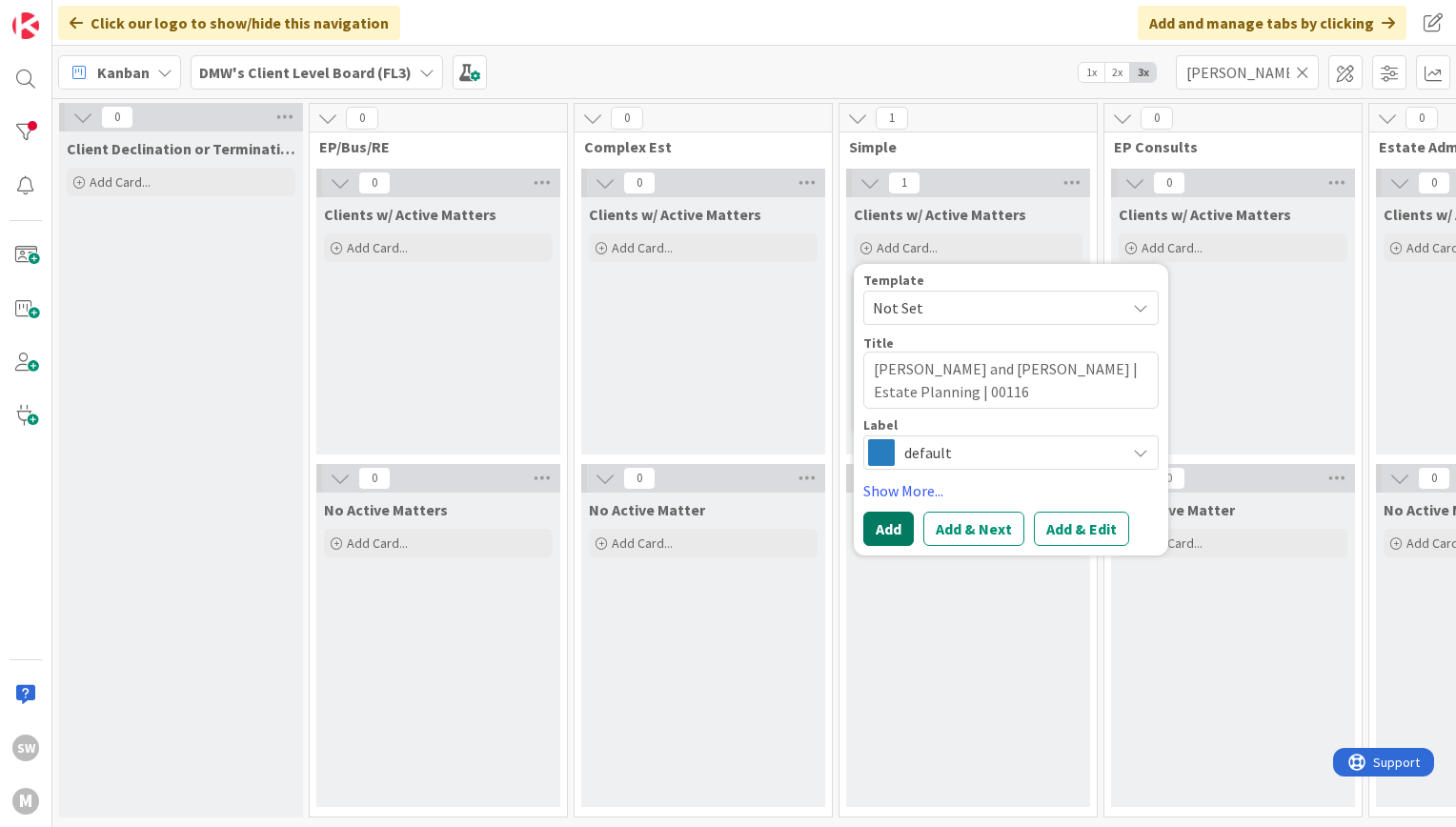
click at [878, 527] on button "Add" at bounding box center [889, 528] width 51 height 34
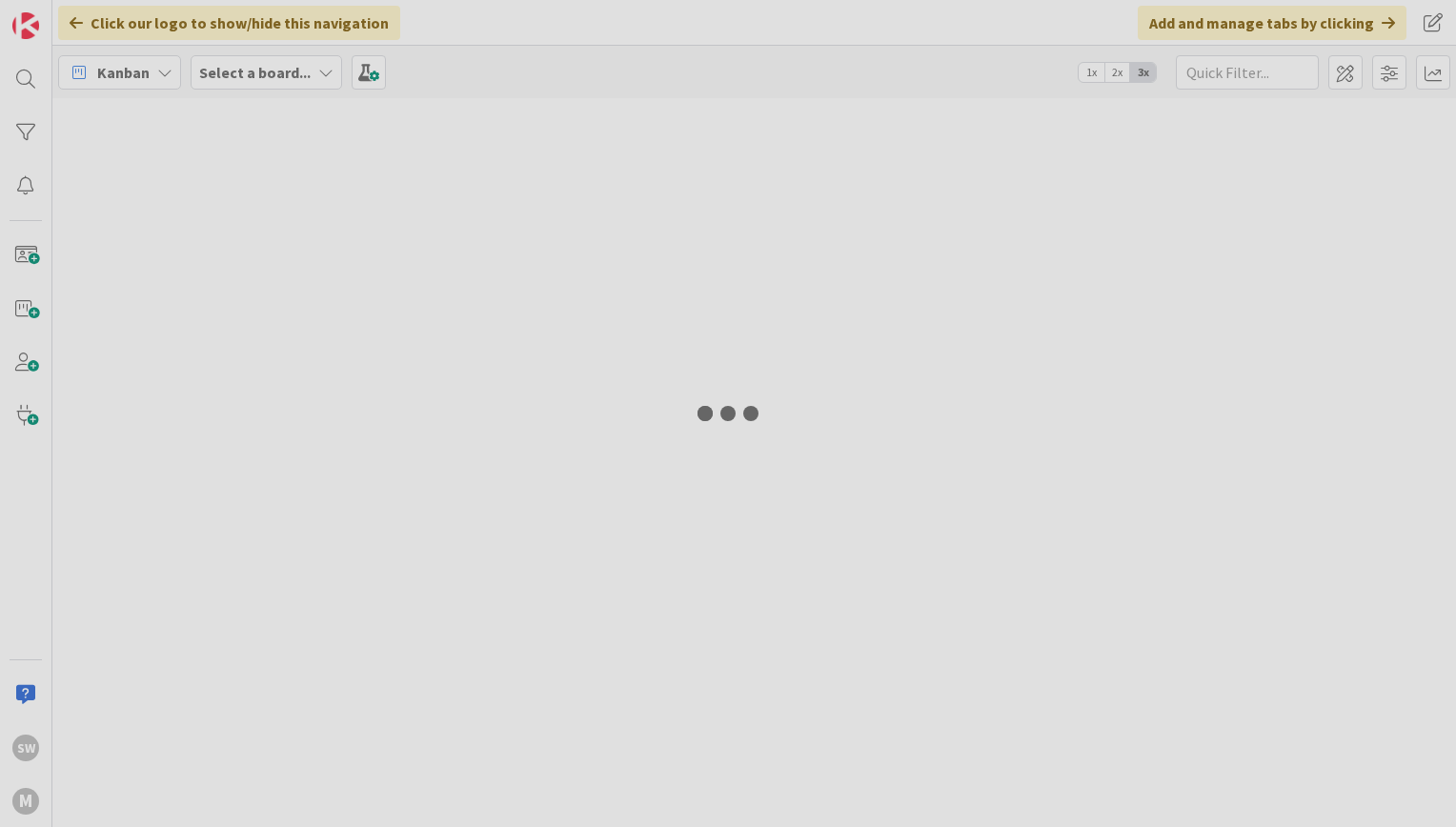
type input "[PERSON_NAME]"
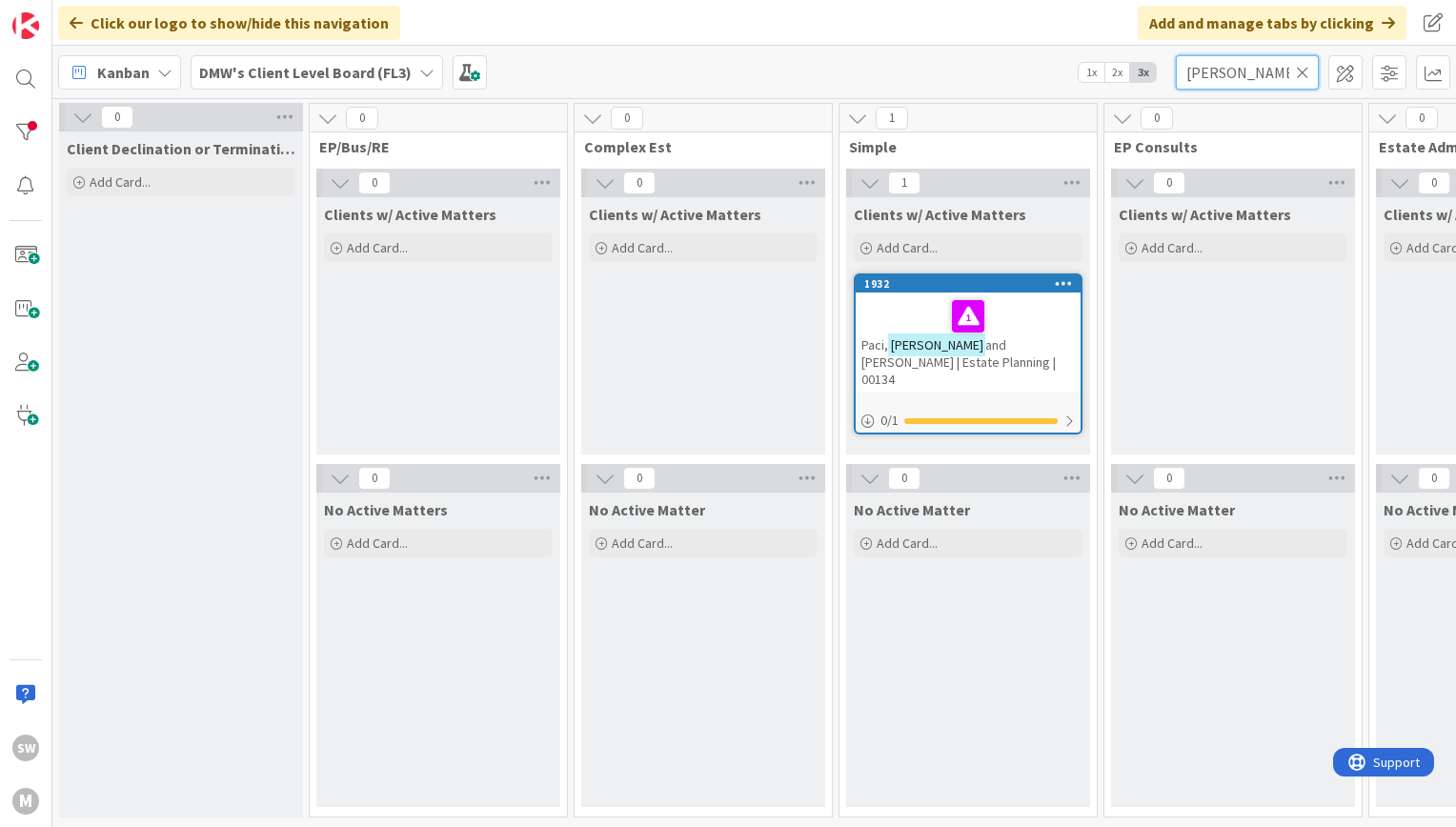
drag, startPoint x: 1246, startPoint y: 76, endPoint x: 1090, endPoint y: 30, distance: 162.6
click at [1090, 30] on div "Click our logo to show/hide this navigation Add and manage tabs by clicking Kan…" at bounding box center [755, 413] width 1404 height 827
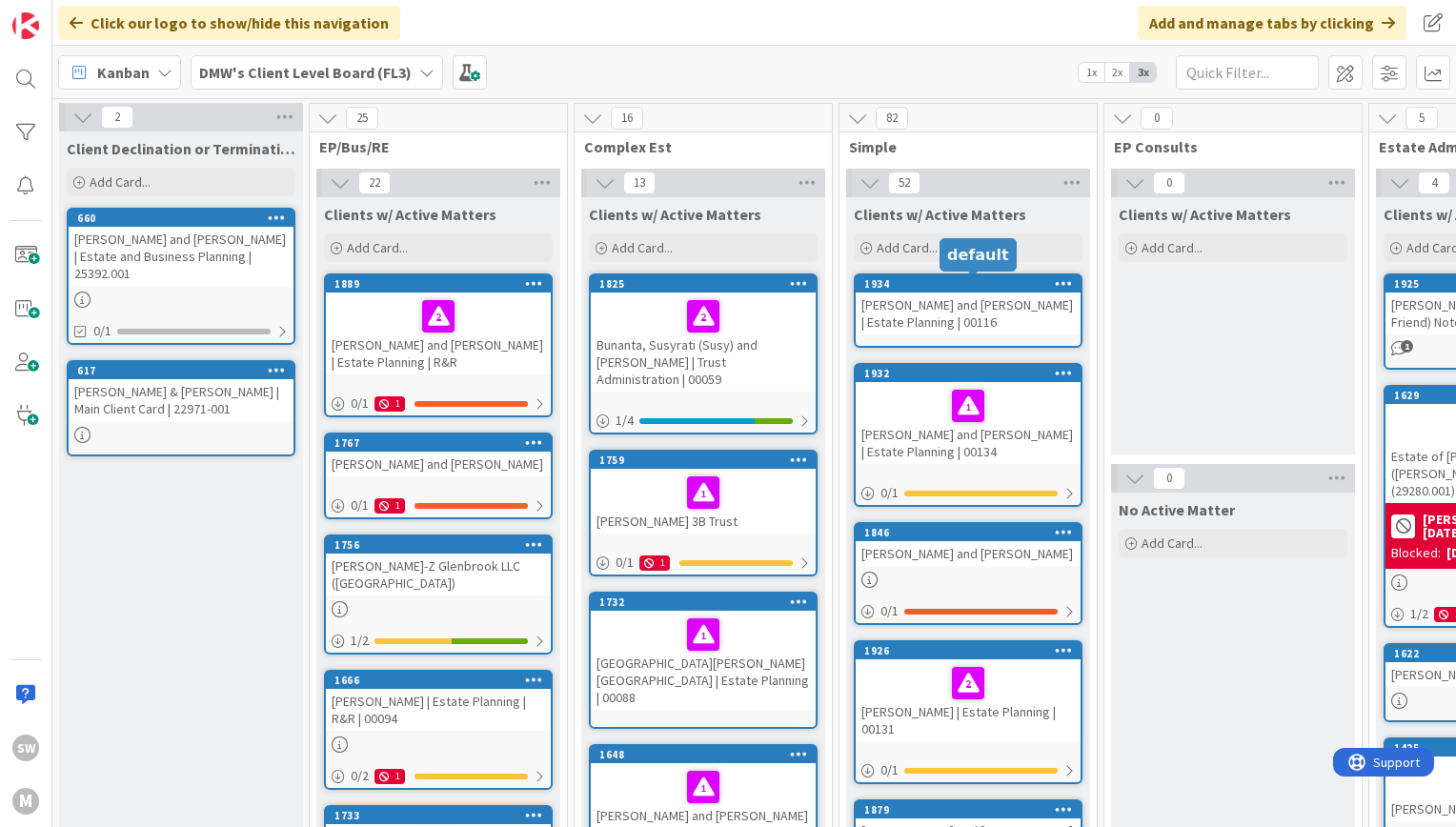
click at [959, 309] on div "[PERSON_NAME] and [PERSON_NAME] | Estate Planning | 00116" at bounding box center [968, 313] width 225 height 42
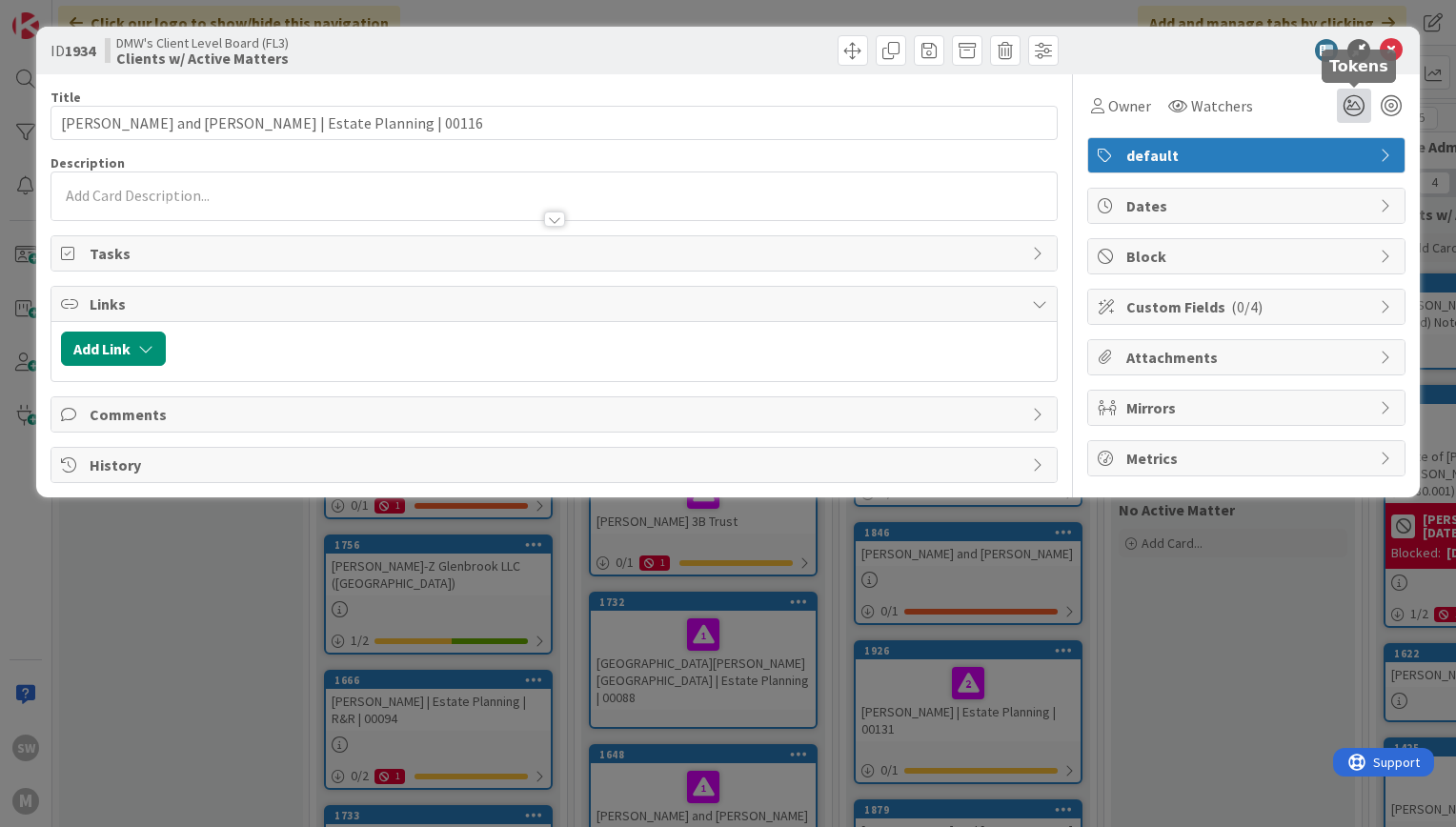
click at [1354, 105] on icon at bounding box center [1353, 106] width 34 height 34
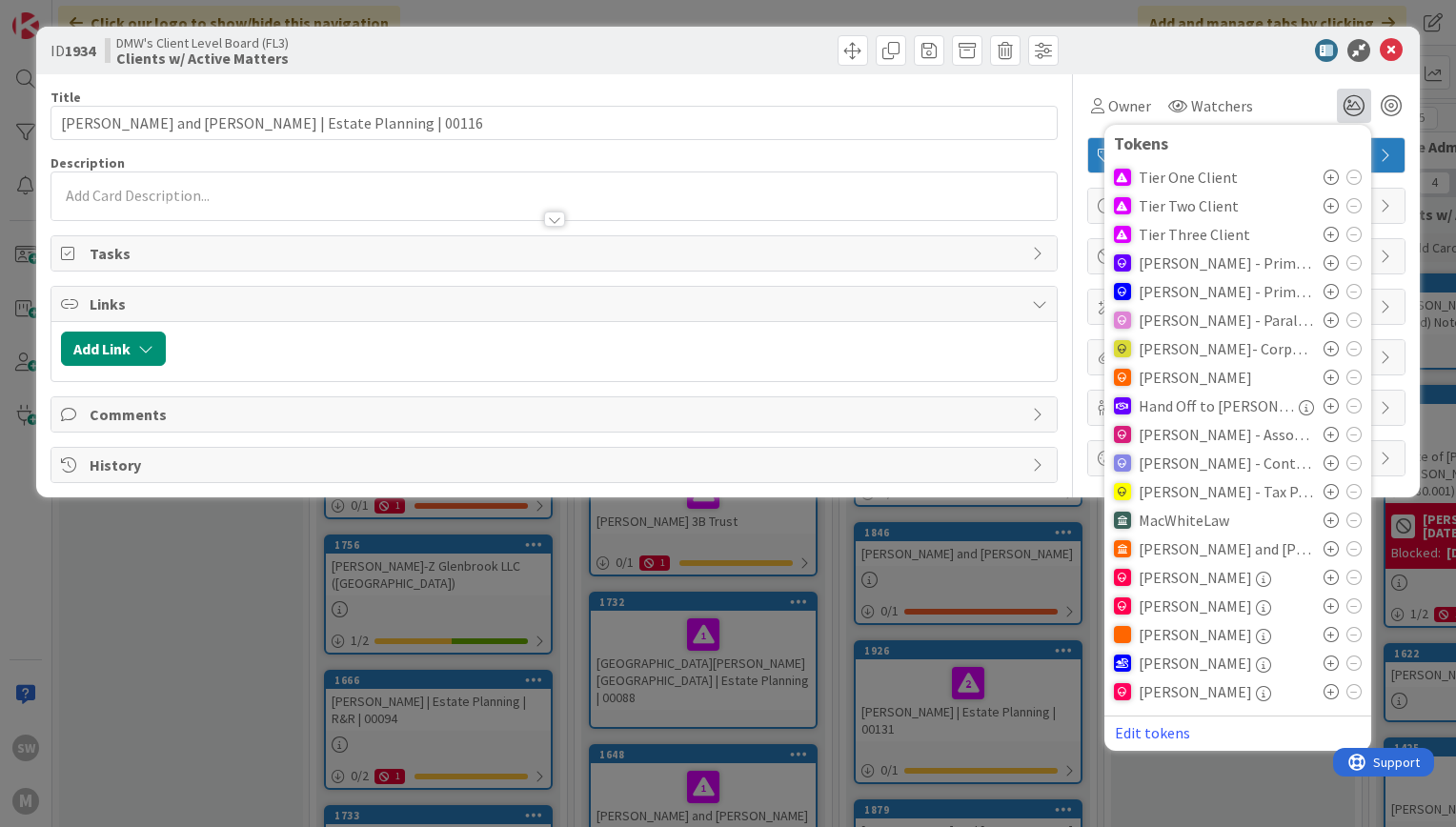
click at [1330, 207] on icon at bounding box center [1332, 206] width 16 height 16
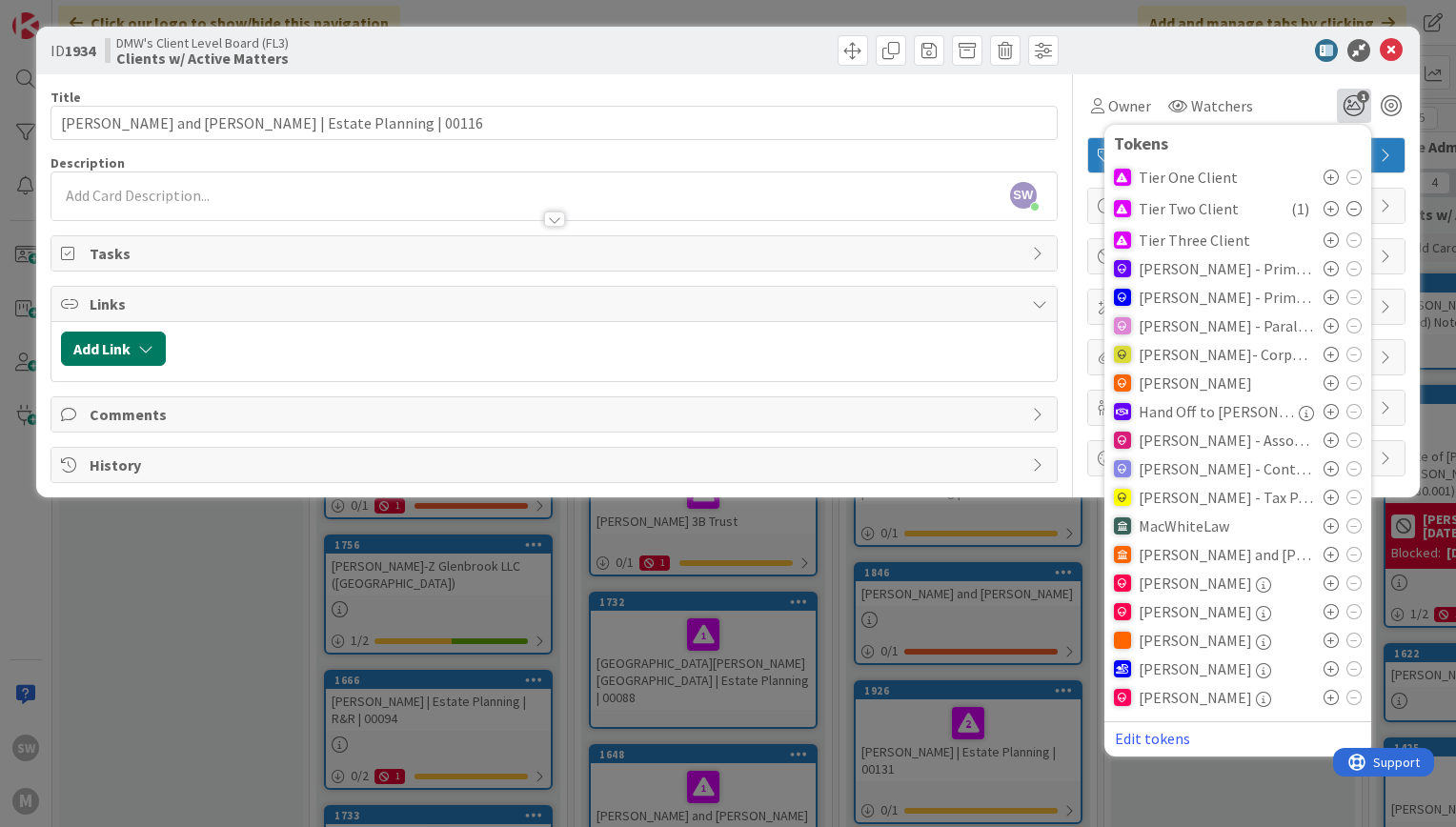
click at [157, 345] on button "Add Link" at bounding box center [113, 348] width 105 height 34
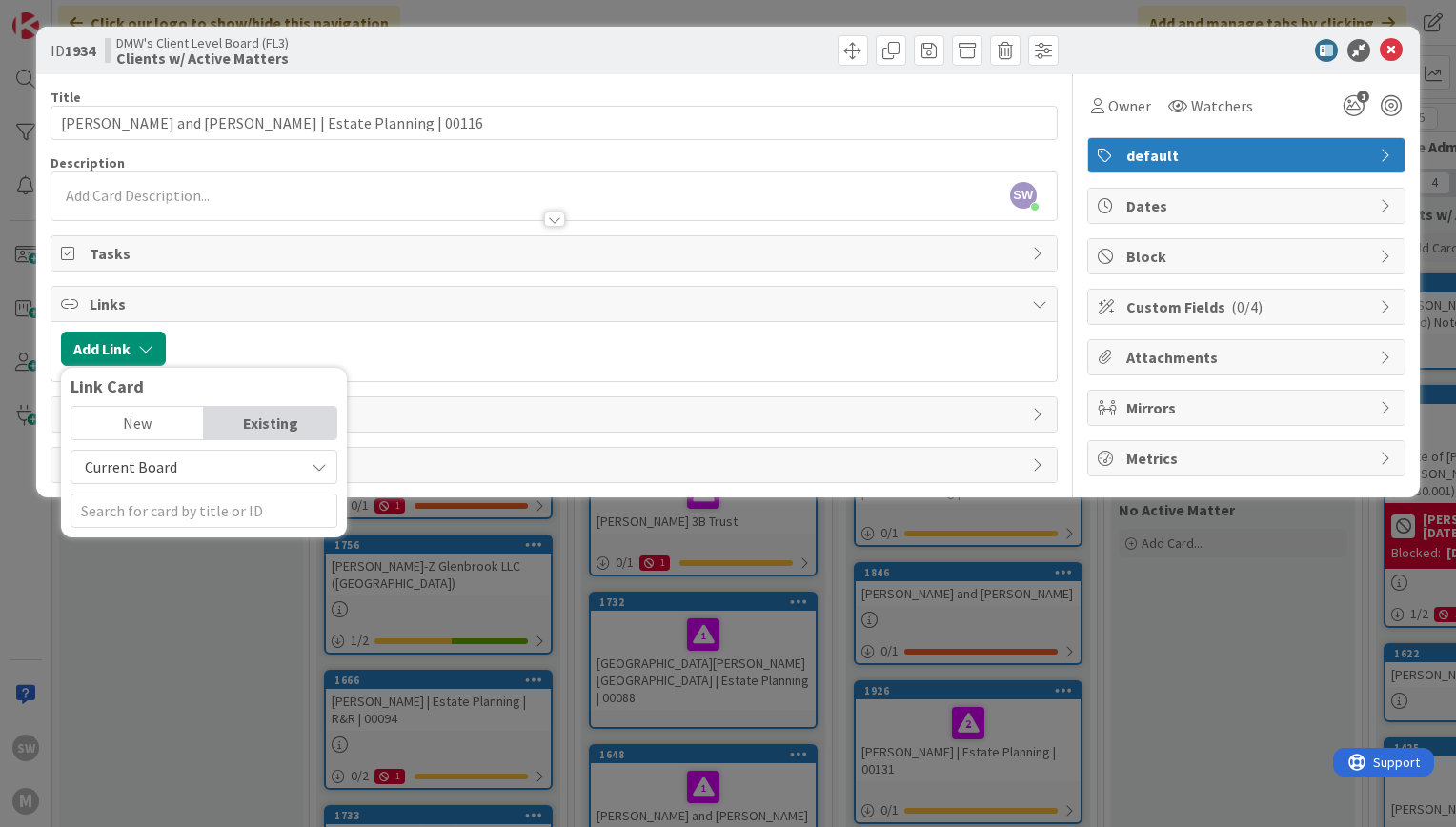
click at [160, 464] on span "Current Board" at bounding box center [131, 466] width 92 height 19
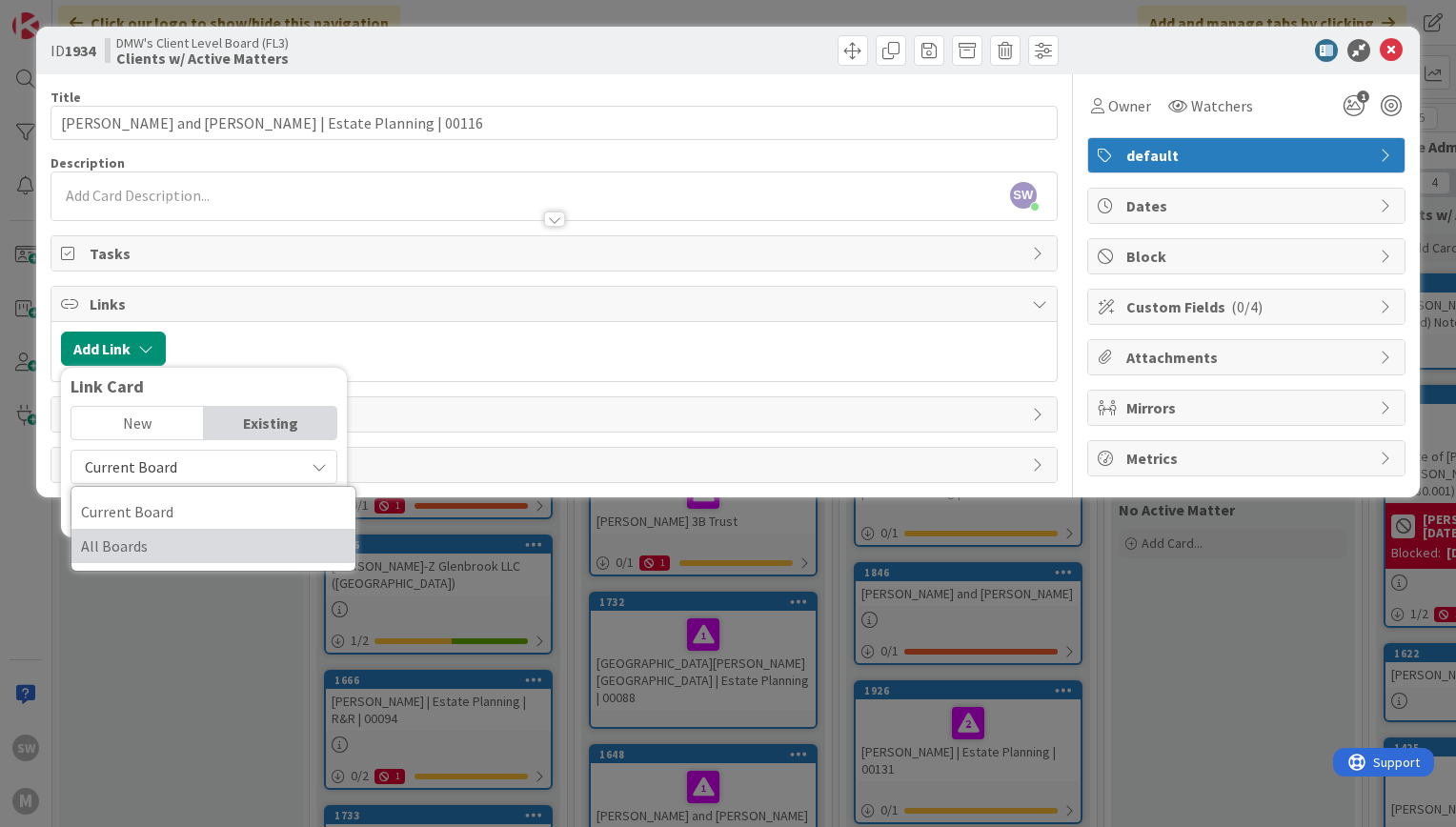
click at [154, 539] on span "All Boards" at bounding box center [213, 545] width 265 height 28
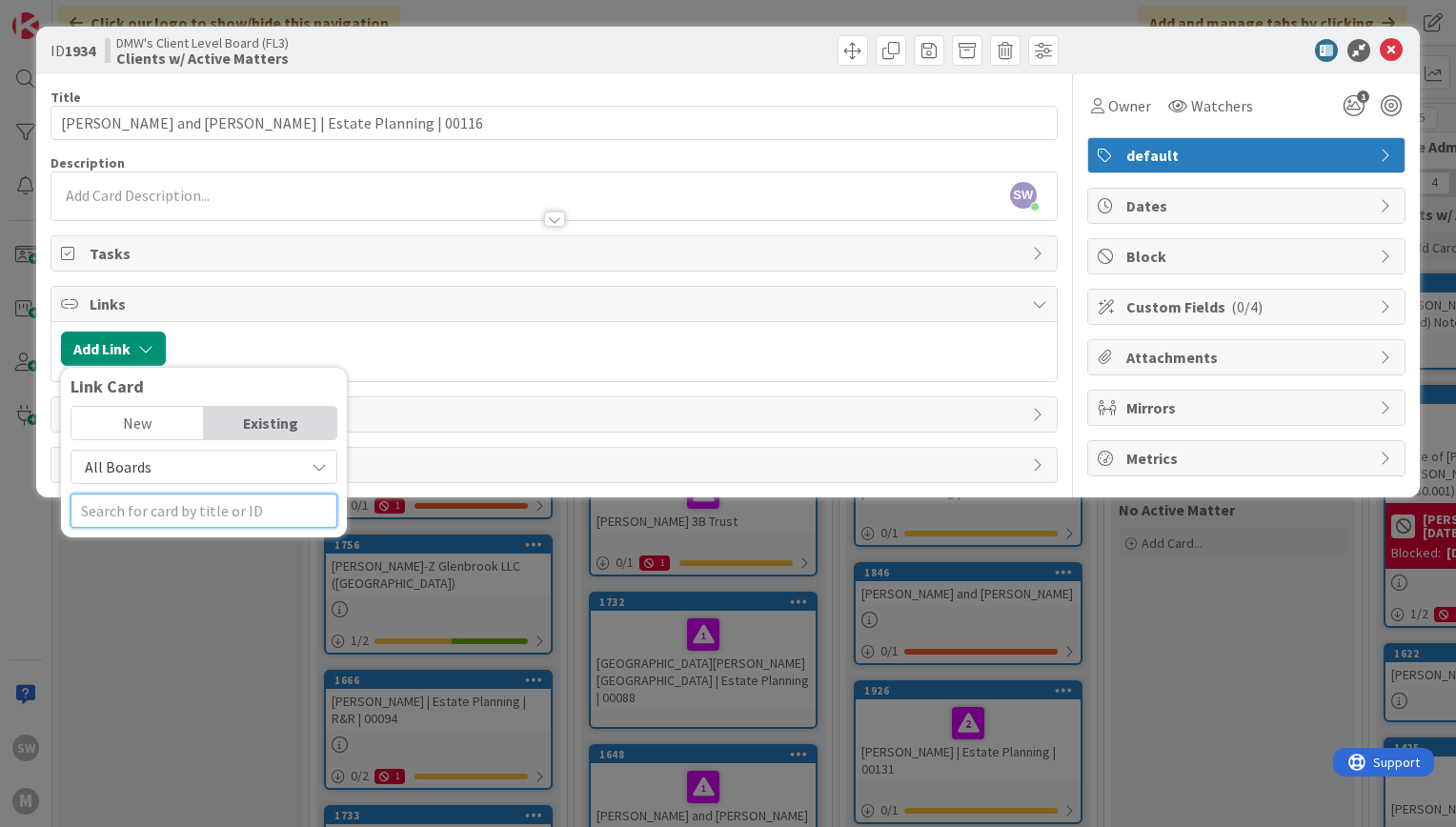
click at [148, 519] on input "text" at bounding box center [204, 510] width 266 height 34
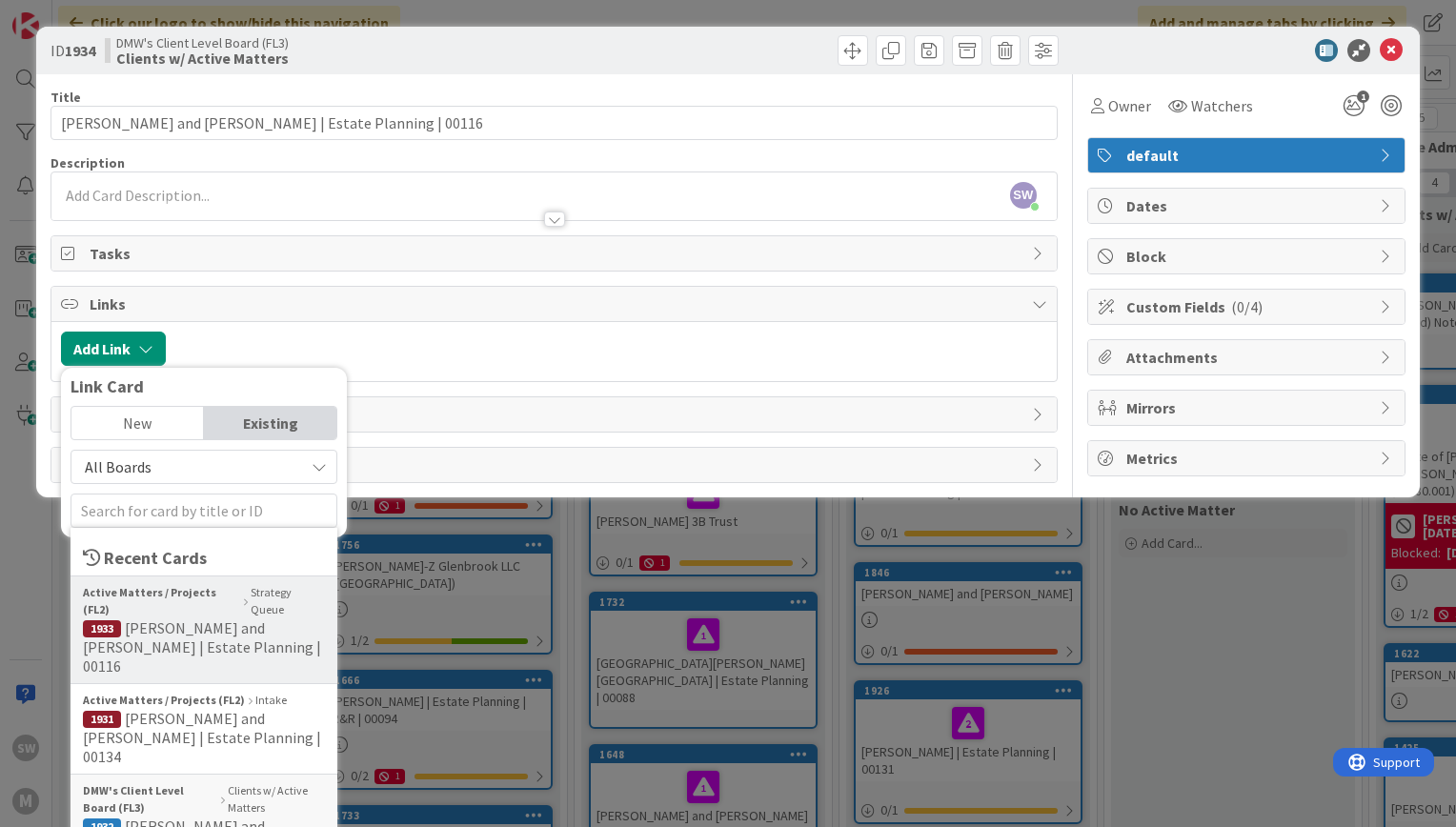
click at [160, 619] on span "[PERSON_NAME] and [PERSON_NAME] | Estate Planning | 00116" at bounding box center [202, 647] width 238 height 57
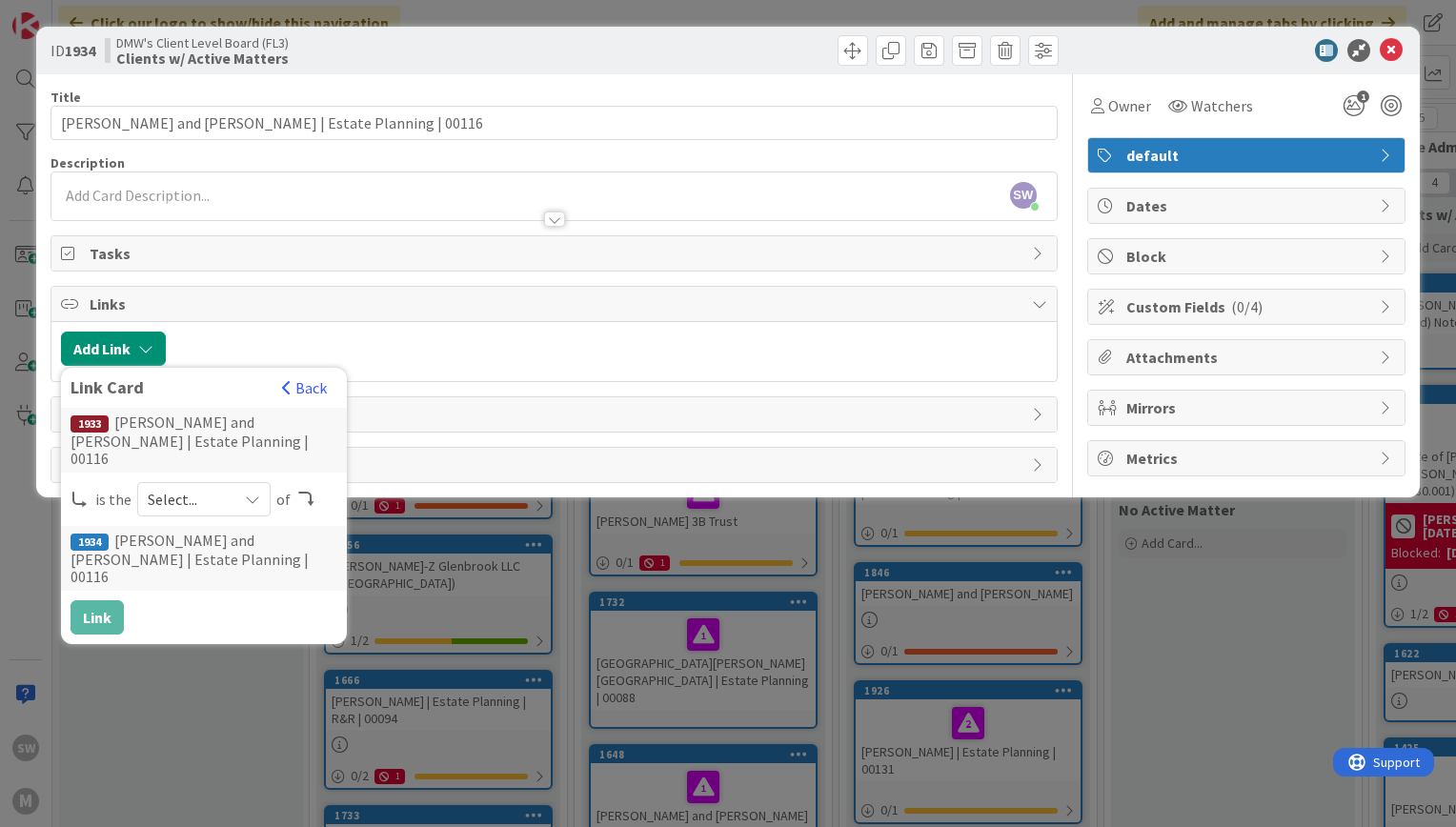
click at [190, 485] on span "Select..." at bounding box center [188, 498] width 80 height 26
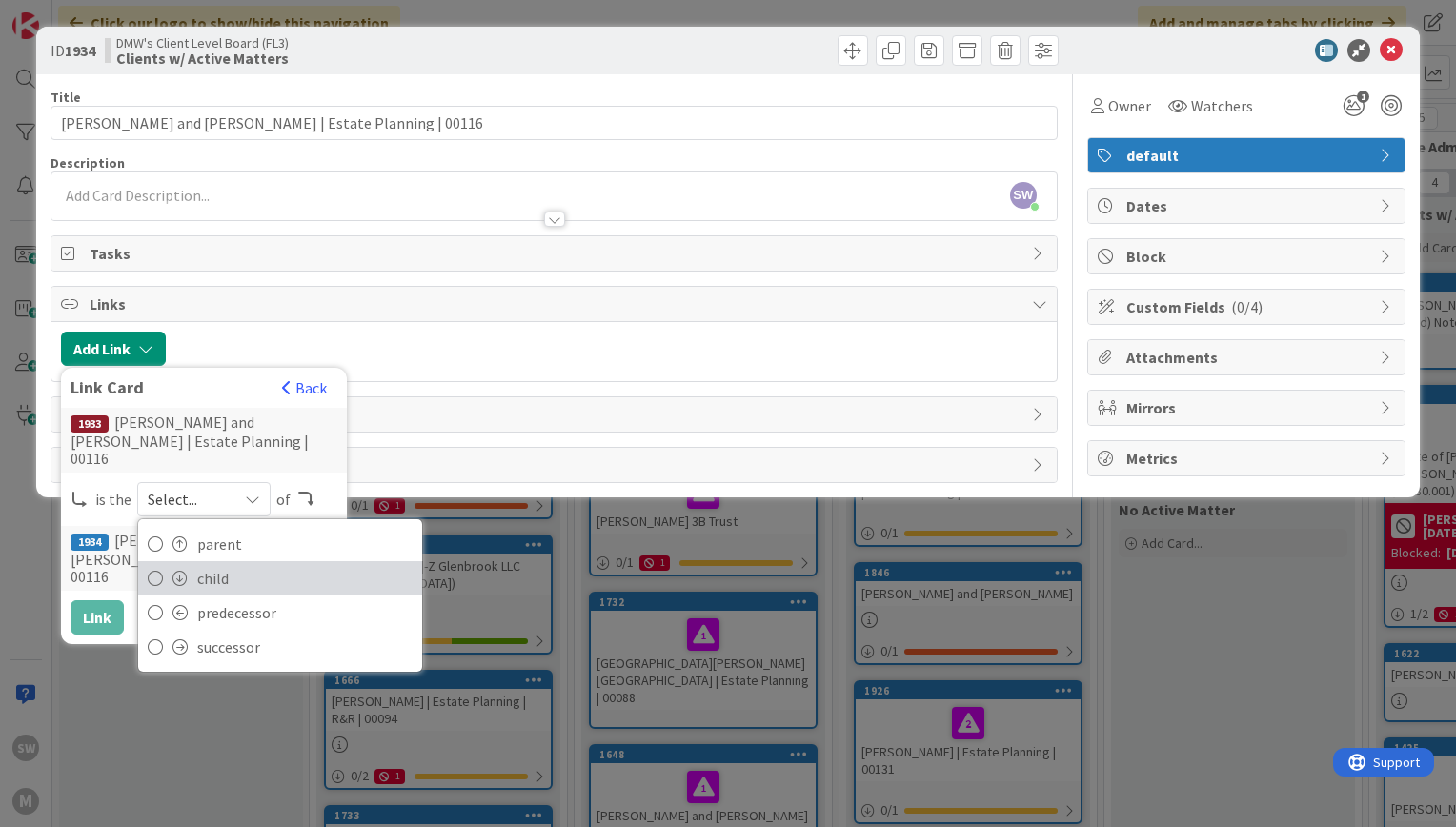
click at [194, 567] on link "child" at bounding box center [280, 577] width 284 height 34
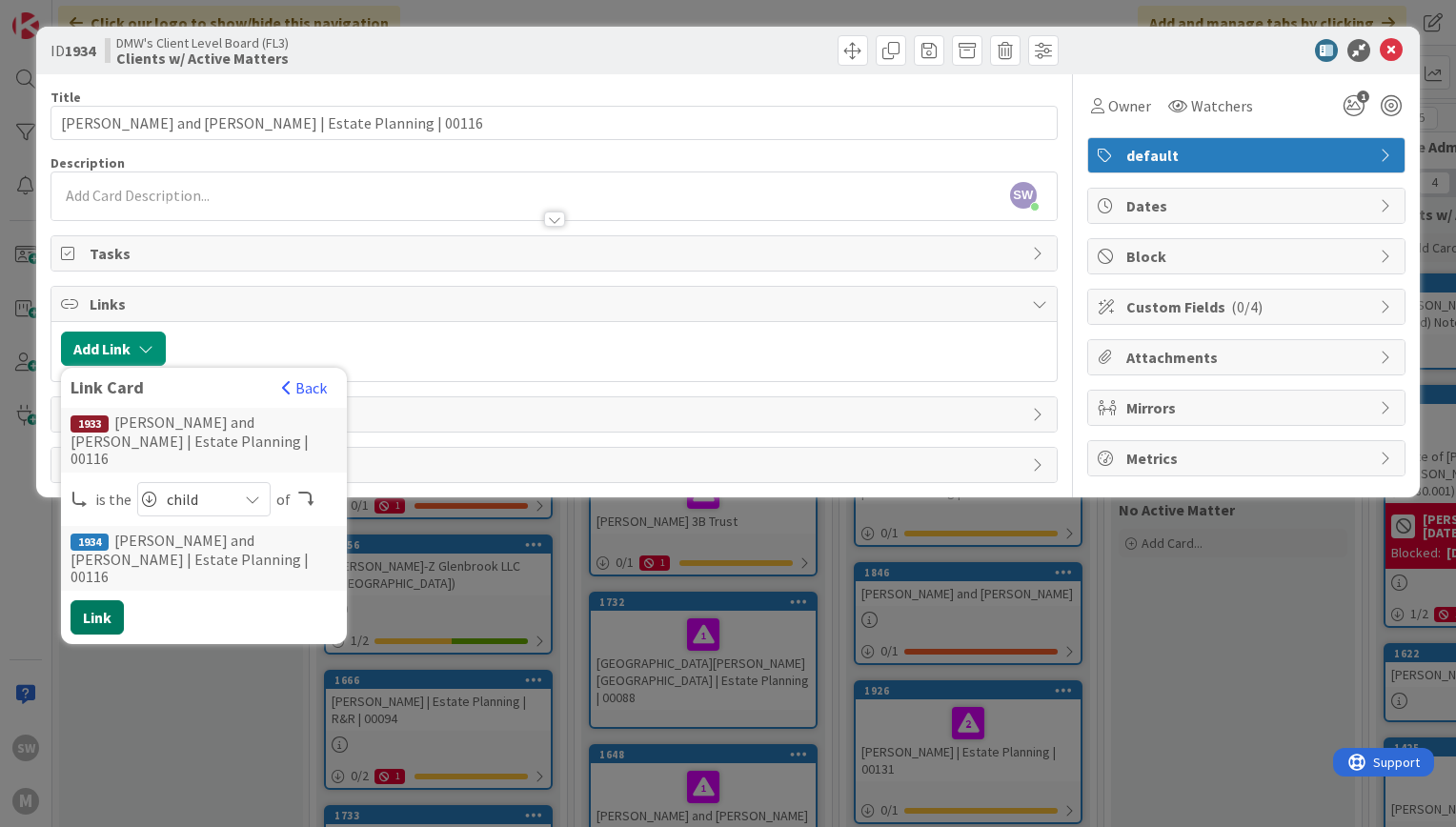
click at [100, 600] on button "Link" at bounding box center [97, 617] width 53 height 34
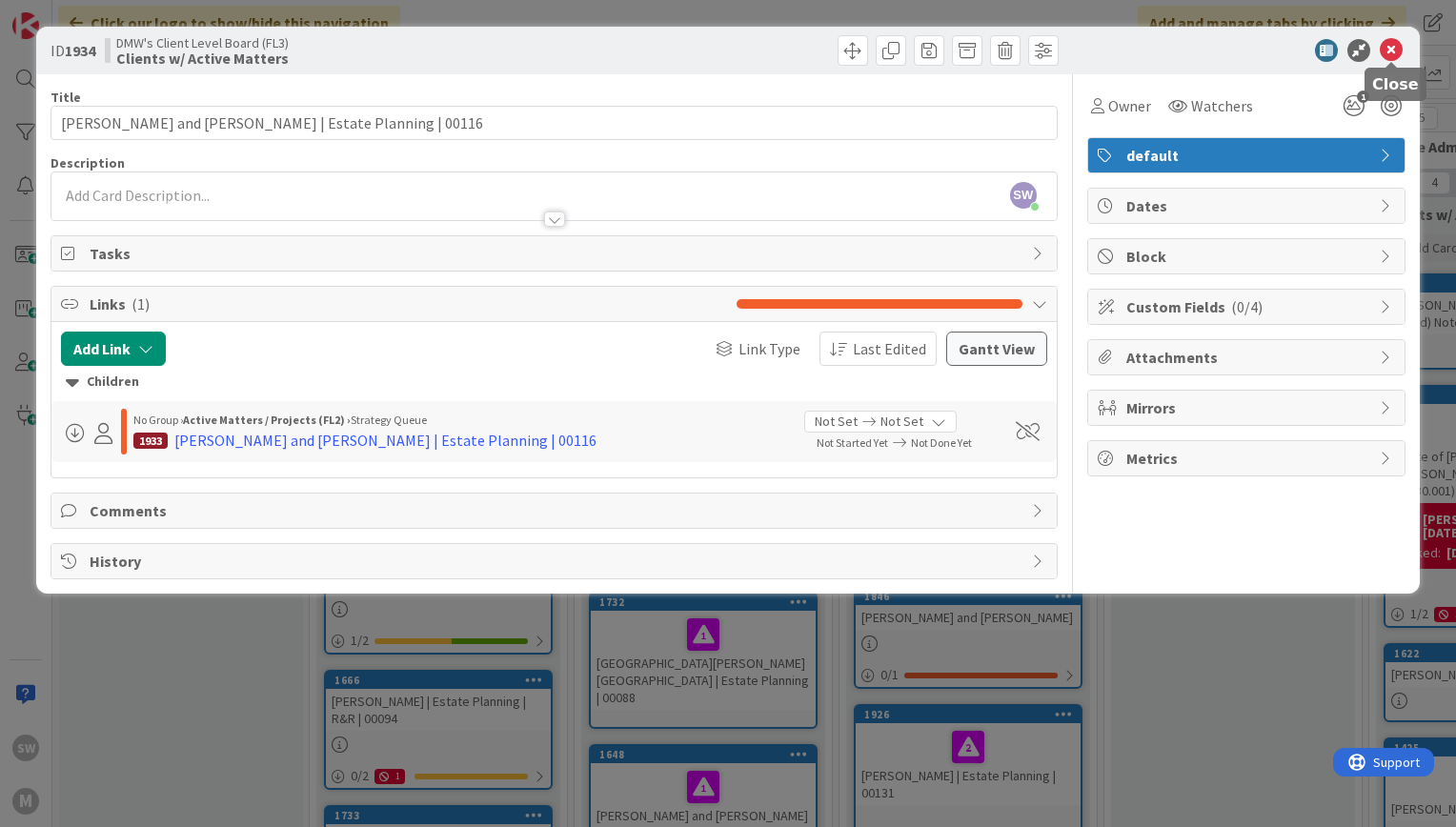
click at [1386, 51] on icon at bounding box center [1390, 50] width 23 height 23
